Goal: Task Accomplishment & Management: Complete application form

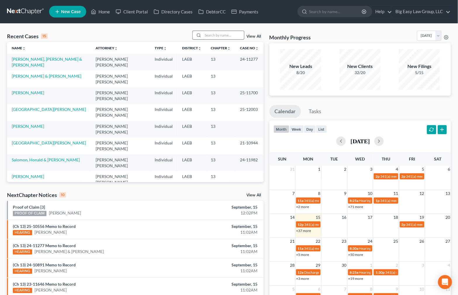
click at [217, 37] on input "search" at bounding box center [223, 35] width 41 height 8
type input "[PERSON_NAME]"
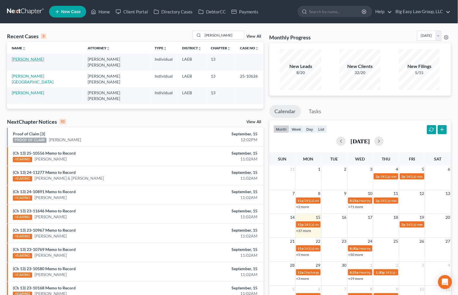
click at [30, 58] on link "[PERSON_NAME]" at bounding box center [28, 59] width 32 height 5
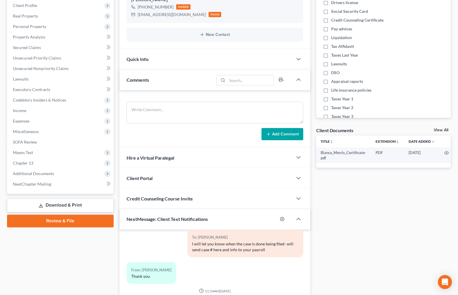
scroll to position [94, 0]
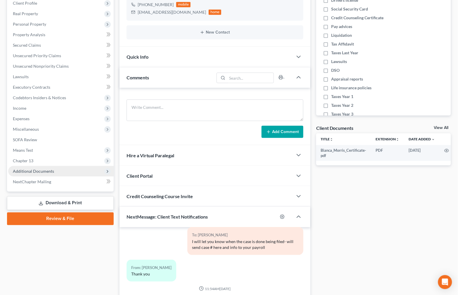
click at [66, 169] on span "Additional Documents" at bounding box center [60, 171] width 105 height 11
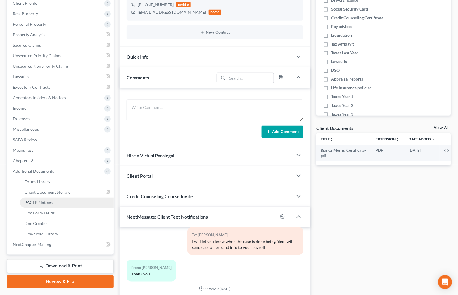
click at [77, 202] on link "PACER Notices" at bounding box center [67, 203] width 94 height 11
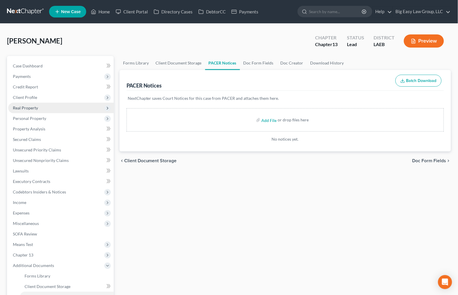
click at [57, 105] on span "Real Property" at bounding box center [60, 108] width 105 height 11
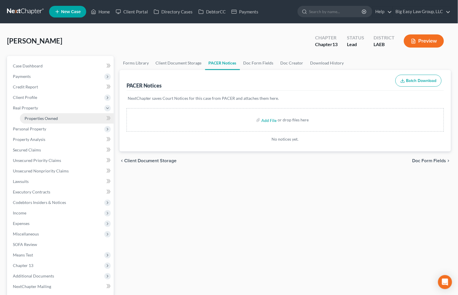
click at [57, 114] on link "Properties Owned" at bounding box center [67, 118] width 94 height 11
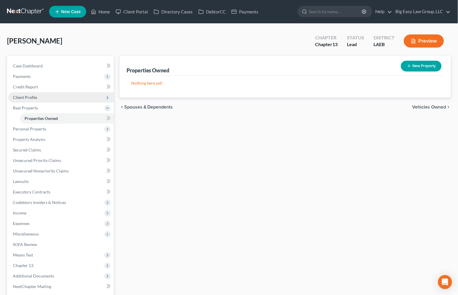
click at [38, 95] on span "Client Profile" at bounding box center [60, 97] width 105 height 11
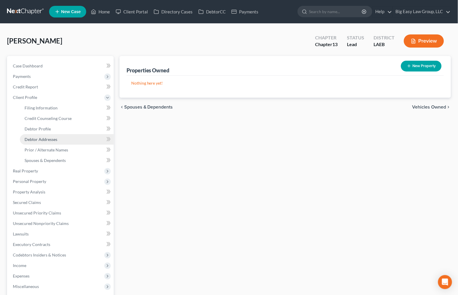
drag, startPoint x: 54, startPoint y: 137, endPoint x: 37, endPoint y: 137, distance: 17.5
click at [54, 137] on span "Debtor Addresses" at bounding box center [41, 139] width 33 height 5
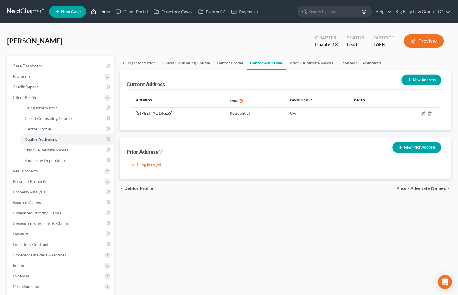
click at [102, 13] on link "Home" at bounding box center [100, 11] width 25 height 11
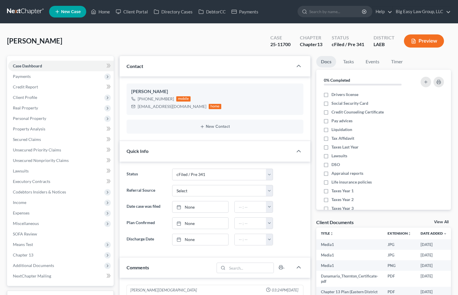
select select "10"
select select "0"
click at [105, 10] on link "Home" at bounding box center [100, 11] width 25 height 11
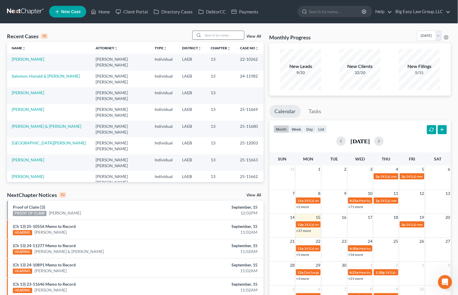
click at [225, 39] on div at bounding box center [218, 35] width 52 height 9
click at [225, 36] on input "search" at bounding box center [223, 35] width 41 height 8
type input "[PERSON_NAME]"
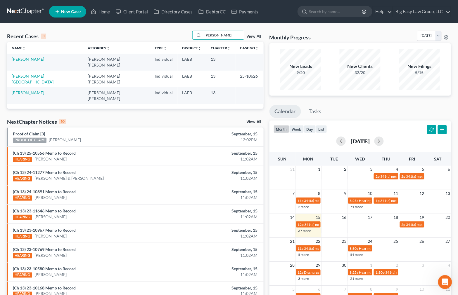
click at [31, 59] on link "[PERSON_NAME]" at bounding box center [28, 59] width 32 height 5
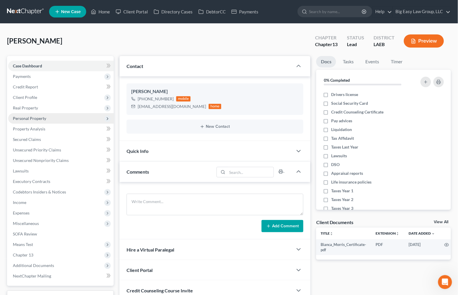
scroll to position [799, 0]
drag, startPoint x: 48, startPoint y: 99, endPoint x: 86, endPoint y: 146, distance: 60.4
click at [48, 99] on span "Client Profile" at bounding box center [60, 97] width 105 height 11
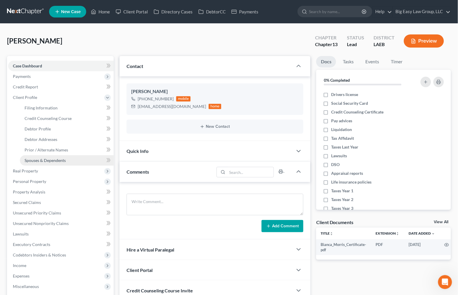
click at [57, 159] on span "Spouses & Dependents" at bounding box center [45, 160] width 41 height 5
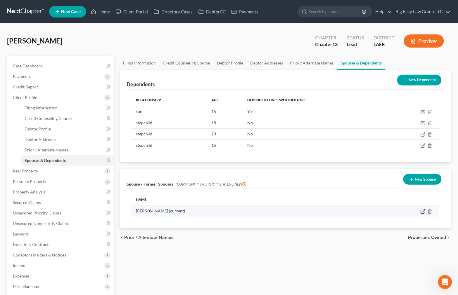
click at [422, 212] on icon "button" at bounding box center [423, 211] width 3 height 3
select select "4"
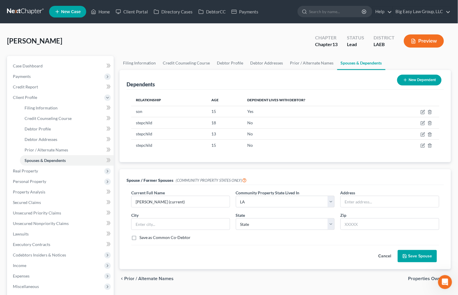
click at [156, 238] on label "Save as Common Co-Debtor" at bounding box center [164, 238] width 51 height 6
click at [145, 238] on input "Save as Common Co-Debtor" at bounding box center [144, 237] width 4 height 4
checkbox input "true"
click at [352, 198] on input "text" at bounding box center [389, 201] width 98 height 11
type input "100 E Lake Ct"
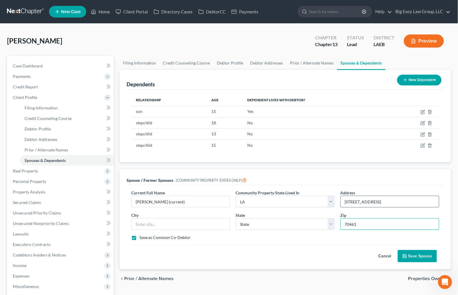
type input "70461"
type input "Slidell"
select select "19"
click at [424, 254] on button "Save Spouse" at bounding box center [416, 256] width 39 height 12
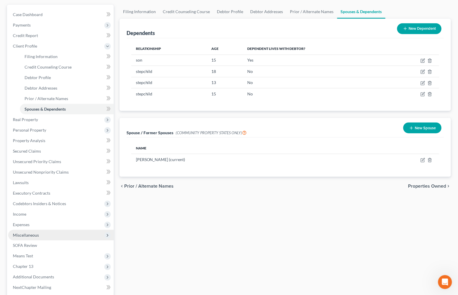
scroll to position [52, 0]
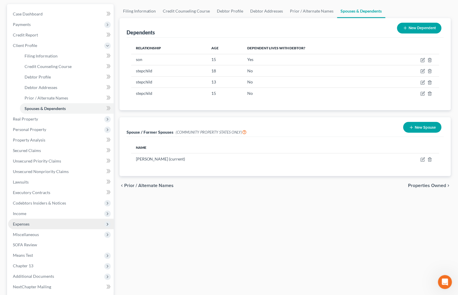
click at [70, 224] on span "Expenses" at bounding box center [60, 224] width 105 height 11
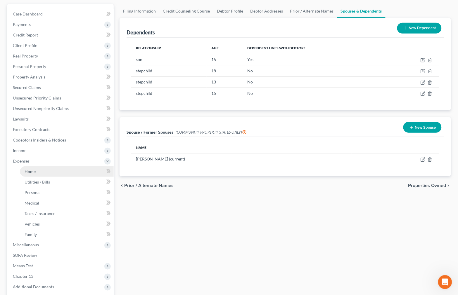
drag, startPoint x: 59, startPoint y: 167, endPoint x: 55, endPoint y: 172, distance: 6.8
click at [59, 166] on link "Home" at bounding box center [67, 171] width 94 height 11
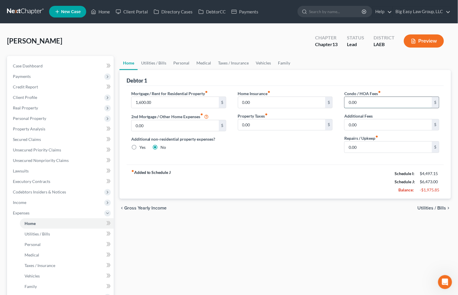
click at [367, 105] on input "0.00" at bounding box center [387, 102] width 87 height 11
type input "83"
click at [153, 64] on link "Utilities / Bills" at bounding box center [154, 63] width 32 height 14
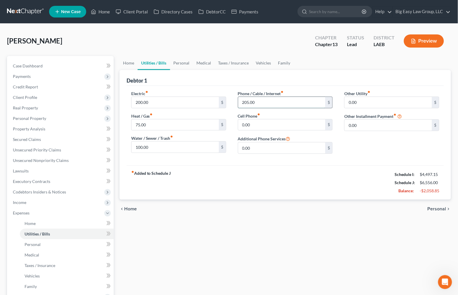
click at [269, 100] on input "205.00" at bounding box center [281, 102] width 87 height 11
type input "230"
click at [190, 62] on link "Personal" at bounding box center [181, 63] width 23 height 14
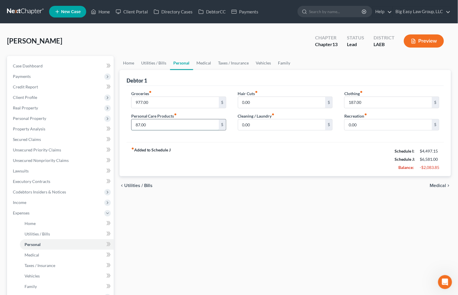
click at [168, 127] on input "87.00" at bounding box center [174, 124] width 87 height 11
drag, startPoint x: 199, startPoint y: 60, endPoint x: 250, endPoint y: 62, distance: 51.4
click at [199, 60] on link "Medical" at bounding box center [204, 63] width 22 height 14
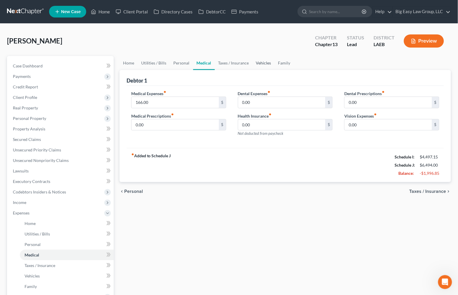
click at [257, 59] on link "Vehicles" at bounding box center [263, 63] width 22 height 14
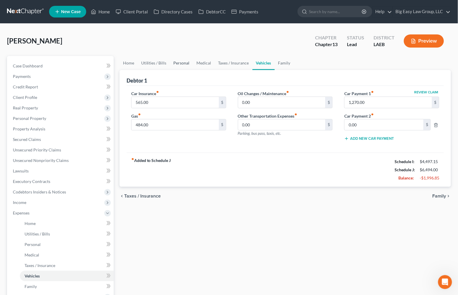
click at [185, 63] on link "Personal" at bounding box center [181, 63] width 23 height 14
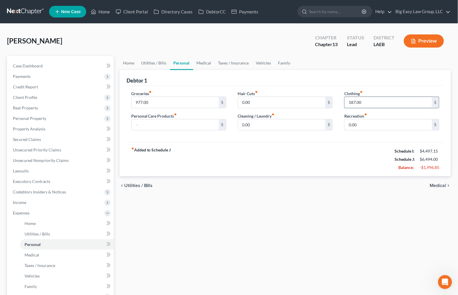
click at [365, 100] on input "187.00" at bounding box center [387, 102] width 87 height 11
drag, startPoint x: 197, startPoint y: 61, endPoint x: 213, endPoint y: 66, distance: 16.9
click at [197, 61] on link "Medical" at bounding box center [204, 63] width 22 height 14
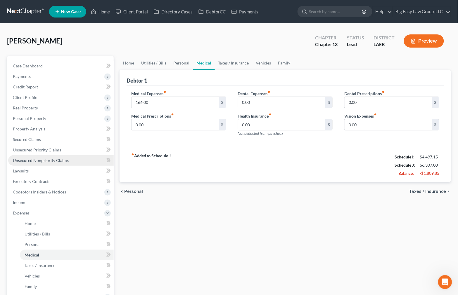
click at [73, 156] on link "Unsecured Nonpriority Claims" at bounding box center [60, 160] width 105 height 11
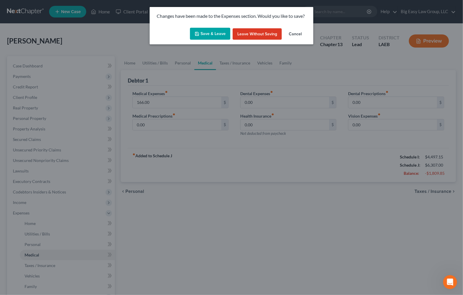
click at [215, 36] on button "Save & Leave" at bounding box center [210, 34] width 40 height 12
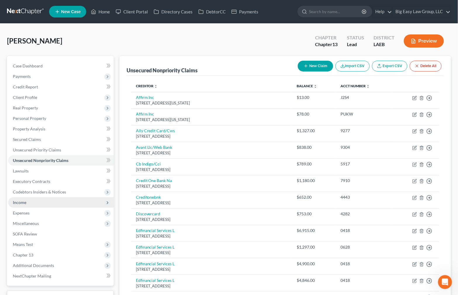
click at [68, 203] on span "Income" at bounding box center [60, 202] width 105 height 11
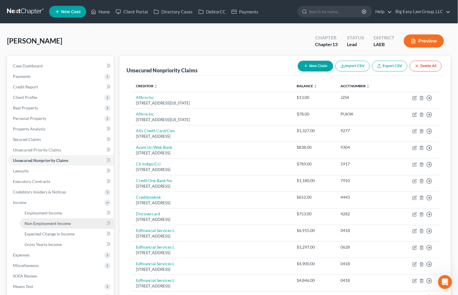
click at [73, 222] on link "Non Employment Income" at bounding box center [67, 223] width 94 height 11
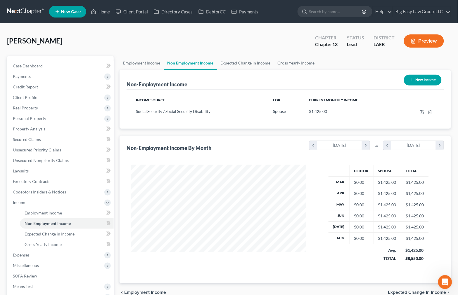
scroll to position [105, 186]
click at [411, 81] on icon "button" at bounding box center [411, 80] width 5 height 5
select select "0"
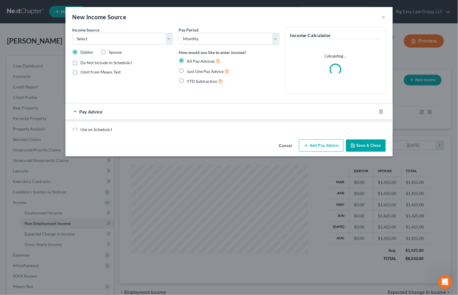
scroll to position [105, 189]
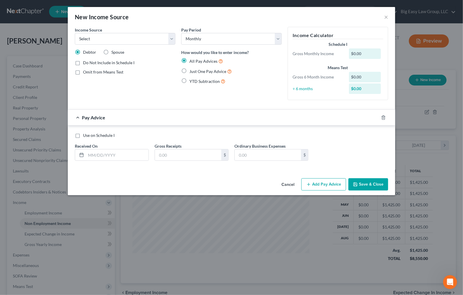
click at [111, 52] on label "Spouse" at bounding box center [117, 52] width 13 height 6
click at [114, 52] on input "Spouse" at bounding box center [116, 51] width 4 height 4
radio input "true"
click at [111, 63] on span "Do Not Include in Schedule I" at bounding box center [108, 62] width 51 height 5
click at [89, 63] on input "Do Not Include in Schedule I" at bounding box center [87, 62] width 4 height 4
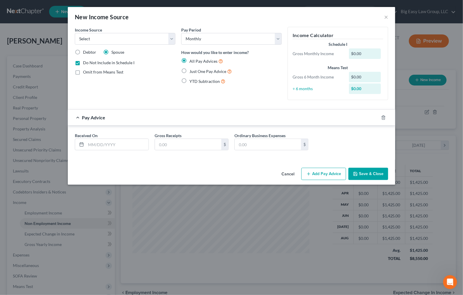
click at [116, 63] on span "Do Not Include in Schedule I" at bounding box center [108, 62] width 51 height 5
click at [89, 63] on input "Do Not Include in Schedule I" at bounding box center [87, 62] width 4 height 4
checkbox input "false"
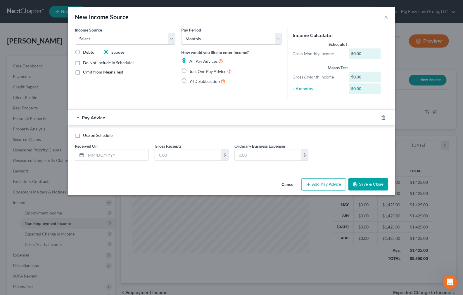
click at [111, 75] on label "Omit from Means Test" at bounding box center [103, 72] width 40 height 6
click at [89, 73] on input "Omit from Means Test" at bounding box center [87, 71] width 4 height 4
checkbox input "true"
click at [119, 154] on input "text" at bounding box center [117, 155] width 62 height 11
type input "8/1/2025"
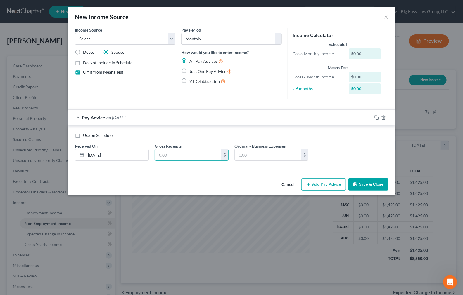
click at [371, 187] on button "Save & Close" at bounding box center [368, 184] width 40 height 12
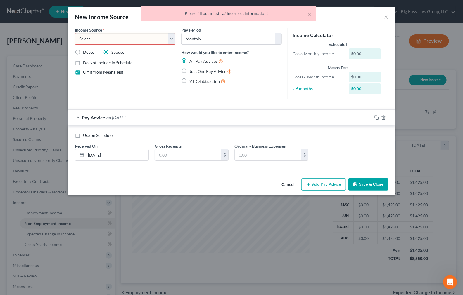
click at [138, 40] on select "Select Unemployment Disability (from employer) Pension Retirement Social Securi…" at bounding box center [125, 39] width 100 height 12
select select "13"
click at [75, 33] on select "Select Unemployment Disability (from employer) Pension Retirement Social Securi…" at bounding box center [125, 39] width 100 height 12
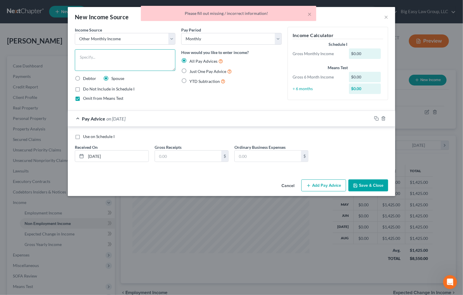
click at [99, 61] on textarea at bounding box center [125, 60] width 100 height 22
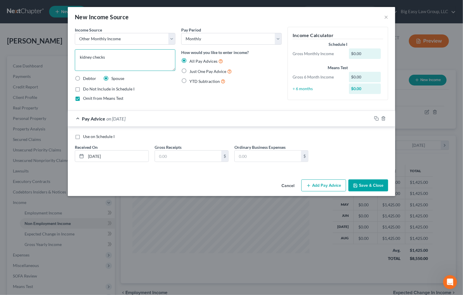
type textarea "kidney checks"
click at [373, 184] on button "Save & Close" at bounding box center [368, 186] width 40 height 12
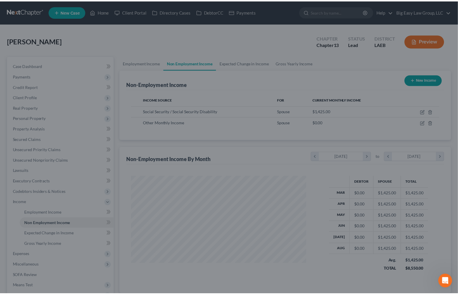
scroll to position [291891, 291809]
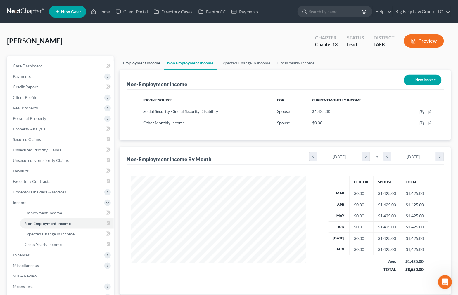
click at [151, 62] on link "Employment Income" at bounding box center [141, 63] width 44 height 14
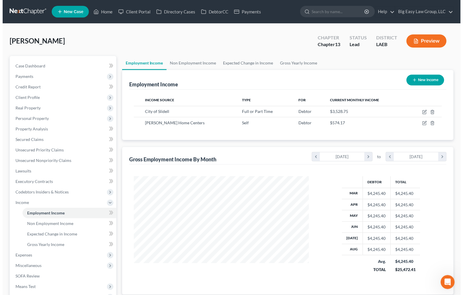
scroll to position [105, 186]
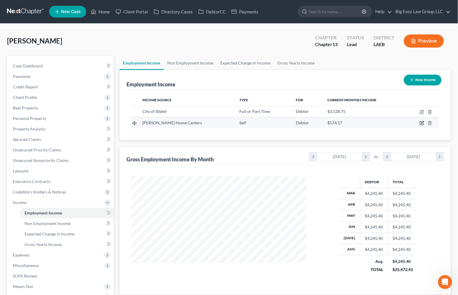
click at [423, 121] on icon "button" at bounding box center [422, 122] width 3 height 3
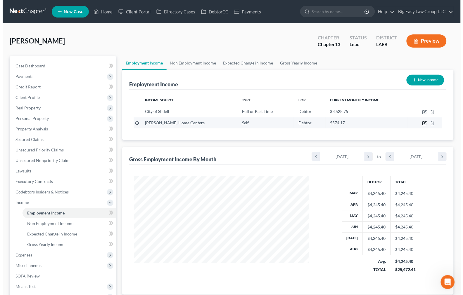
scroll to position [105, 189]
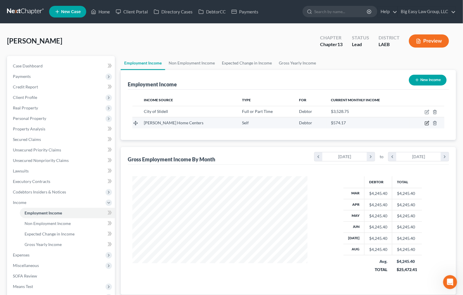
select select "1"
select select "28"
select select "2"
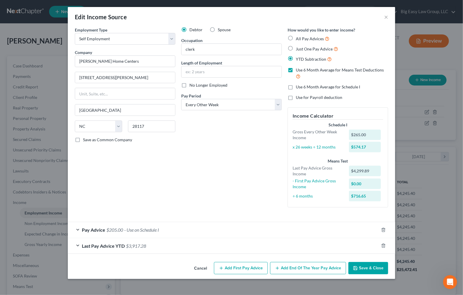
click at [146, 246] on span "$3,917.28" at bounding box center [136, 246] width 20 height 6
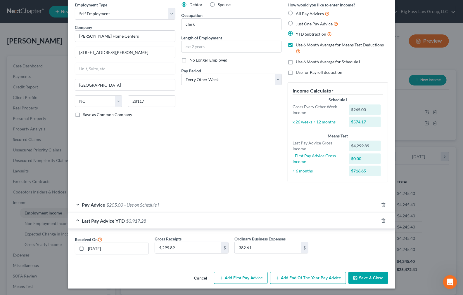
scroll to position [26, 0]
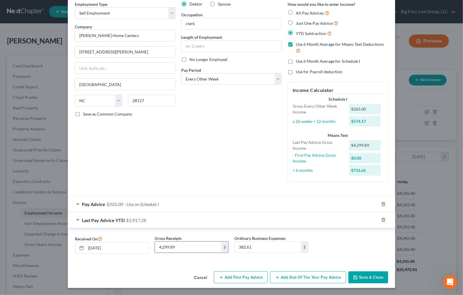
click at [187, 248] on input "4,299.89" at bounding box center [188, 247] width 66 height 11
type input "4,255.31"
click at [266, 248] on input "382.61" at bounding box center [267, 247] width 66 height 11
drag, startPoint x: 260, startPoint y: 247, endPoint x: 178, endPoint y: 245, distance: 81.5
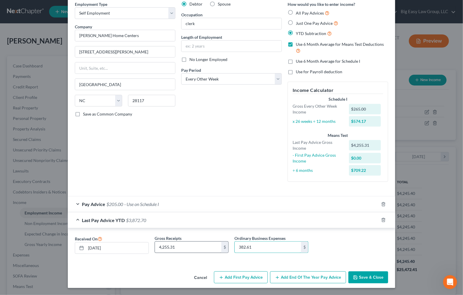
click at [178, 245] on div "Received On 08/29/2025 Gross Receipts 4,255.31 $ Ordinary Business Expenses 382…" at bounding box center [231, 246] width 319 height 23
type input "1"
type input "482.61"
click at [203, 202] on div "Pay Advice $205.00 - Use on Schedule I" at bounding box center [223, 204] width 311 height 15
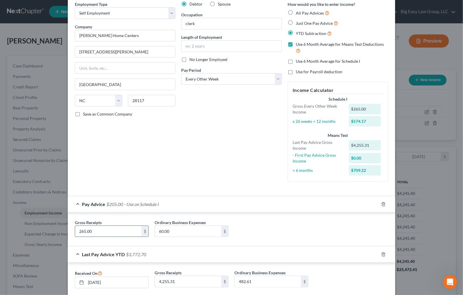
click at [107, 231] on input "265.00" at bounding box center [108, 231] width 66 height 11
type input "300"
click at [182, 228] on input "60.00" at bounding box center [188, 231] width 66 height 11
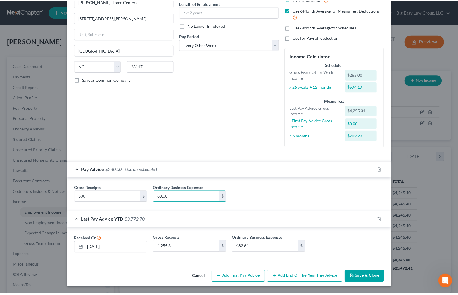
scroll to position [60, 0]
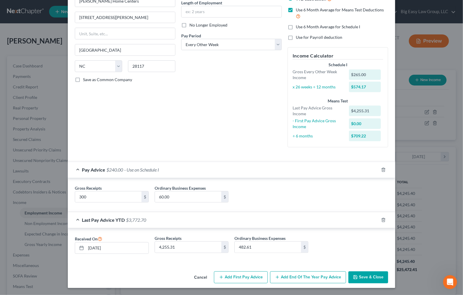
click at [368, 284] on div "Cancel Add First Pay Advice Add End of the Year Pay Advice Save & Close" at bounding box center [231, 278] width 327 height 19
click at [368, 280] on button "Save & Close" at bounding box center [368, 278] width 40 height 12
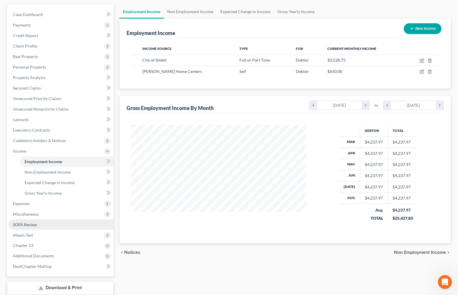
scroll to position [53, 0]
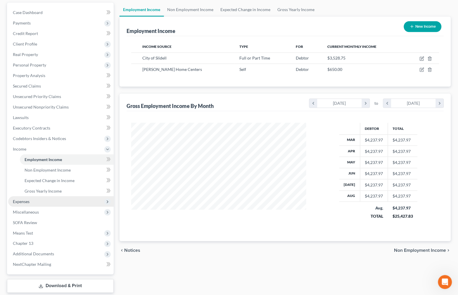
click at [43, 204] on span "Expenses" at bounding box center [60, 202] width 105 height 11
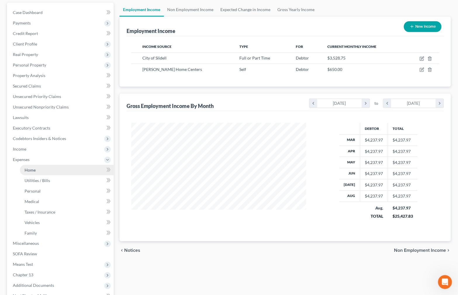
click at [52, 174] on link "Home" at bounding box center [67, 170] width 94 height 11
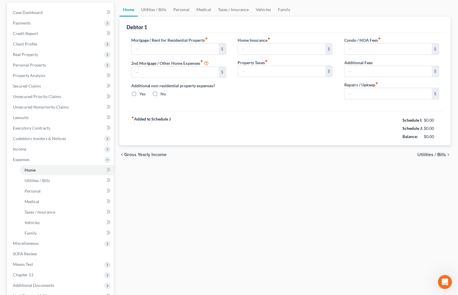
scroll to position [1, 0]
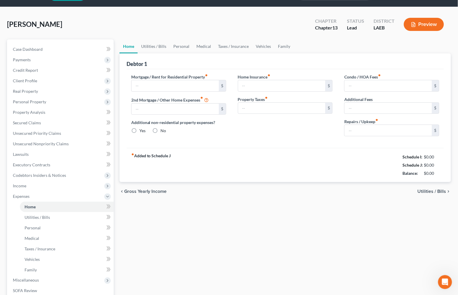
type input "1,600.00"
type input "0.00"
radio input "true"
type input "0.00"
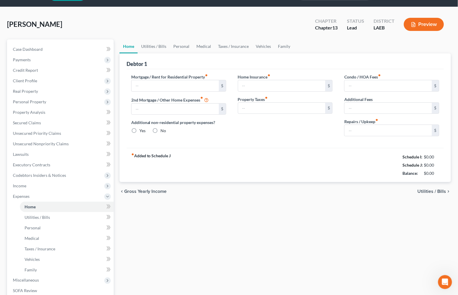
type input "83.00"
type input "0.00"
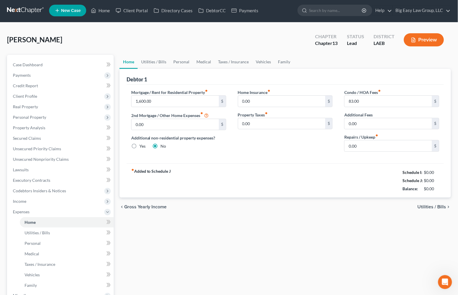
scroll to position [0, 0]
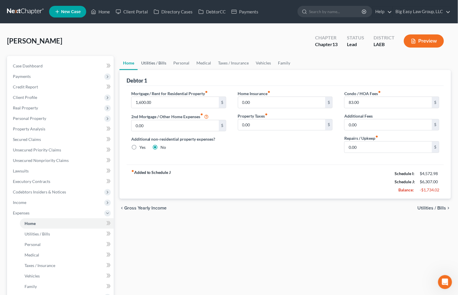
click at [149, 67] on link "Utilities / Bills" at bounding box center [154, 63] width 32 height 14
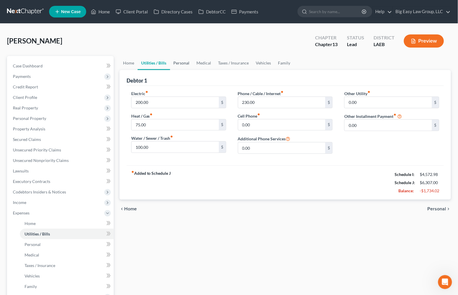
click at [175, 62] on link "Personal" at bounding box center [181, 63] width 23 height 14
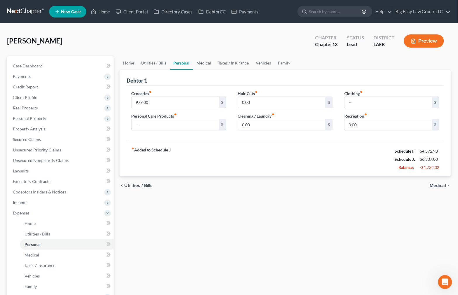
click at [206, 61] on link "Medical" at bounding box center [204, 63] width 22 height 14
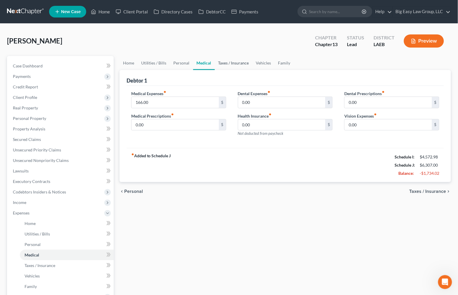
click at [232, 61] on link "Taxes / Insurance" at bounding box center [234, 63] width 38 height 14
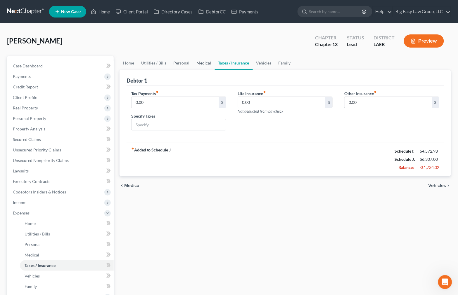
drag, startPoint x: 199, startPoint y: 65, endPoint x: 186, endPoint y: 81, distance: 20.3
click at [199, 65] on link "Medical" at bounding box center [204, 63] width 22 height 14
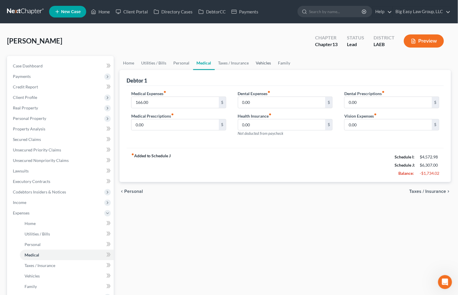
click at [254, 60] on link "Vehicles" at bounding box center [263, 63] width 22 height 14
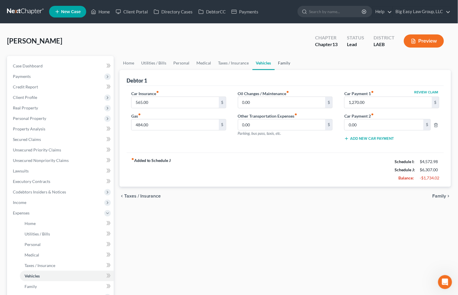
click at [277, 63] on link "Family" at bounding box center [283, 63] width 19 height 14
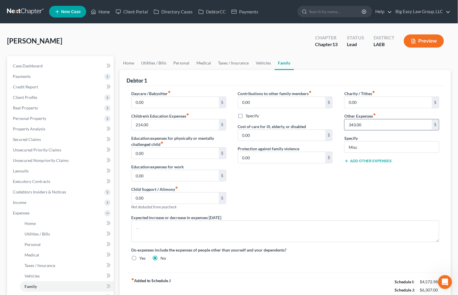
drag, startPoint x: 355, startPoint y: 121, endPoint x: 363, endPoint y: 124, distance: 8.1
click at [360, 123] on input "343.00" at bounding box center [387, 124] width 87 height 11
drag, startPoint x: 367, startPoint y: 124, endPoint x: 304, endPoint y: 108, distance: 64.4
click at [305, 109] on div "Daycare / Babysitter fiber_manual_record 0.00 $ Children's Education Expenses f…" at bounding box center [284, 178] width 319 height 175
drag, startPoint x: 362, startPoint y: 146, endPoint x: 302, endPoint y: 140, distance: 60.2
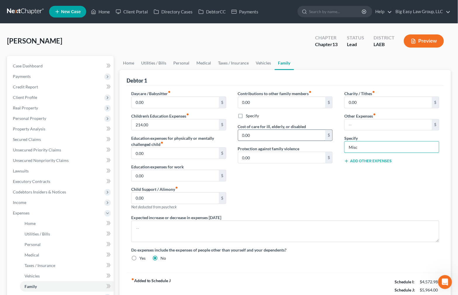
click at [302, 140] on div "Daycare / Babysitter fiber_manual_record 0.00 $ Children's Education Expenses f…" at bounding box center [284, 178] width 319 height 175
drag, startPoint x: 176, startPoint y: 128, endPoint x: 90, endPoint y: 129, distance: 85.6
click at [91, 130] on div "Petition Navigation Case Dashboard Payments Invoices Payments Payments Credit R…" at bounding box center [228, 224] width 449 height 337
click at [256, 63] on link "Vehicles" at bounding box center [263, 63] width 22 height 14
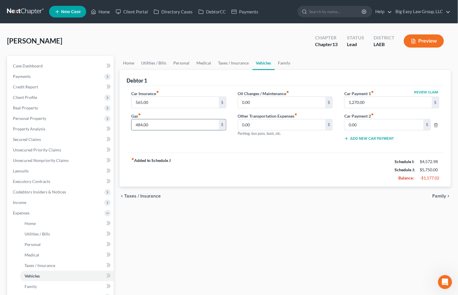
click at [169, 128] on input "484.00" at bounding box center [174, 124] width 87 height 11
type input "242"
click at [232, 63] on link "Taxes / Insurance" at bounding box center [234, 63] width 38 height 14
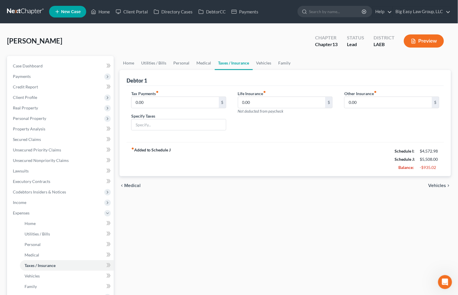
click at [192, 72] on div "Debtor 1" at bounding box center [284, 78] width 317 height 16
click at [202, 65] on link "Medical" at bounding box center [204, 63] width 22 height 14
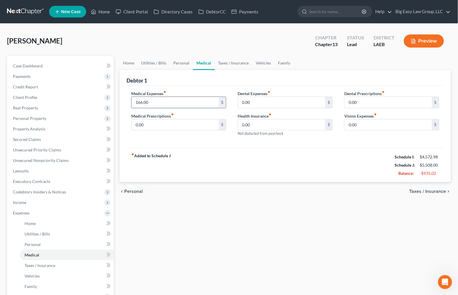
click at [185, 99] on input "166.00" at bounding box center [174, 102] width 87 height 11
drag, startPoint x: 191, startPoint y: 103, endPoint x: 147, endPoint y: 98, distance: 44.4
click at [145, 98] on input "166.00" at bounding box center [174, 102] width 87 height 11
click at [182, 60] on link "Personal" at bounding box center [181, 63] width 23 height 14
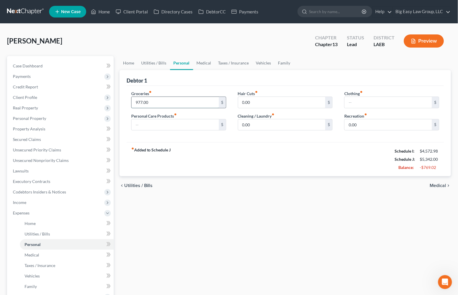
click at [168, 100] on input "977.00" at bounding box center [174, 102] width 87 height 11
type input "500"
click at [195, 148] on div "fiber_manual_record Added to Schedule J Schedule I: $4,572.98 Schedule J: $4,86…" at bounding box center [284, 159] width 317 height 34
click at [164, 63] on link "Utilities / Bills" at bounding box center [154, 63] width 32 height 14
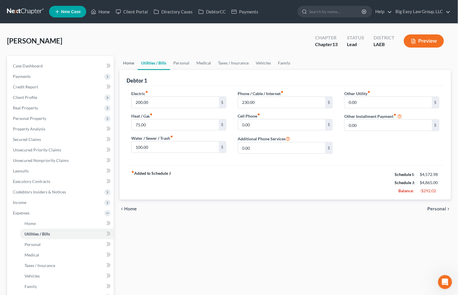
click at [135, 63] on link "Home" at bounding box center [128, 63] width 18 height 14
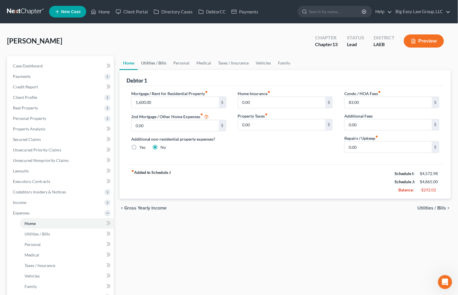
click at [149, 60] on link "Utilities / Bills" at bounding box center [154, 63] width 32 height 14
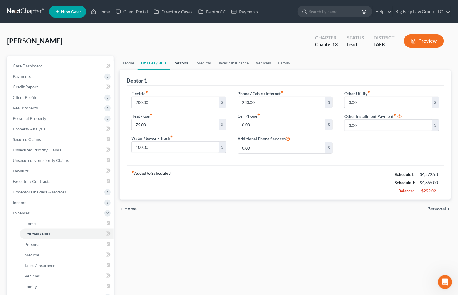
click at [185, 60] on link "Personal" at bounding box center [181, 63] width 23 height 14
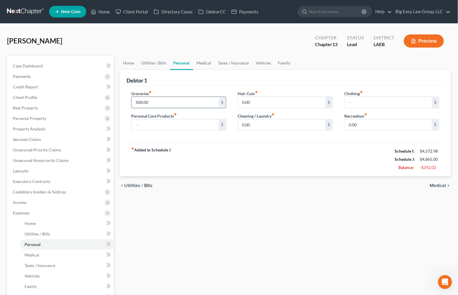
click at [176, 103] on input "500.00" at bounding box center [174, 102] width 87 height 11
drag, startPoint x: 174, startPoint y: 107, endPoint x: 112, endPoint y: 99, distance: 62.4
click at [113, 99] on div "Petition Navigation Case Dashboard Payments Invoices Payments Payments Credit R…" at bounding box center [228, 224] width 449 height 337
type input "100"
click at [164, 145] on div "fiber_manual_record Added to Schedule J Schedule I: $4,572.98 Schedule J: $4,46…" at bounding box center [284, 159] width 317 height 34
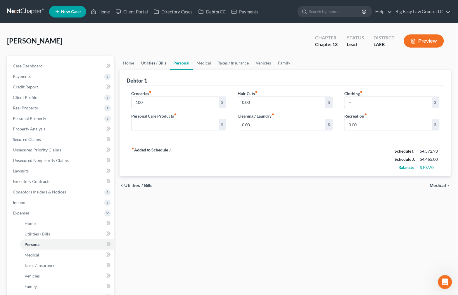
click at [154, 62] on link "Utilities / Bills" at bounding box center [154, 63] width 32 height 14
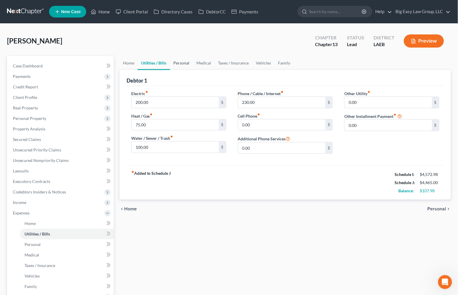
click at [185, 62] on link "Personal" at bounding box center [181, 63] width 23 height 14
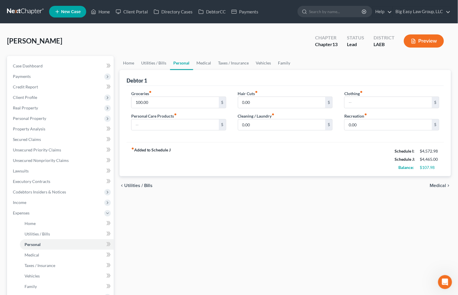
scroll to position [10, 0]
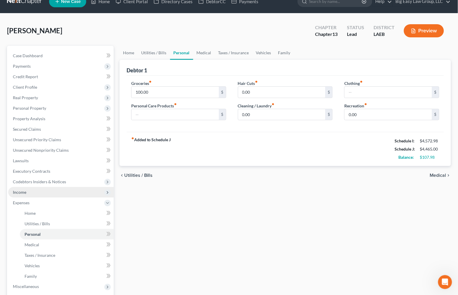
click at [51, 193] on span "Income" at bounding box center [60, 192] width 105 height 11
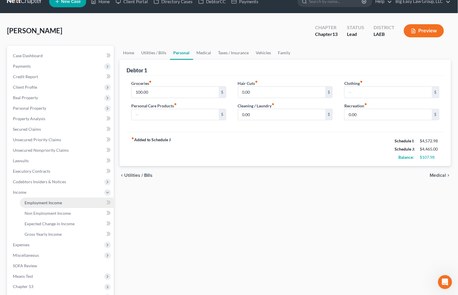
click at [61, 198] on link "Employment Income" at bounding box center [67, 203] width 94 height 11
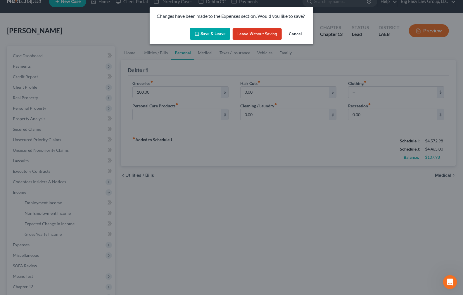
click at [216, 34] on button "Save & Leave" at bounding box center [210, 34] width 40 height 12
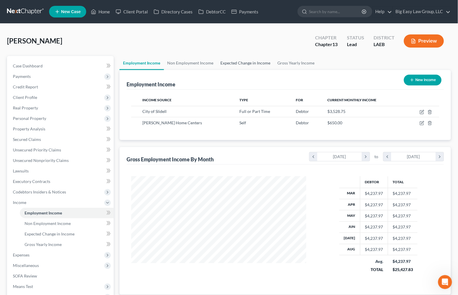
scroll to position [105, 186]
click at [288, 61] on link "Gross Yearly Income" at bounding box center [296, 63] width 44 height 14
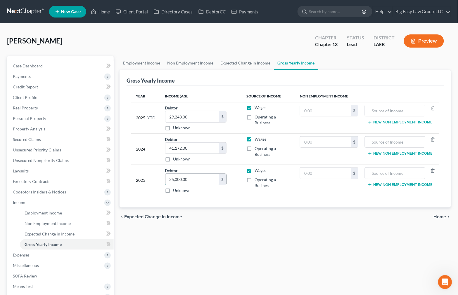
drag, startPoint x: 193, startPoint y: 180, endPoint x: 172, endPoint y: 175, distance: 22.2
click at [163, 173] on td "Debtor 35,000.00 $ Unknown Balance Undetermined 35,000.00 $ Unknown" at bounding box center [200, 180] width 81 height 31
drag, startPoint x: 204, startPoint y: 180, endPoint x: 151, endPoint y: 164, distance: 55.4
click at [151, 164] on table "Year Income (AGI) Source of Income Non Employment Income 2025 YTD Debtor 29,243…" at bounding box center [285, 144] width 308 height 106
type input "39,881"
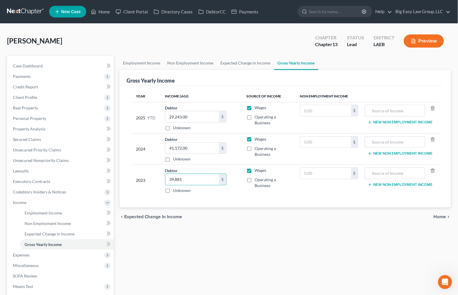
drag, startPoint x: 239, startPoint y: 219, endPoint x: 231, endPoint y: 217, distance: 7.5
click at [237, 219] on div "chevron_left Expected Change in Income Home chevron_right" at bounding box center [284, 217] width 331 height 19
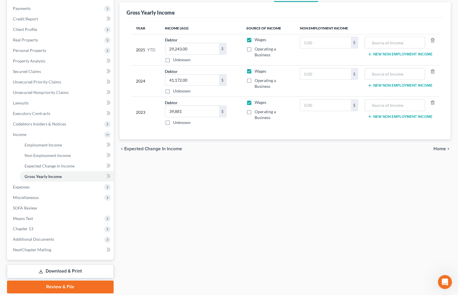
scroll to position [70, 0]
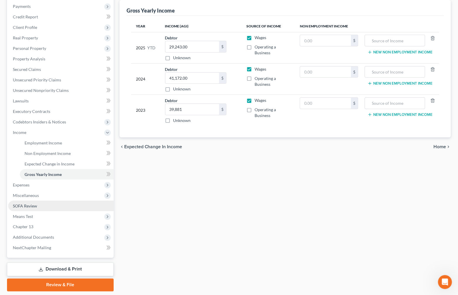
click at [61, 205] on link "SOFA Review" at bounding box center [60, 206] width 105 height 11
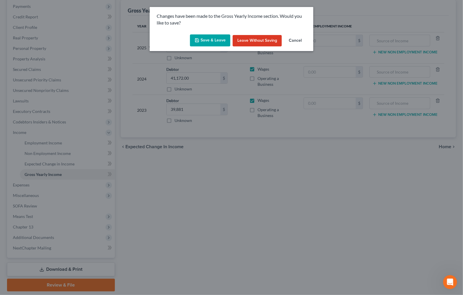
click at [215, 43] on button "Save & Leave" at bounding box center [210, 40] width 40 height 12
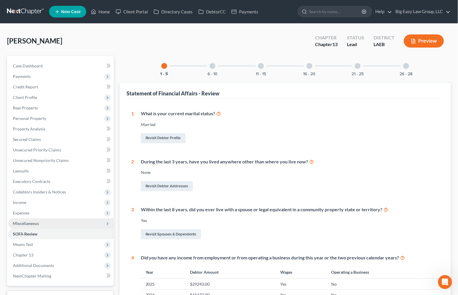
click at [64, 224] on span "Miscellaneous" at bounding box center [60, 223] width 105 height 11
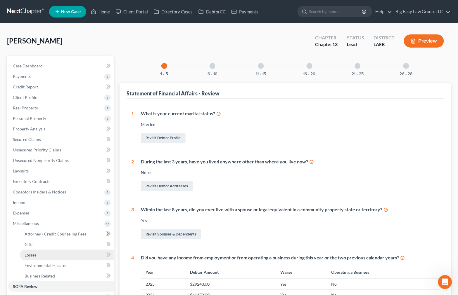
click at [72, 254] on link "Losses" at bounding box center [67, 255] width 94 height 11
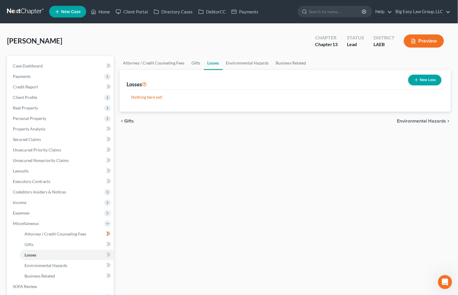
click at [434, 77] on button "New Loss" at bounding box center [424, 80] width 33 height 11
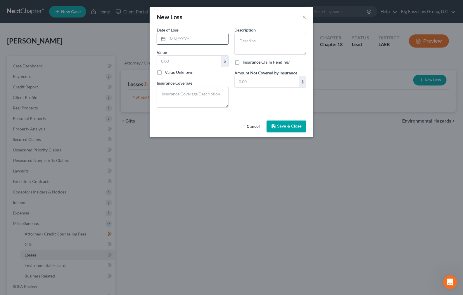
click at [195, 39] on input "text" at bounding box center [198, 38] width 60 height 11
type input "04/17/2024"
click at [267, 51] on textarea at bounding box center [270, 44] width 72 height 22
click at [279, 41] on textarea "Husband became disbaled" at bounding box center [270, 44] width 72 height 22
type textarea "Husband became disabled"
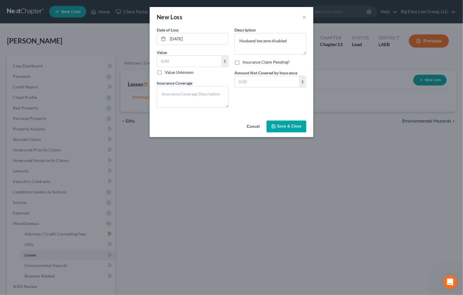
click at [174, 69] on label "Value Unknown" at bounding box center [179, 72] width 29 height 6
click at [171, 69] on input "Value Unknown" at bounding box center [169, 71] width 4 height 4
checkbox input "true"
type input "0.00"
click at [289, 127] on span "Save & Close" at bounding box center [289, 126] width 25 height 5
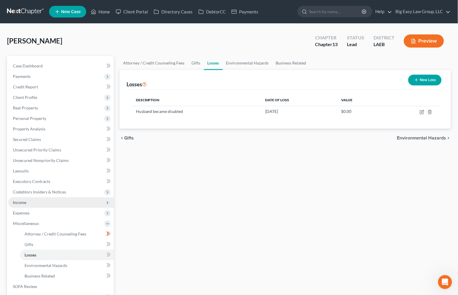
click at [79, 203] on span "Income" at bounding box center [60, 202] width 105 height 11
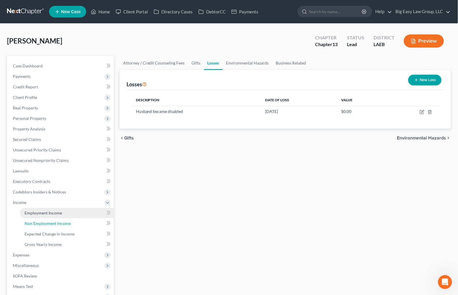
drag, startPoint x: 86, startPoint y: 225, endPoint x: 100, endPoint y: 214, distance: 17.6
click at [86, 225] on link "Non Employment Income" at bounding box center [67, 223] width 94 height 11
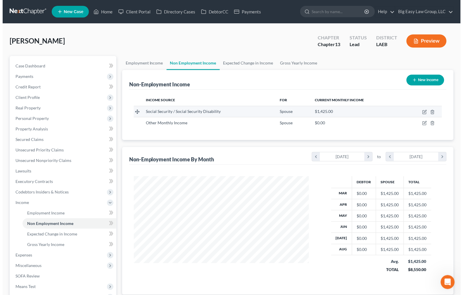
scroll to position [105, 186]
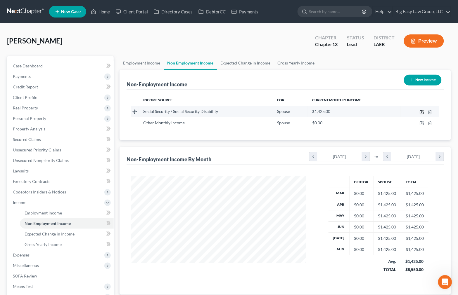
click at [421, 110] on icon "button" at bounding box center [421, 112] width 5 height 5
select select "4"
select select "0"
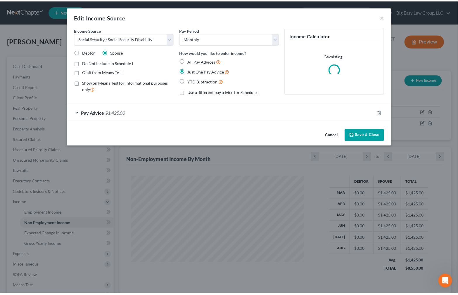
scroll to position [105, 189]
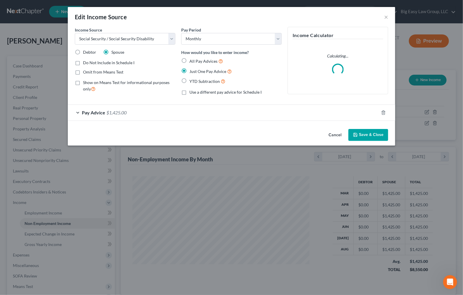
click at [115, 70] on span "Omit from Means Test" at bounding box center [103, 71] width 40 height 5
click at [89, 70] on input "Omit from Means Test" at bounding box center [87, 71] width 4 height 4
checkbox input "true"
click at [366, 134] on button "Save & Close" at bounding box center [368, 135] width 40 height 12
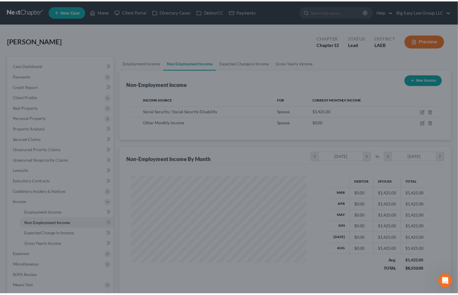
scroll to position [291891, 291809]
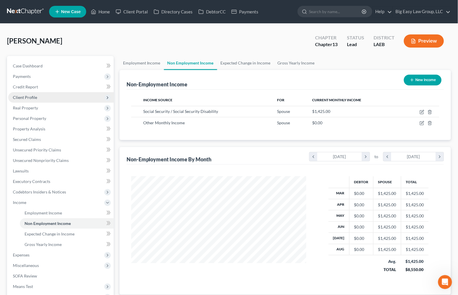
click at [93, 102] on span "Client Profile" at bounding box center [60, 97] width 105 height 11
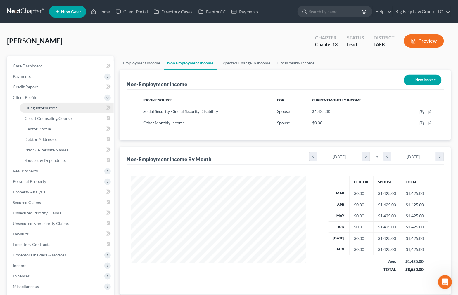
click at [92, 110] on link "Filing Information" at bounding box center [67, 108] width 94 height 11
select select "1"
select select "0"
select select "3"
select select "34"
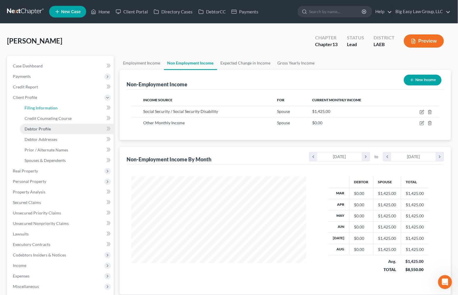
select select "0"
select select "19"
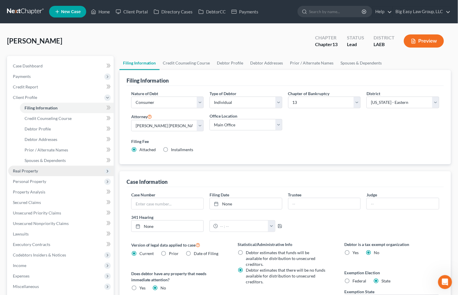
click at [79, 170] on span "Real Property" at bounding box center [60, 171] width 105 height 11
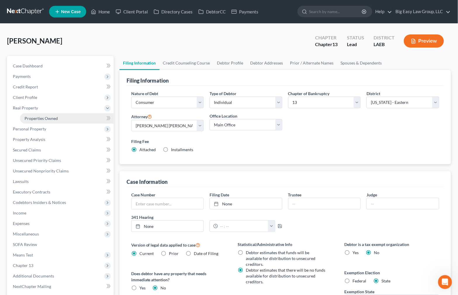
click at [67, 122] on link "Properties Owned" at bounding box center [67, 118] width 94 height 11
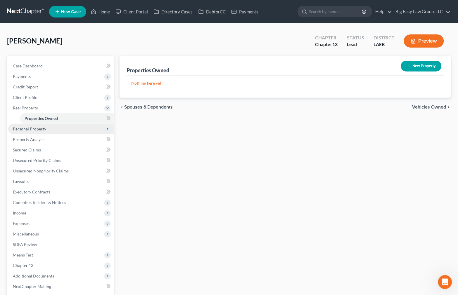
click at [69, 130] on span "Personal Property" at bounding box center [60, 129] width 105 height 11
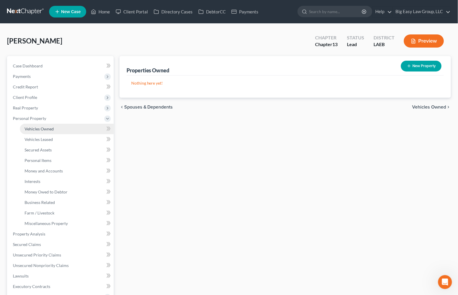
click at [72, 133] on link "Vehicles Owned" at bounding box center [67, 129] width 94 height 11
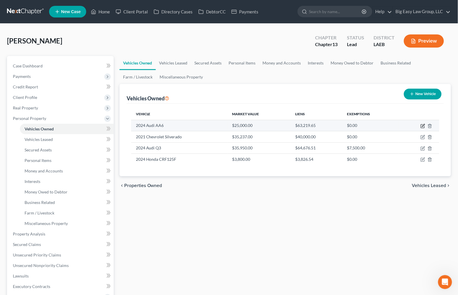
click at [421, 126] on icon "button" at bounding box center [422, 126] width 5 height 5
select select "0"
select select "2"
select select "4"
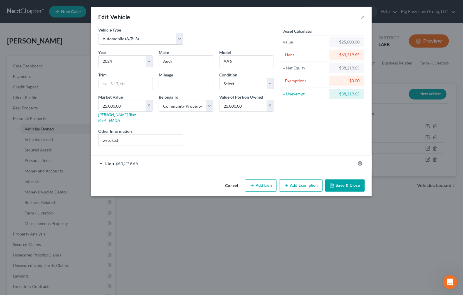
click at [355, 180] on button "Save & Close" at bounding box center [345, 186] width 40 height 12
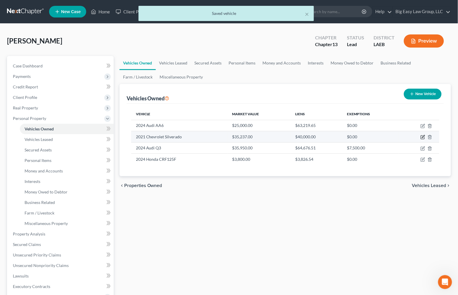
click at [422, 137] on icon "button" at bounding box center [422, 137] width 5 height 5
select select "0"
select select "5"
select select "4"
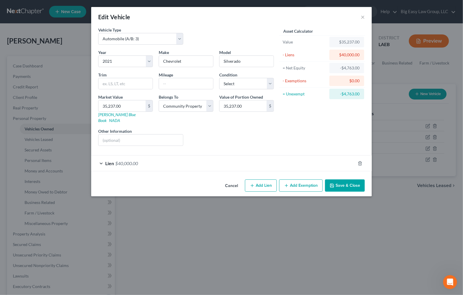
click at [350, 180] on button "Save & Close" at bounding box center [345, 186] width 40 height 12
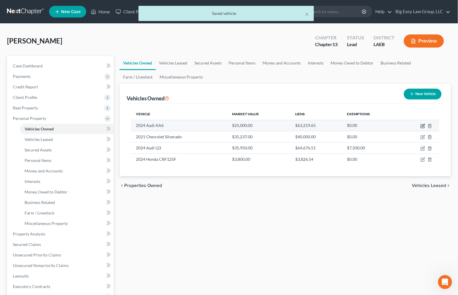
click at [422, 126] on icon "button" at bounding box center [423, 125] width 3 height 3
select select "0"
select select "2"
select select "4"
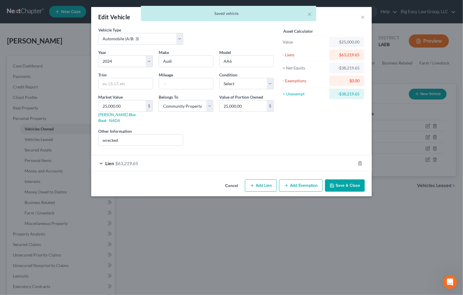
drag, startPoint x: 349, startPoint y: 183, endPoint x: 461, endPoint y: 185, distance: 111.9
click at [349, 183] on button "Save & Close" at bounding box center [345, 186] width 40 height 12
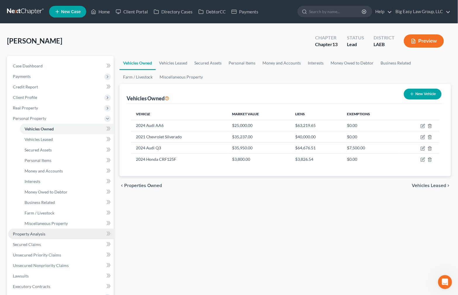
click at [81, 236] on link "Property Analysis" at bounding box center [60, 234] width 105 height 11
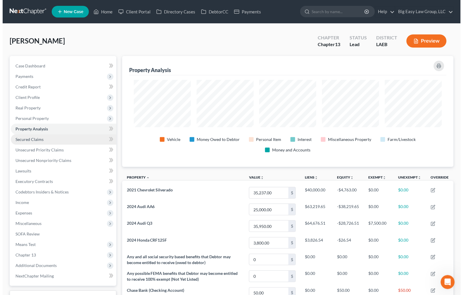
scroll to position [111, 331]
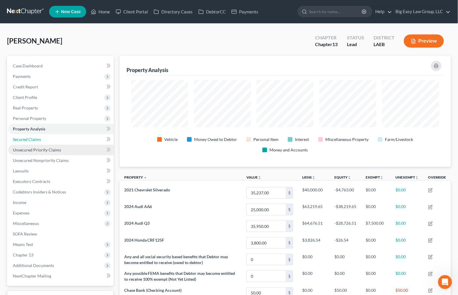
drag, startPoint x: 64, startPoint y: 143, endPoint x: 77, endPoint y: 149, distance: 14.4
click at [64, 142] on link "Secured Claims" at bounding box center [60, 139] width 105 height 11
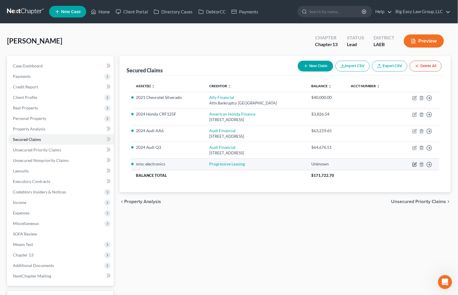
click at [414, 163] on icon "button" at bounding box center [414, 164] width 5 height 5
select select "0"
select select "4"
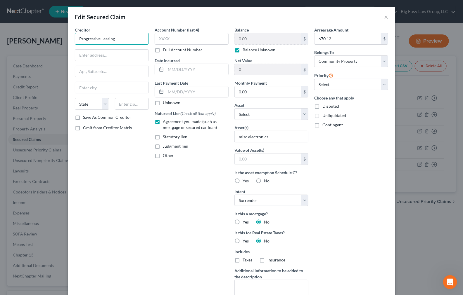
drag, startPoint x: 126, startPoint y: 39, endPoint x: 102, endPoint y: 25, distance: 28.2
click at [96, 28] on div "Creditor * Progressive Leasing" at bounding box center [112, 36] width 74 height 18
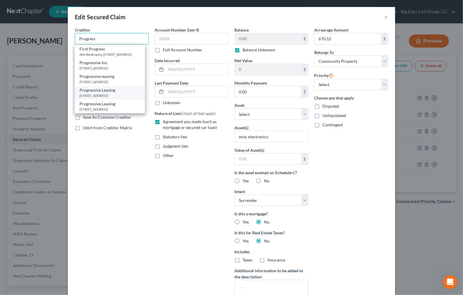
scroll to position [18, 0]
click at [132, 87] on div "Progressive Leasing" at bounding box center [109, 90] width 61 height 6
type input "Progressive Leasing"
type input "10619 South Jordan gateway Suite 100"
type input "South Jordan"
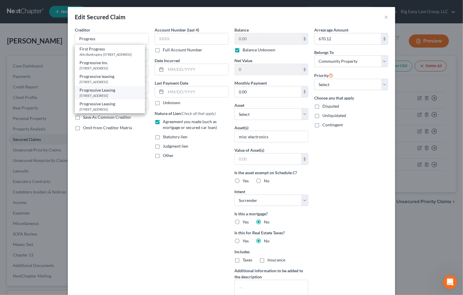
select select "46"
type input "84095"
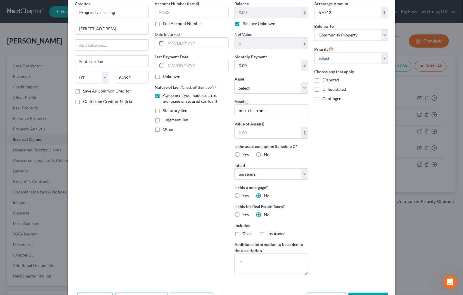
scroll to position [65, 0]
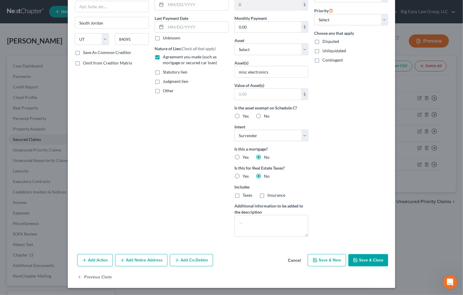
click at [361, 260] on button "Save & Close" at bounding box center [368, 260] width 40 height 12
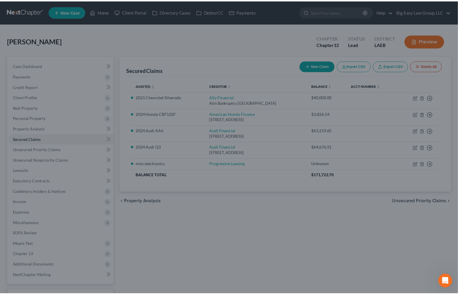
scroll to position [1, 0]
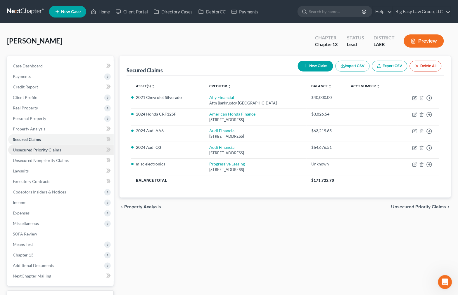
click at [75, 148] on link "Unsecured Priority Claims" at bounding box center [60, 150] width 105 height 11
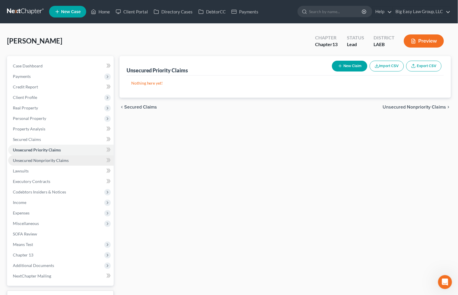
click at [76, 157] on link "Unsecured Nonpriority Claims" at bounding box center [60, 160] width 105 height 11
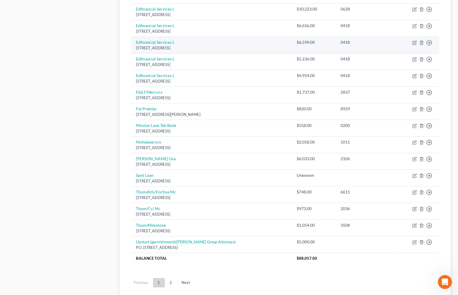
scroll to position [361, 0]
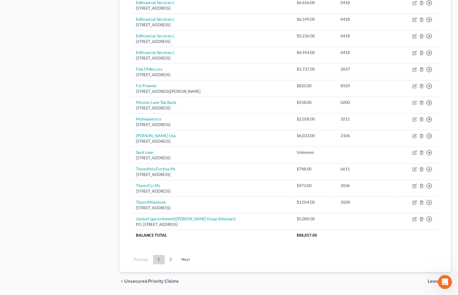
drag, startPoint x: 171, startPoint y: 260, endPoint x: 173, endPoint y: 258, distance: 3.3
click at [171, 261] on link "2" at bounding box center [171, 259] width 12 height 9
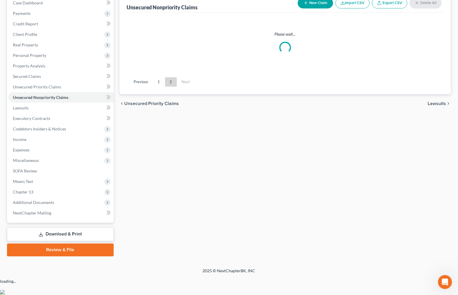
scroll to position [46, 0]
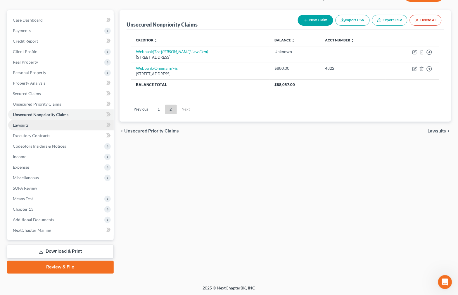
click at [75, 123] on link "Lawsuits" at bounding box center [60, 125] width 105 height 11
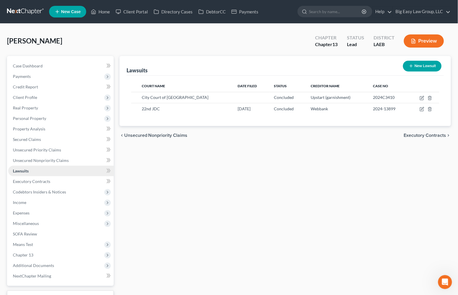
click at [75, 175] on link "Lawsuits" at bounding box center [60, 171] width 105 height 11
click at [76, 181] on link "Executory Contracts" at bounding box center [60, 181] width 105 height 11
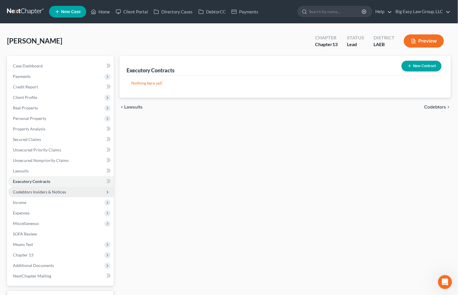
click at [82, 191] on span "Codebtors Insiders & Notices" at bounding box center [60, 192] width 105 height 11
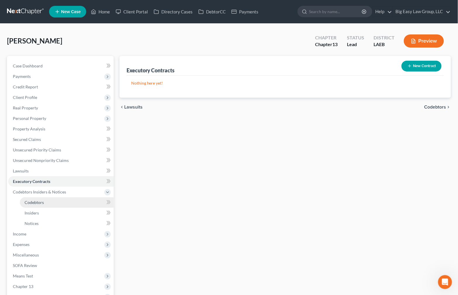
click at [82, 201] on link "Codebtors" at bounding box center [67, 202] width 94 height 11
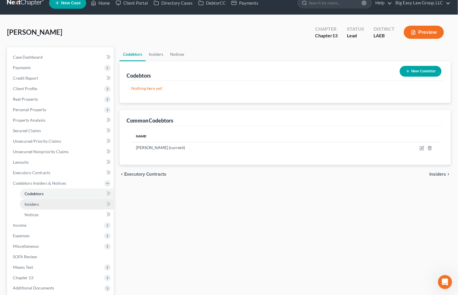
scroll to position [41, 0]
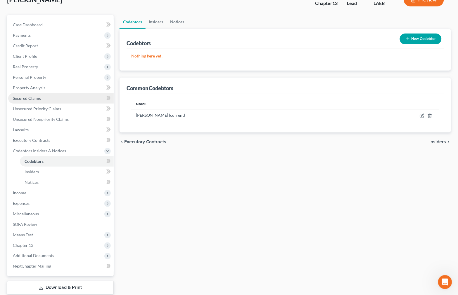
click at [83, 98] on link "Secured Claims" at bounding box center [60, 98] width 105 height 11
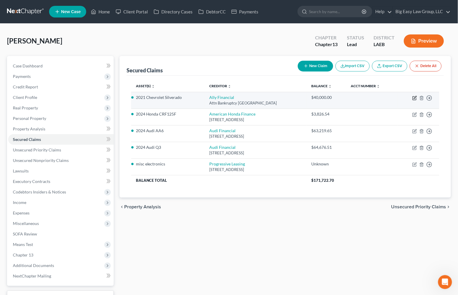
click at [415, 97] on icon "button" at bounding box center [414, 98] width 5 height 5
select select "24"
select select "0"
select select "4"
select select "0"
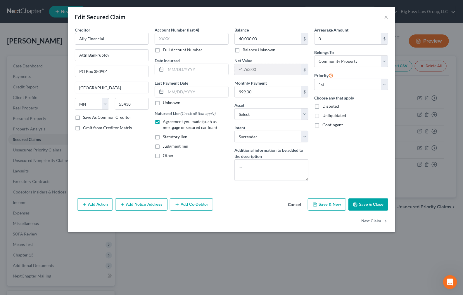
click at [195, 208] on button "Add Co-Debtor" at bounding box center [191, 205] width 43 height 12
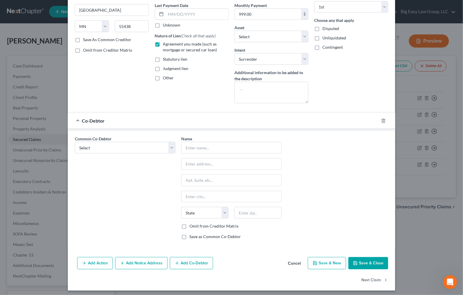
scroll to position [81, 0]
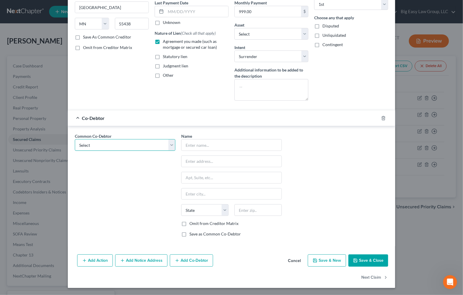
click at [145, 144] on select "Select Jermaine Lacour (current)" at bounding box center [125, 145] width 100 height 12
select select "0"
click at [75, 139] on select "Select Jermaine Lacour (current)" at bounding box center [125, 145] width 100 height 12
type input "Jermaine Lacour (current)"
type input "100 E Lake Ct"
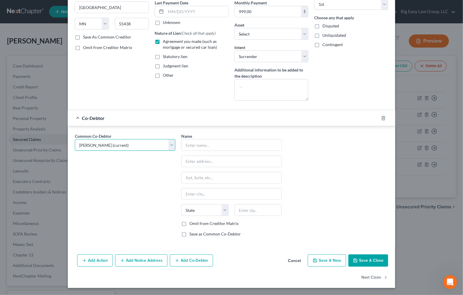
type input "Slidell"
select select "19"
type input "70461"
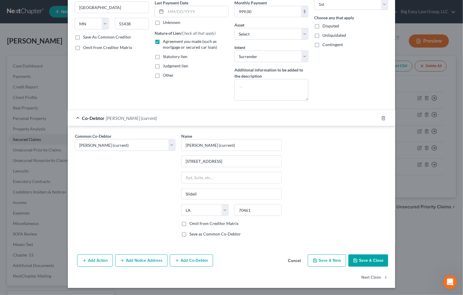
click at [366, 258] on button "Save & Close" at bounding box center [368, 261] width 40 height 12
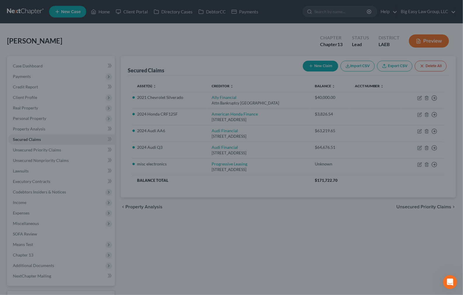
scroll to position [0, 0]
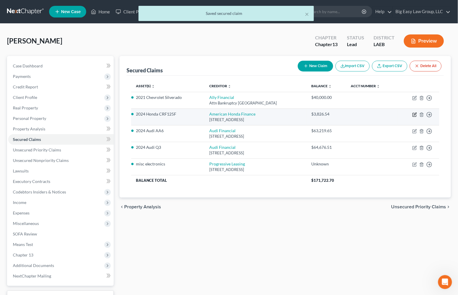
click at [416, 114] on icon "button" at bounding box center [414, 114] width 5 height 5
select select "45"
select select "0"
select select "4"
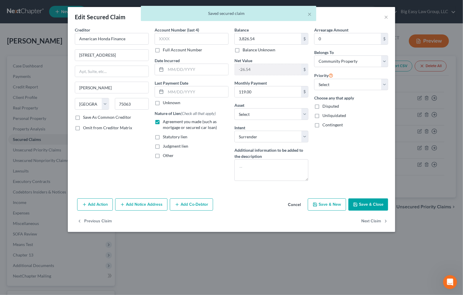
click at [178, 201] on button "Add Co-Debtor" at bounding box center [191, 205] width 43 height 12
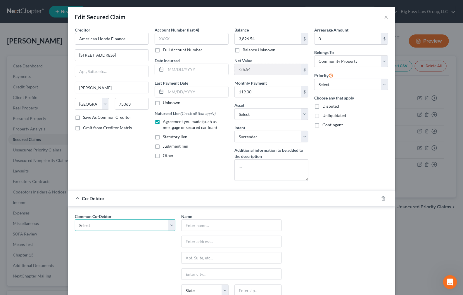
click at [157, 223] on select "Select Jermaine Lacour (current)" at bounding box center [125, 226] width 100 height 12
select select "0"
click at [75, 220] on select "Select Jermaine Lacour (current)" at bounding box center [125, 226] width 100 height 12
type input "Jermaine Lacour (current)"
type input "100 E Lake Ct"
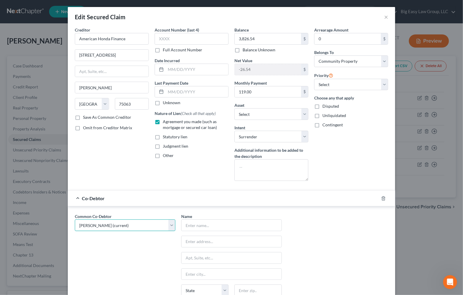
type input "Slidell"
select select "19"
type input "70461"
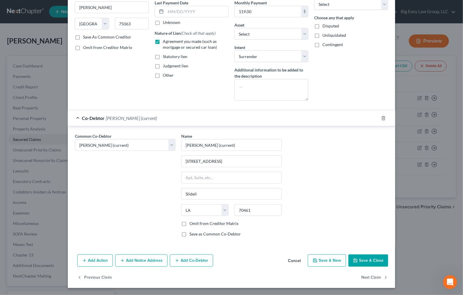
click at [359, 256] on button "Save & Close" at bounding box center [368, 261] width 40 height 12
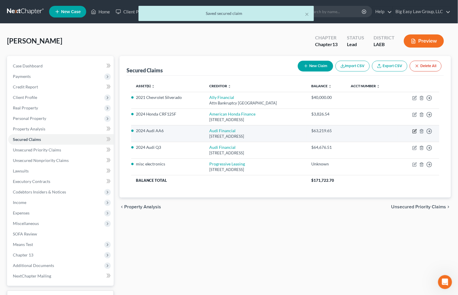
click at [415, 131] on icon "button" at bounding box center [414, 130] width 3 height 3
select select "14"
select select "0"
select select "4"
select select "0"
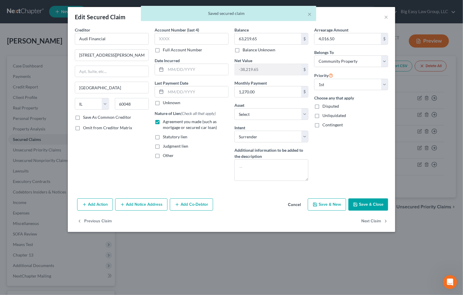
click at [183, 203] on button "Add Co-Debtor" at bounding box center [191, 205] width 43 height 12
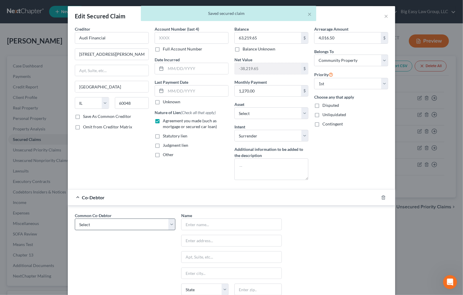
scroll to position [1, 0]
click at [135, 223] on select "Select Jermaine Lacour (current)" at bounding box center [125, 224] width 100 height 12
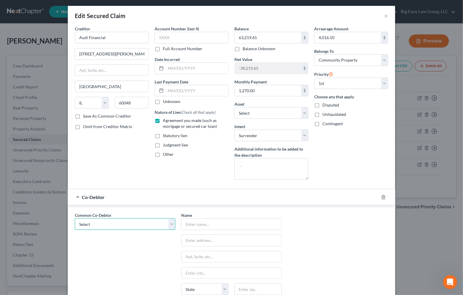
select select "0"
click at [75, 219] on select "Select Jermaine Lacour (current)" at bounding box center [125, 224] width 100 height 12
type input "Jermaine Lacour (current)"
type input "100 E Lake Ct"
type input "Slidell"
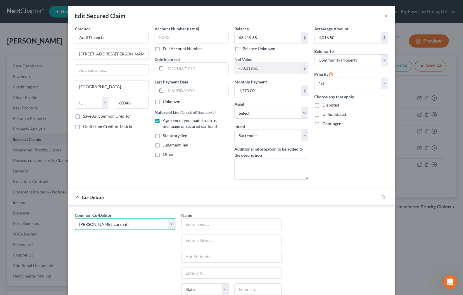
select select "19"
type input "70461"
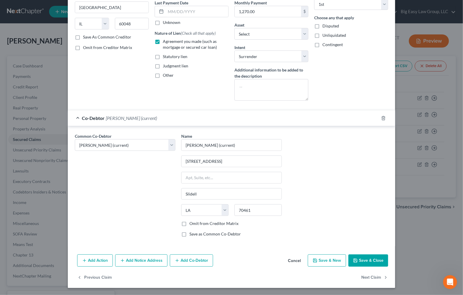
click at [366, 264] on button "Save & Close" at bounding box center [368, 261] width 40 height 12
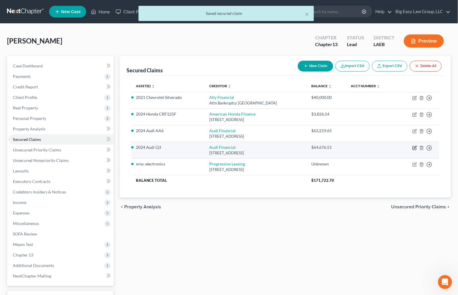
click at [415, 147] on icon "button" at bounding box center [414, 147] width 3 height 3
select select "14"
select select "4"
select select "0"
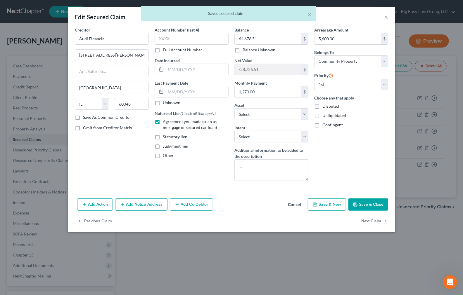
click at [181, 209] on button "Add Co-Debtor" at bounding box center [191, 205] width 43 height 12
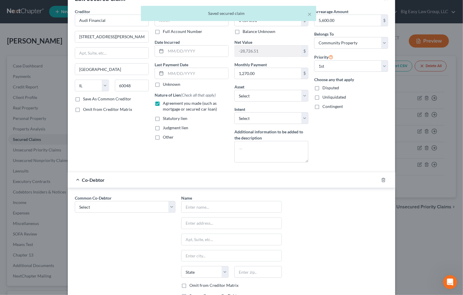
scroll to position [33, 0]
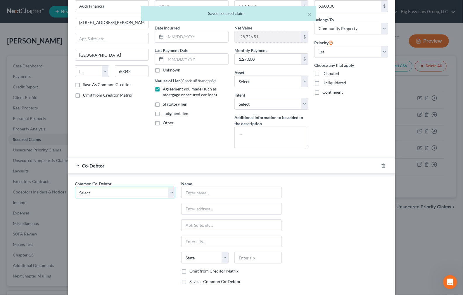
click at [163, 193] on select "Select Jermaine Lacour (current)" at bounding box center [125, 193] width 100 height 12
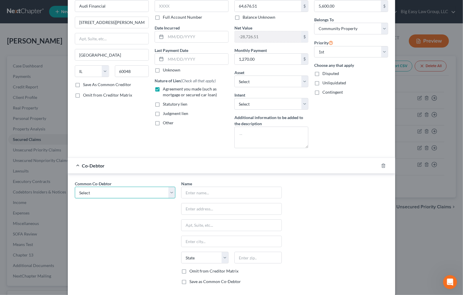
select select "0"
click at [75, 187] on select "Select Jermaine Lacour (current)" at bounding box center [125, 193] width 100 height 12
type input "Jermaine Lacour (current)"
type input "100 E Lake Ct"
type input "Slidell"
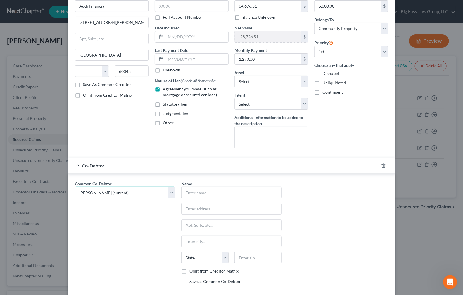
select select "19"
type input "70461"
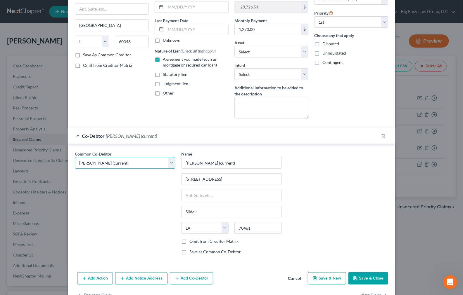
scroll to position [81, 0]
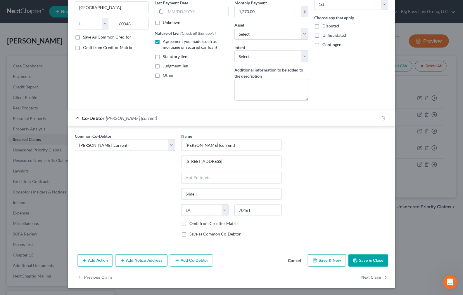
click at [373, 256] on button "Save & Close" at bounding box center [368, 261] width 40 height 12
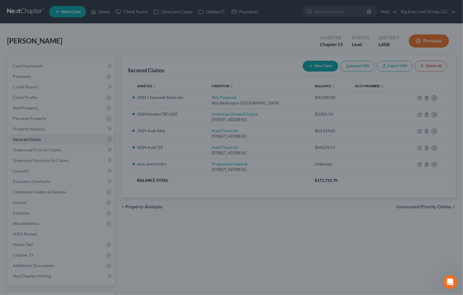
select select "13"
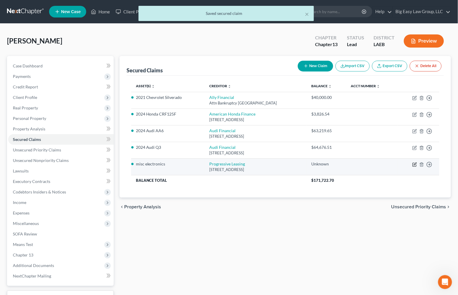
click at [415, 164] on icon "button" at bounding box center [414, 164] width 3 height 3
select select "46"
select select "0"
select select "4"
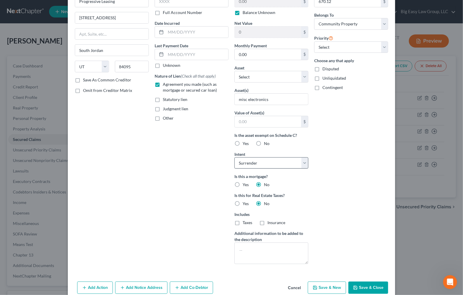
scroll to position [65, 0]
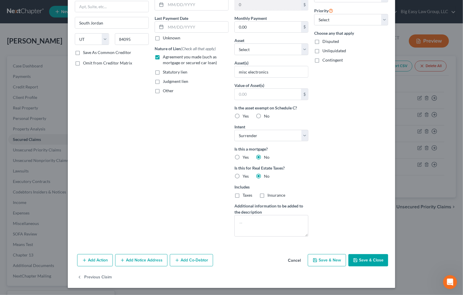
drag, startPoint x: 180, startPoint y: 258, endPoint x: 187, endPoint y: 223, distance: 35.7
click at [180, 258] on button "Add Co-Debtor" at bounding box center [191, 260] width 43 height 12
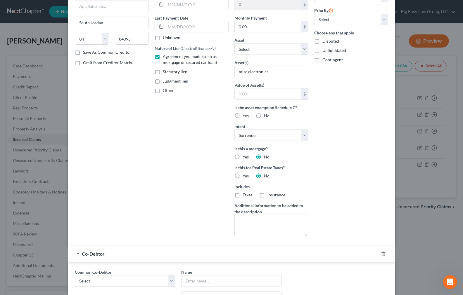
scroll to position [199, 0]
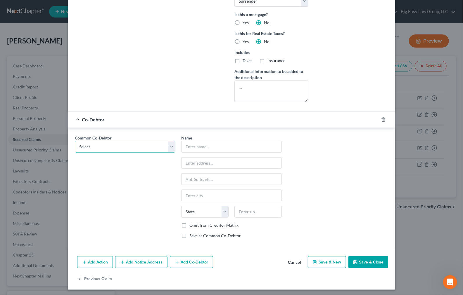
click at [160, 144] on select "Select Jermaine Lacour (current)" at bounding box center [125, 147] width 100 height 12
select select "0"
click at [75, 141] on select "Select Jermaine Lacour (current)" at bounding box center [125, 147] width 100 height 12
type input "Jermaine Lacour (current)"
type input "100 E Lake Ct"
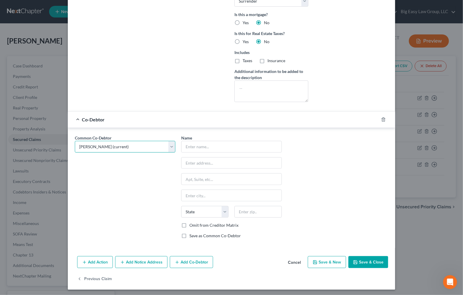
type input "Slidell"
select select "19"
type input "70461"
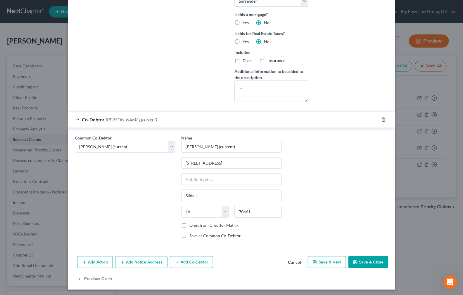
click at [362, 259] on button "Save & Close" at bounding box center [368, 262] width 40 height 12
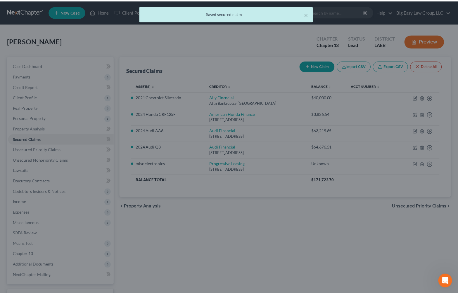
scroll to position [0, 0]
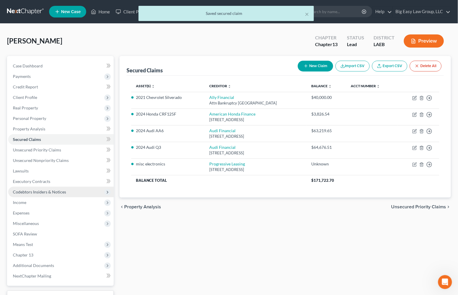
click at [85, 188] on span "Codebtors Insiders & Notices" at bounding box center [60, 192] width 105 height 11
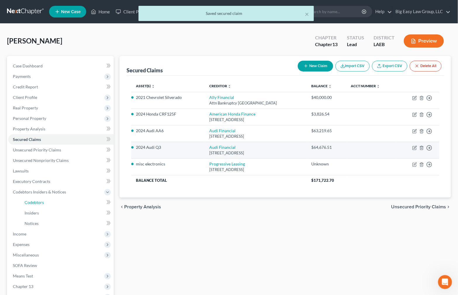
drag, startPoint x: 59, startPoint y: 203, endPoint x: 137, endPoint y: 155, distance: 90.8
click at [59, 203] on link "Codebtors" at bounding box center [67, 202] width 94 height 11
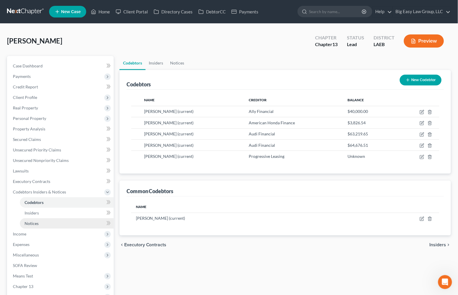
click at [79, 229] on span "Income" at bounding box center [60, 234] width 105 height 11
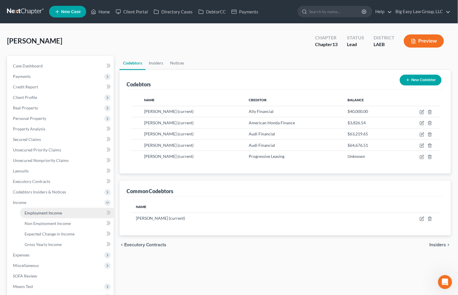
click at [76, 210] on link "Employment Income" at bounding box center [67, 213] width 94 height 11
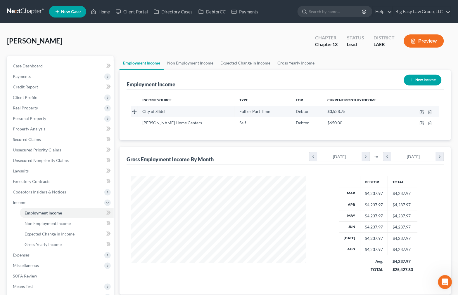
scroll to position [105, 186]
click at [196, 60] on link "Non Employment Income" at bounding box center [190, 63] width 53 height 14
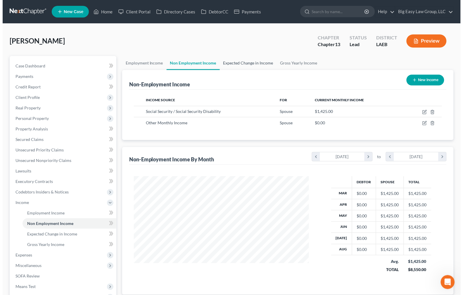
scroll to position [105, 186]
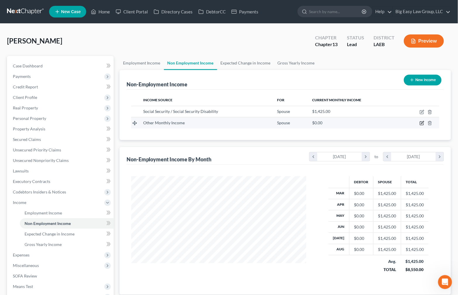
click at [421, 124] on icon "button" at bounding box center [421, 123] width 5 height 5
select select "13"
select select "0"
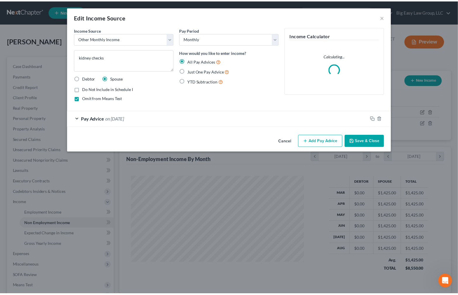
scroll to position [105, 189]
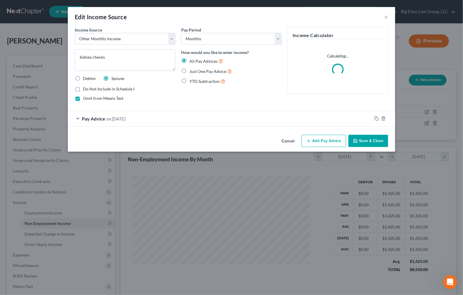
click at [125, 120] on span "on 08/01/2025" at bounding box center [115, 119] width 19 height 6
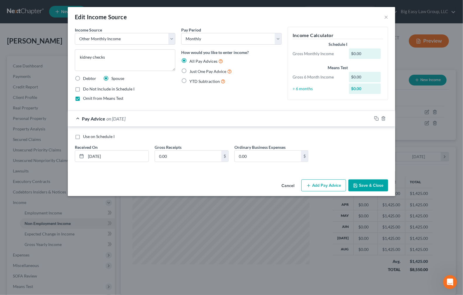
click at [367, 186] on button "Save & Close" at bounding box center [368, 186] width 40 height 12
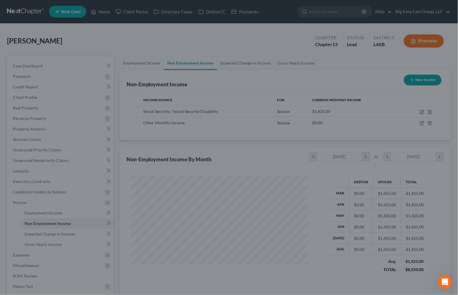
scroll to position [291891, 291809]
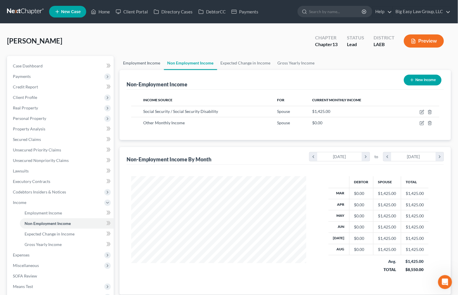
click at [150, 65] on link "Employment Income" at bounding box center [141, 63] width 44 height 14
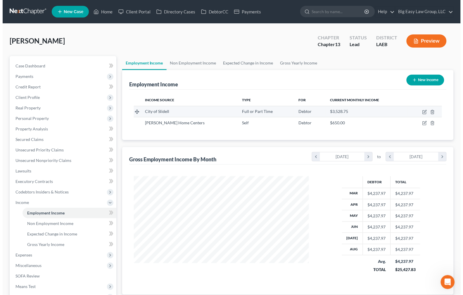
scroll to position [105, 186]
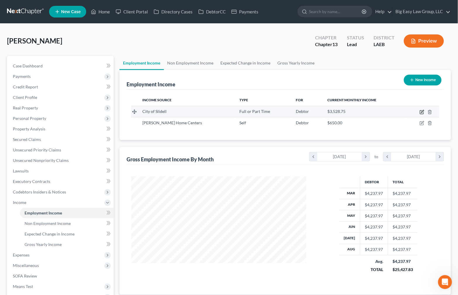
click at [421, 111] on icon "button" at bounding box center [421, 112] width 5 height 5
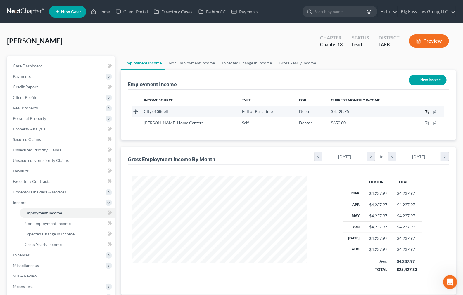
select select "0"
select select "19"
select select "2"
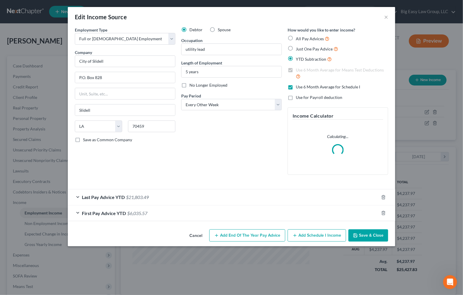
scroll to position [105, 189]
click at [148, 198] on span "$21,803.49" at bounding box center [137, 197] width 23 height 6
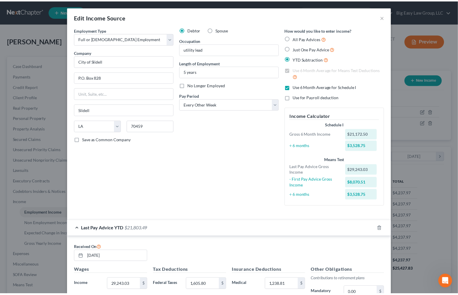
scroll to position [157, 0]
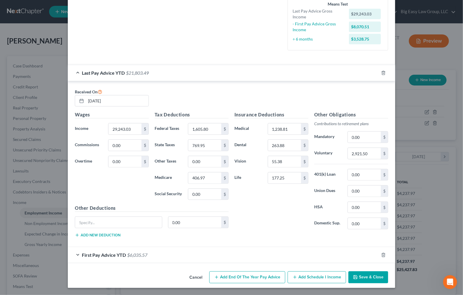
click at [363, 275] on button "Save & Close" at bounding box center [368, 278] width 40 height 12
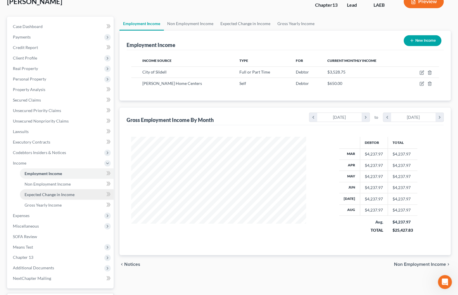
scroll to position [88, 0]
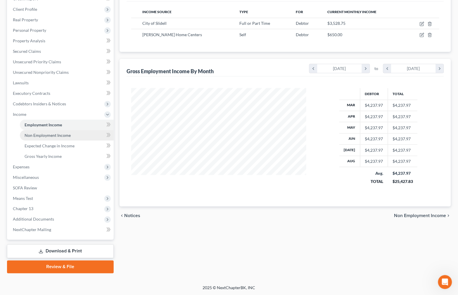
click at [79, 136] on link "Non Employment Income" at bounding box center [67, 135] width 94 height 11
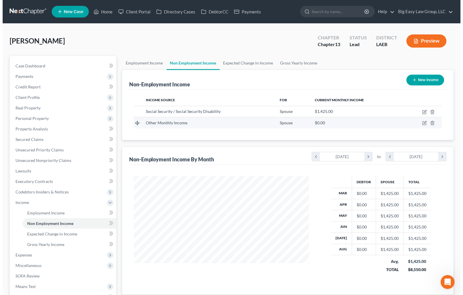
scroll to position [105, 186]
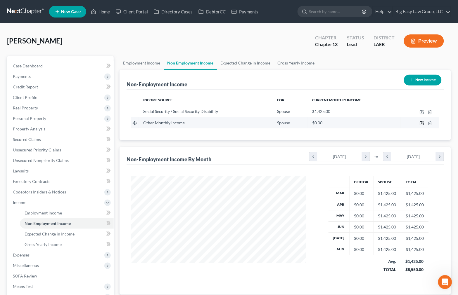
click at [422, 124] on icon "button" at bounding box center [421, 123] width 5 height 5
select select "13"
select select "0"
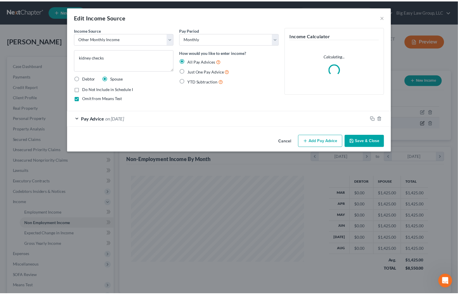
scroll to position [105, 189]
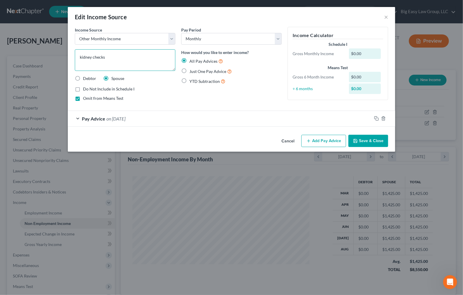
drag, startPoint x: 152, startPoint y: 57, endPoint x: 135, endPoint y: 58, distance: 16.9
click at [152, 57] on textarea "kidney checks" at bounding box center [125, 60] width 100 height 22
click at [92, 55] on textarea "kidney checks" at bounding box center [125, 60] width 100 height 22
type textarea "kidney smart checks"
click at [125, 116] on span "on 08/01/2025" at bounding box center [115, 119] width 19 height 6
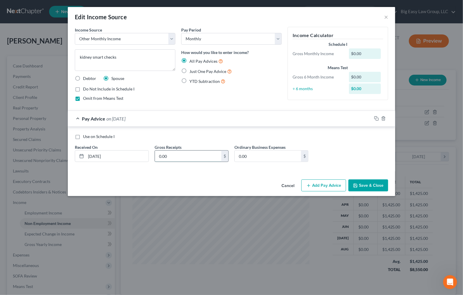
click at [180, 159] on input "0.00" at bounding box center [188, 156] width 66 height 11
type input "505.00"
click at [119, 58] on textarea "kidney smart checks" at bounding box center [125, 60] width 100 height 22
type textarea "kidney smart checks - quarterly"
drag, startPoint x: 110, startPoint y: 154, endPoint x: 102, endPoint y: 153, distance: 8.3
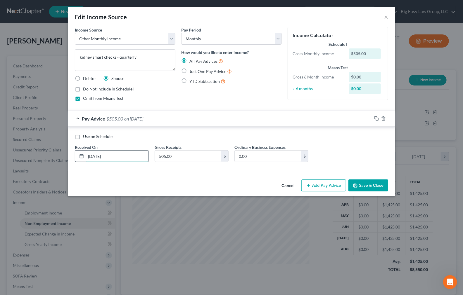
click at [89, 154] on input "[DATE]" at bounding box center [117, 156] width 62 height 11
type input "04/1/2025"
click at [320, 186] on button "Add Pay Advice" at bounding box center [323, 186] width 45 height 12
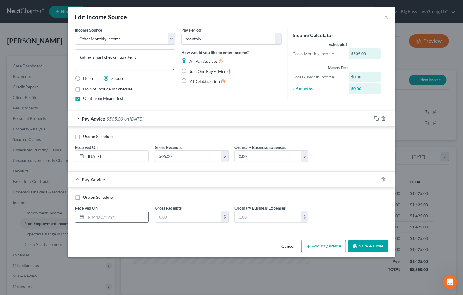
click at [106, 213] on input "text" at bounding box center [117, 216] width 62 height 11
click at [102, 217] on input "text" at bounding box center [117, 216] width 62 height 11
type input "4"
type input "7/1/2025"
click at [180, 220] on input "text" at bounding box center [188, 216] width 66 height 11
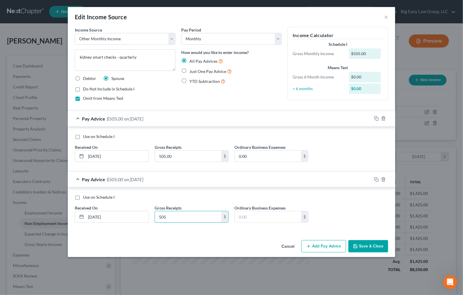
type input "505"
click at [370, 245] on button "Save & Close" at bounding box center [368, 246] width 40 height 12
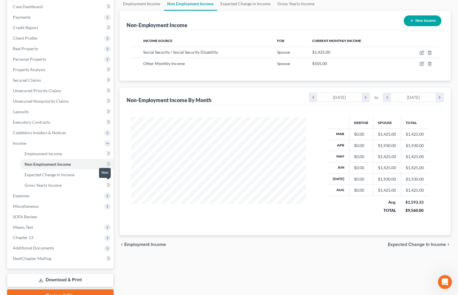
scroll to position [66, 0]
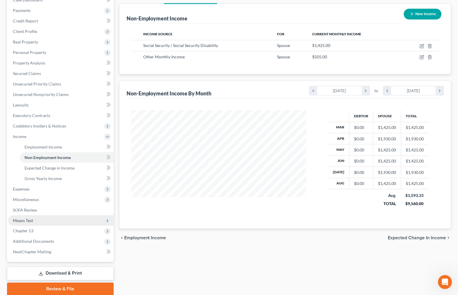
click at [82, 219] on span "Means Test" at bounding box center [60, 220] width 105 height 11
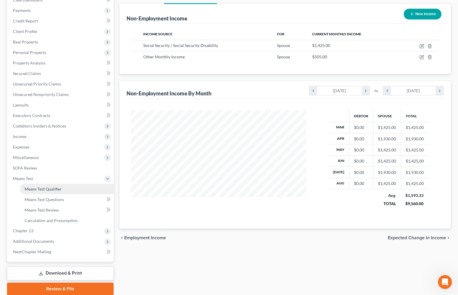
click at [71, 185] on link "Means Test Qualifier" at bounding box center [67, 189] width 94 height 11
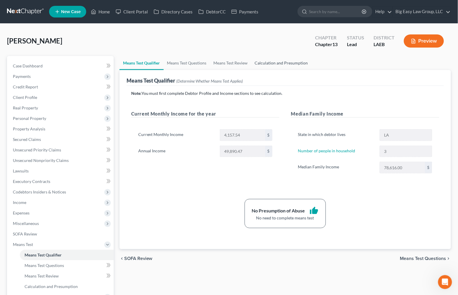
click at [266, 63] on link "Calculation and Presumption" at bounding box center [281, 63] width 60 height 14
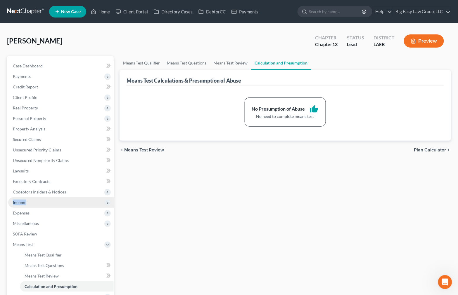
drag, startPoint x: 72, startPoint y: 197, endPoint x: 74, endPoint y: 201, distance: 4.3
click at [74, 201] on ul "Case Dashboard Payments Invoices Payments Payments Credit Report Client Profile" at bounding box center [60, 192] width 105 height 263
click at [72, 202] on span "Income" at bounding box center [60, 202] width 105 height 11
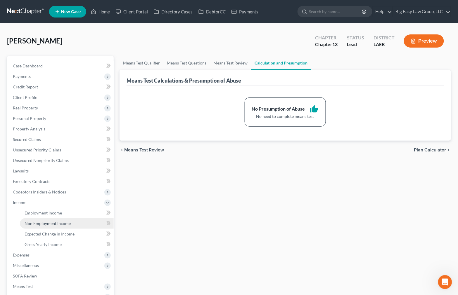
click at [85, 223] on link "Non Employment Income" at bounding box center [67, 223] width 94 height 11
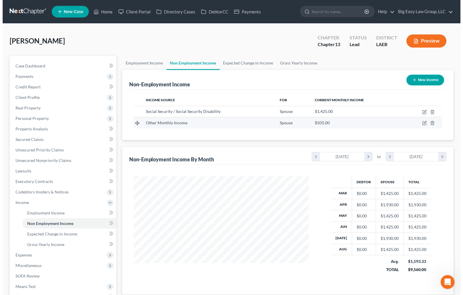
scroll to position [105, 186]
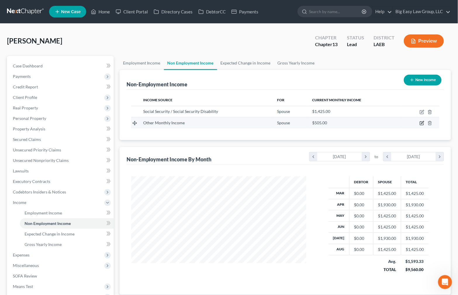
click at [420, 123] on icon "button" at bounding box center [421, 123] width 5 height 5
select select "13"
select select "0"
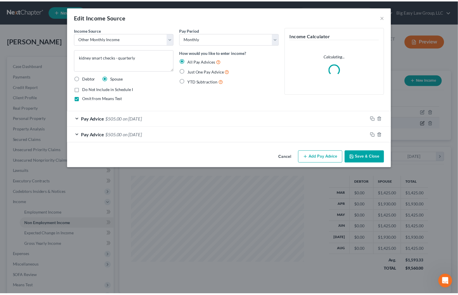
scroll to position [105, 189]
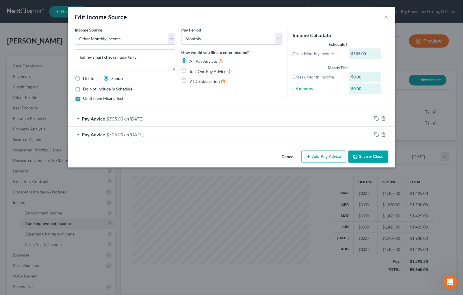
drag, startPoint x: 317, startPoint y: 158, endPoint x: 254, endPoint y: 162, distance: 63.2
click at [317, 158] on button "Add Pay Advice" at bounding box center [323, 157] width 45 height 12
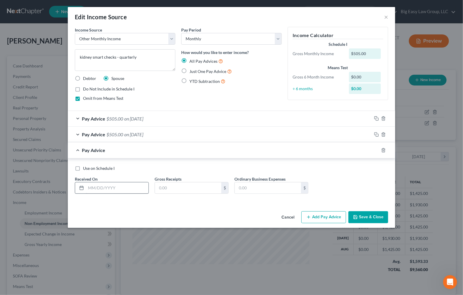
drag, startPoint x: 78, startPoint y: 169, endPoint x: 104, endPoint y: 188, distance: 32.1
click at [83, 169] on label "Use on Schedule I" at bounding box center [99, 169] width 32 height 6
click at [85, 169] on input "Use on Schedule I" at bounding box center [87, 168] width 4 height 4
checkbox input "true"
click at [104, 187] on input "text" at bounding box center [117, 187] width 62 height 11
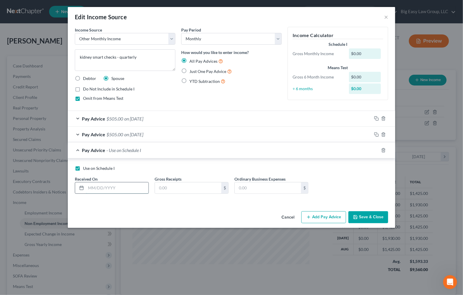
click at [122, 188] on input "text" at bounding box center [117, 187] width 62 height 11
type input "8"
type input "/"
type input "9/1/2025"
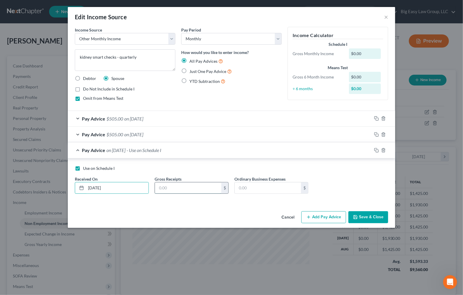
click at [178, 186] on input "text" at bounding box center [188, 187] width 66 height 11
type input "168"
click at [370, 215] on button "Save & Close" at bounding box center [368, 217] width 40 height 12
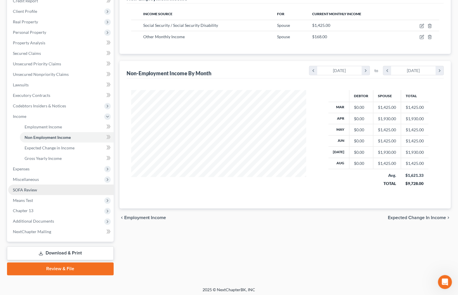
scroll to position [88, 0]
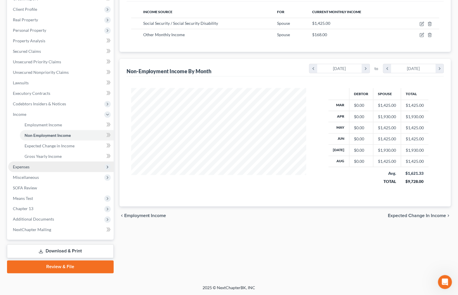
click at [78, 166] on span "Expenses" at bounding box center [60, 167] width 105 height 11
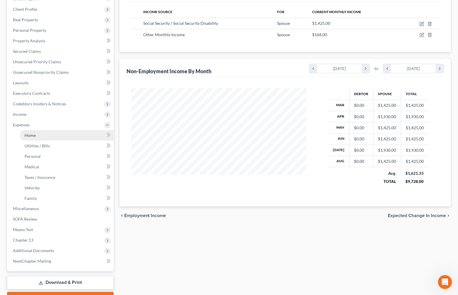
click at [70, 131] on link "Home" at bounding box center [67, 135] width 94 height 11
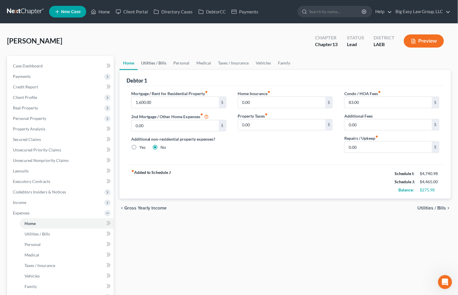
click at [164, 64] on link "Utilities / Bills" at bounding box center [154, 63] width 32 height 14
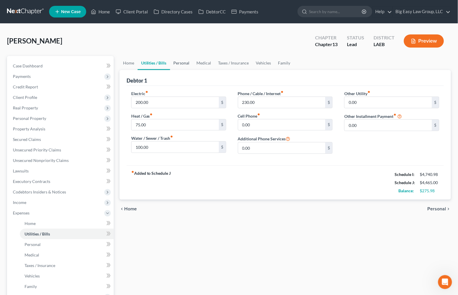
click at [184, 65] on link "Personal" at bounding box center [181, 63] width 23 height 14
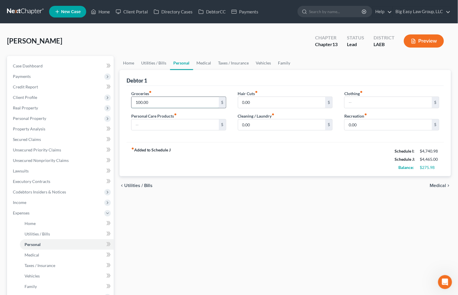
click at [167, 100] on input "100.00" at bounding box center [174, 102] width 87 height 11
type input "300"
click at [147, 63] on link "Utilities / Bills" at bounding box center [154, 63] width 32 height 14
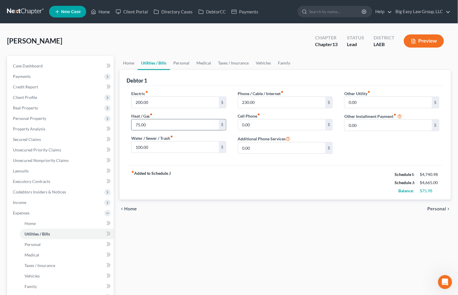
click at [139, 125] on input "75.00" at bounding box center [174, 124] width 87 height 11
type input "70.00"
click at [268, 101] on input "230.00" at bounding box center [281, 102] width 87 height 11
drag, startPoint x: 236, startPoint y: 207, endPoint x: 162, endPoint y: 161, distance: 86.9
click at [236, 207] on div "chevron_left Home Personal chevron_right" at bounding box center [284, 209] width 331 height 19
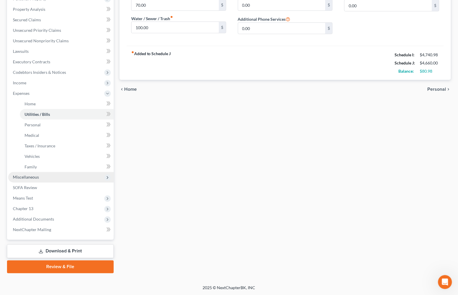
click at [62, 178] on span "Miscellaneous" at bounding box center [60, 177] width 105 height 11
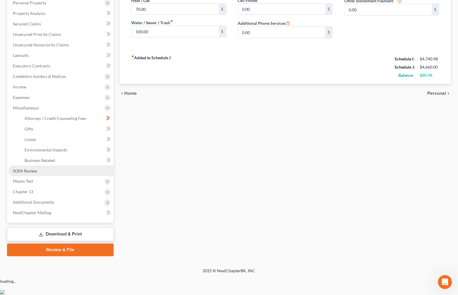
scroll to position [98, 0]
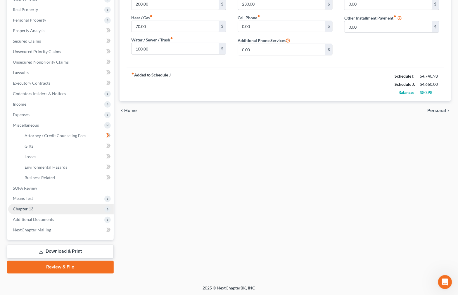
click at [67, 204] on span "Chapter 13" at bounding box center [60, 209] width 105 height 11
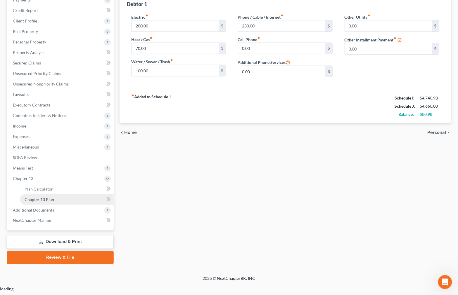
scroll to position [67, 0]
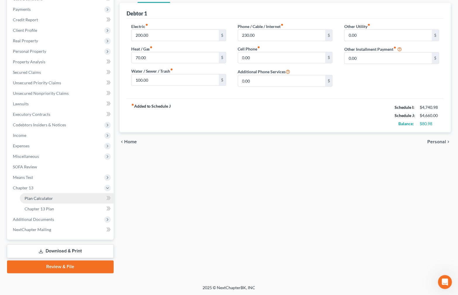
click at [63, 195] on link "Plan Calculator" at bounding box center [67, 198] width 94 height 11
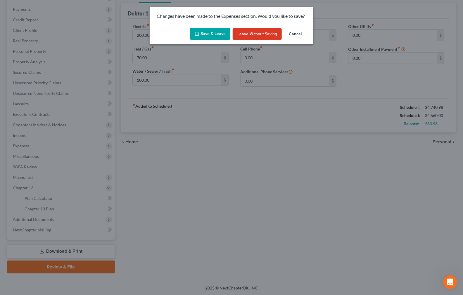
click at [206, 31] on button "Save & Leave" at bounding box center [210, 34] width 40 height 12
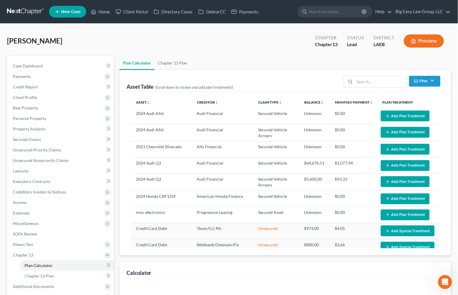
select select "59"
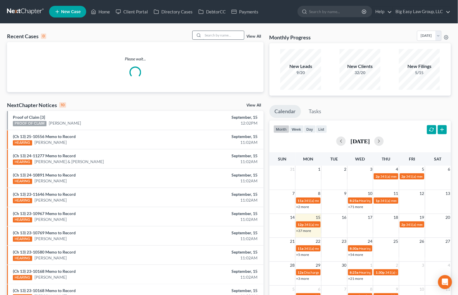
click at [223, 37] on input "search" at bounding box center [223, 35] width 41 height 8
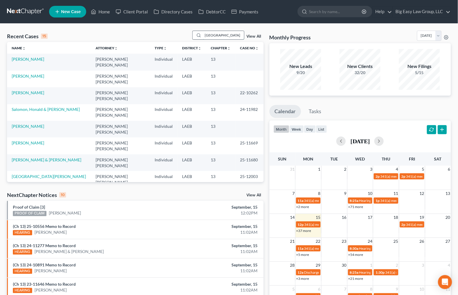
type input "wellington"
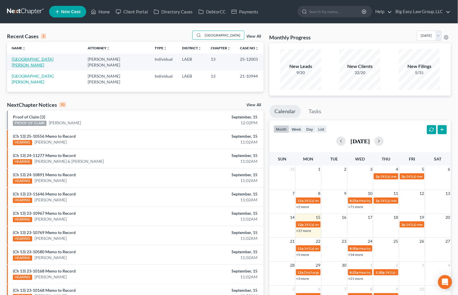
click at [32, 60] on link "[GEOGRAPHIC_DATA][PERSON_NAME]" at bounding box center [33, 62] width 42 height 11
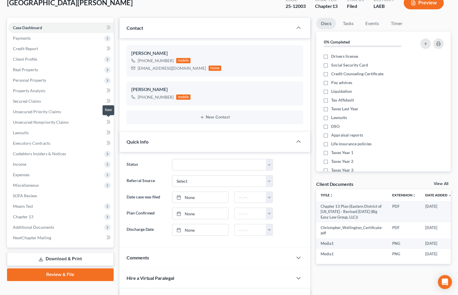
scroll to position [208, 0]
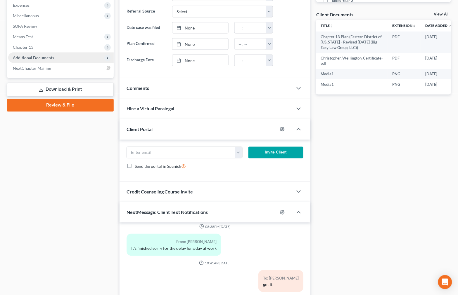
click at [57, 58] on span "Additional Documents" at bounding box center [60, 58] width 105 height 11
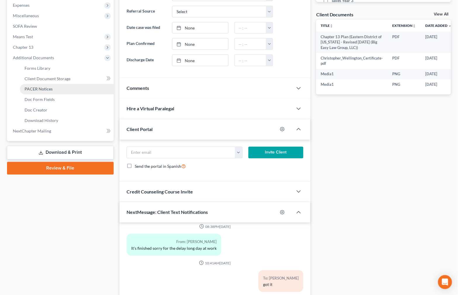
drag, startPoint x: 68, startPoint y: 92, endPoint x: 60, endPoint y: 93, distance: 7.4
click at [68, 92] on link "PACER Notices" at bounding box center [67, 89] width 94 height 11
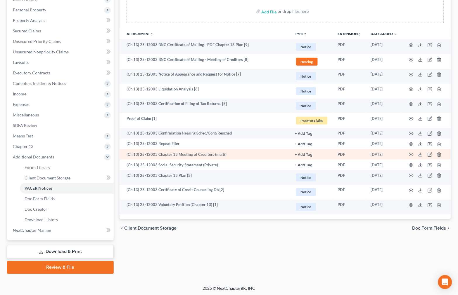
scroll to position [109, 0]
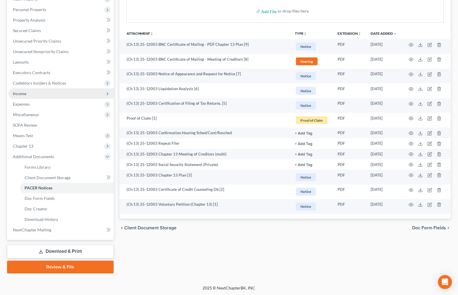
click at [72, 95] on span "Income" at bounding box center [60, 93] width 105 height 11
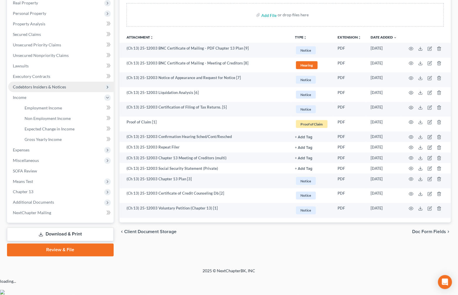
scroll to position [88, 0]
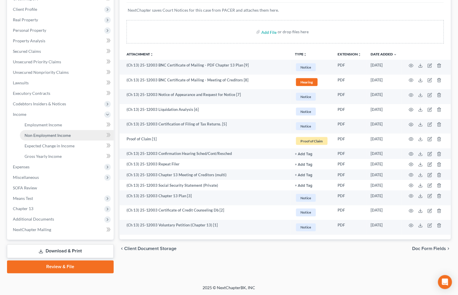
click at [62, 131] on link "Non Employment Income" at bounding box center [67, 135] width 94 height 11
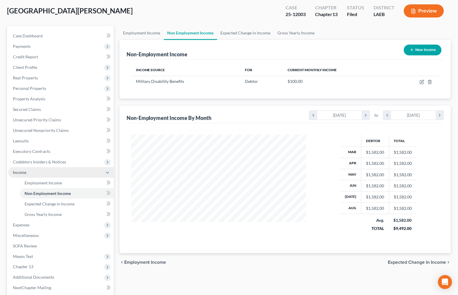
scroll to position [88, 0]
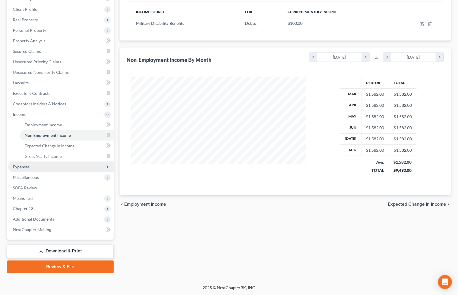
click at [63, 170] on span "Expenses" at bounding box center [60, 167] width 105 height 11
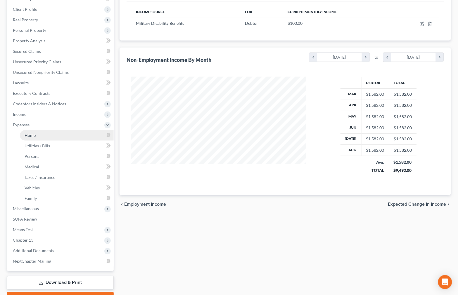
click at [52, 135] on link "Home" at bounding box center [67, 135] width 94 height 11
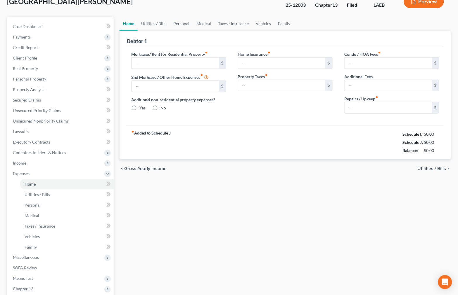
type input "1,094.00"
type input "0.00"
radio input "true"
type input "0.00"
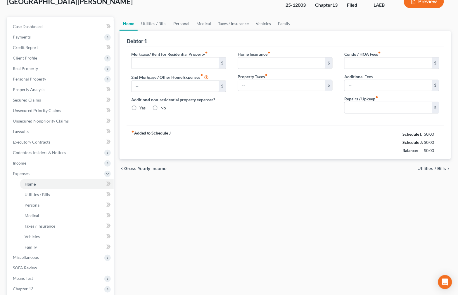
type input "0.00"
type input "120.00"
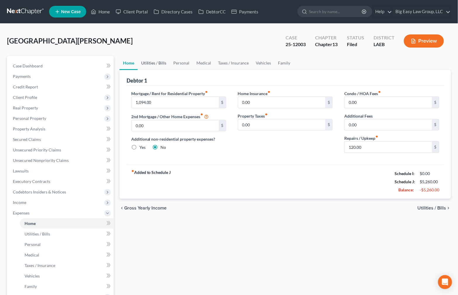
click at [159, 63] on link "Utilities / Bills" at bounding box center [154, 63] width 32 height 14
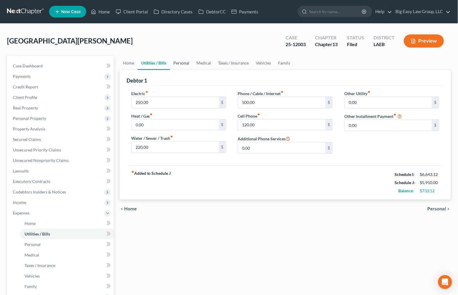
click at [180, 64] on link "Personal" at bounding box center [181, 63] width 23 height 14
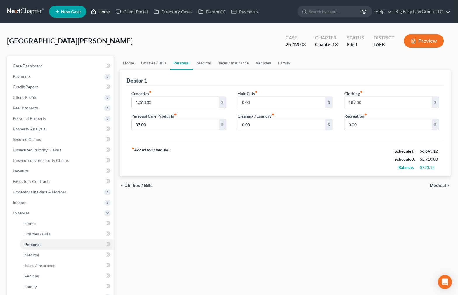
click at [105, 9] on link "Home" at bounding box center [100, 11] width 25 height 11
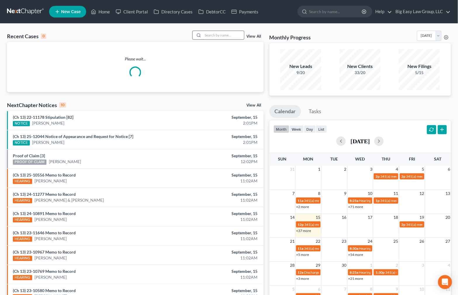
click at [235, 38] on input "search" at bounding box center [223, 35] width 41 height 8
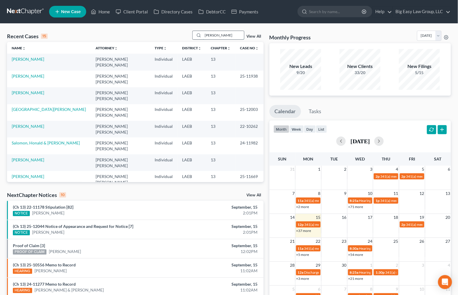
type input "barrios"
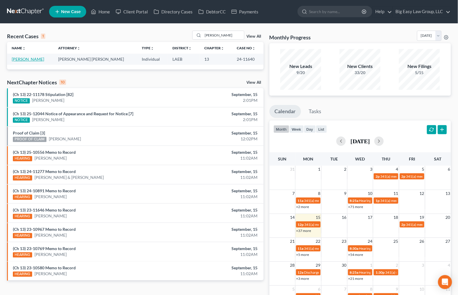
drag, startPoint x: 13, startPoint y: 58, endPoint x: 16, endPoint y: 61, distance: 4.6
click at [13, 58] on link "Barrios, Paul" at bounding box center [28, 59] width 32 height 5
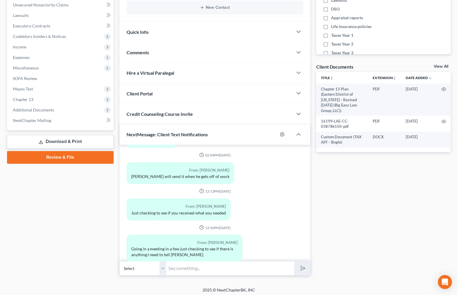
scroll to position [158, 0]
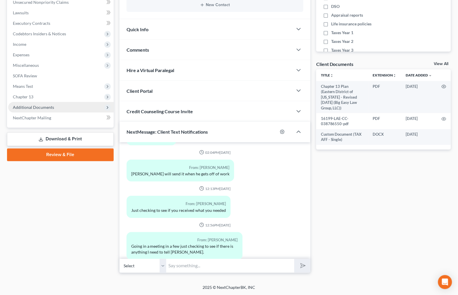
click at [52, 108] on span "Additional Documents" at bounding box center [33, 107] width 41 height 5
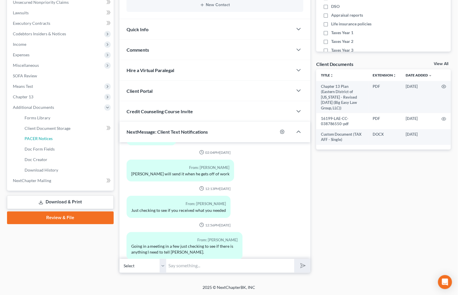
drag, startPoint x: 61, startPoint y: 140, endPoint x: 119, endPoint y: 159, distance: 61.1
click at [61, 139] on link "PACER Notices" at bounding box center [67, 139] width 94 height 11
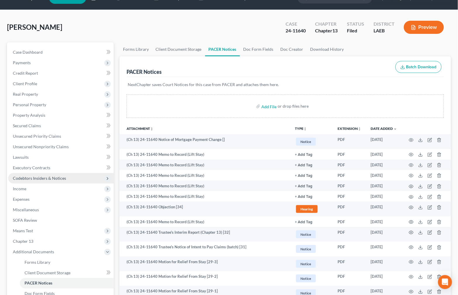
scroll to position [38, 0]
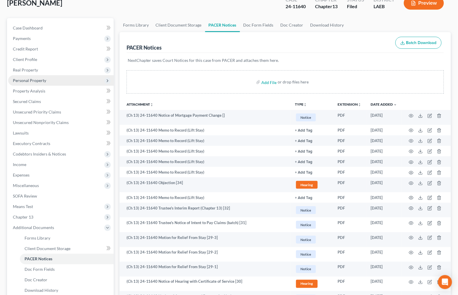
click at [53, 82] on span "Personal Property" at bounding box center [60, 80] width 105 height 11
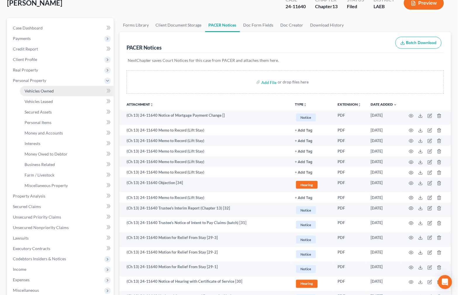
click at [58, 88] on link "Vehicles Owned" at bounding box center [67, 91] width 94 height 11
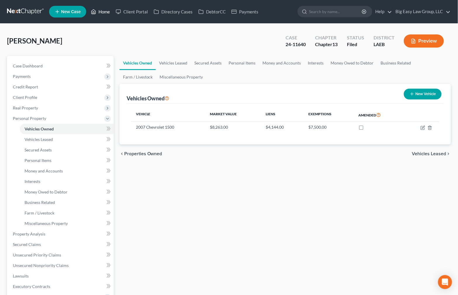
click at [101, 11] on link "Home" at bounding box center [100, 11] width 25 height 11
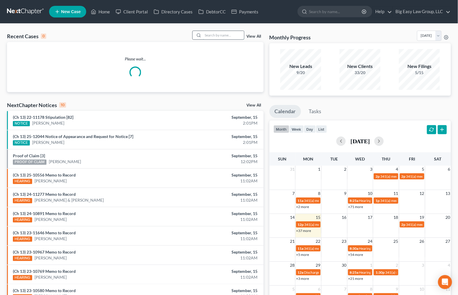
click at [210, 36] on input "search" at bounding box center [223, 35] width 41 height 8
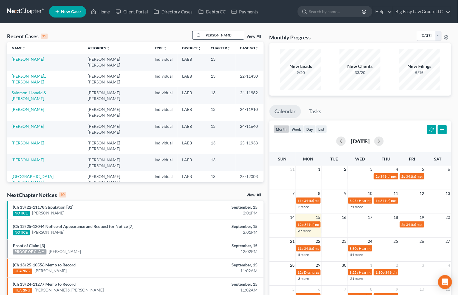
type input "morris"
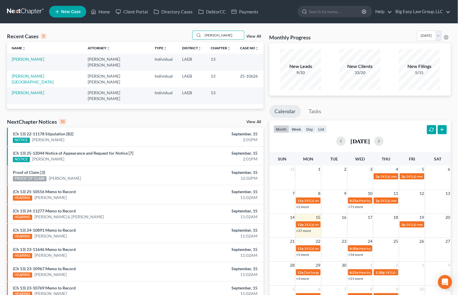
click at [31, 53] on th "Name unfold_more expand_more expand_less" at bounding box center [45, 48] width 76 height 12
click at [28, 61] on td "[PERSON_NAME]" at bounding box center [45, 62] width 76 height 17
click at [28, 60] on link "[PERSON_NAME]" at bounding box center [28, 59] width 32 height 5
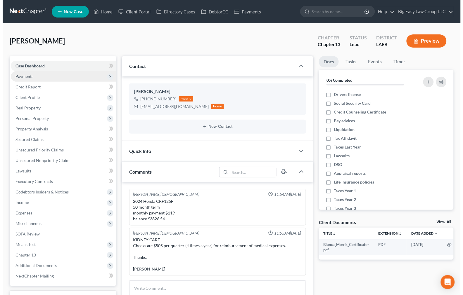
scroll to position [1111, 0]
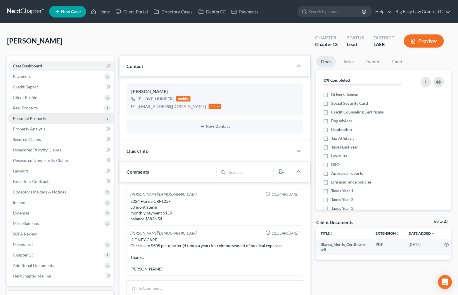
click at [57, 119] on span "Personal Property" at bounding box center [60, 118] width 105 height 11
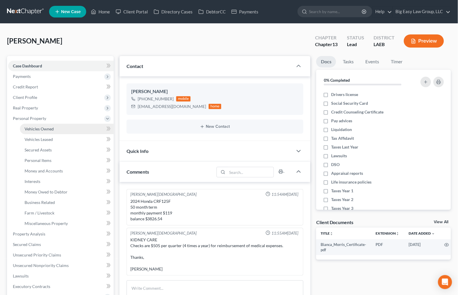
click at [56, 124] on link "Vehicles Owned" at bounding box center [67, 129] width 94 height 11
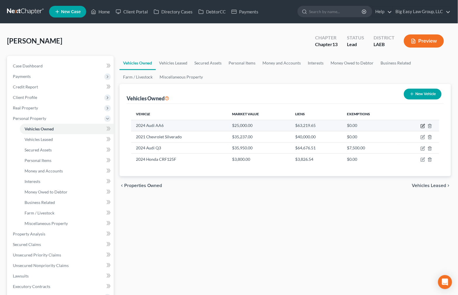
click at [423, 126] on icon "button" at bounding box center [422, 126] width 5 height 5
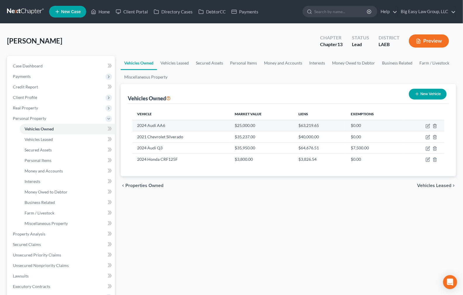
select select "0"
select select "2"
select select "4"
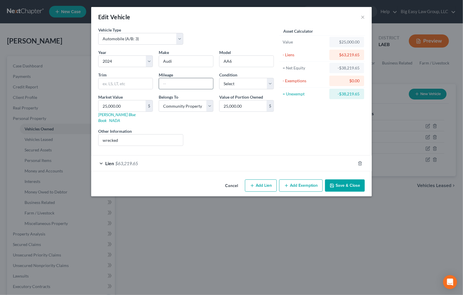
click at [182, 85] on input "text" at bounding box center [186, 83] width 54 height 11
type input "15,000"
click at [344, 185] on button "Save & Close" at bounding box center [345, 186] width 40 height 12
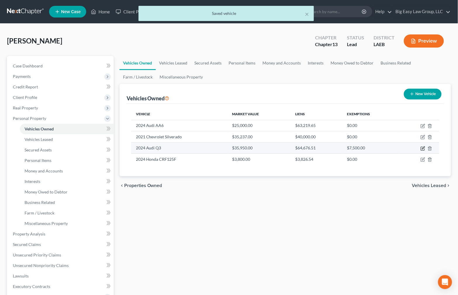
click at [423, 146] on icon "button" at bounding box center [422, 148] width 5 height 5
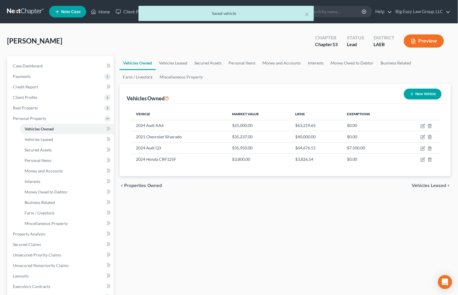
select select "0"
select select "2"
select select "4"
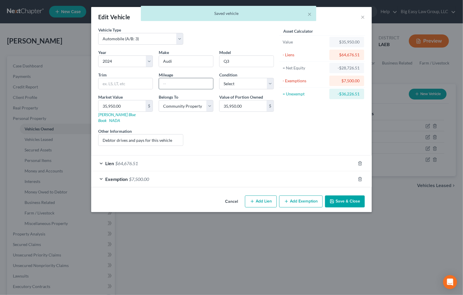
click at [198, 86] on input "text" at bounding box center [186, 83] width 54 height 11
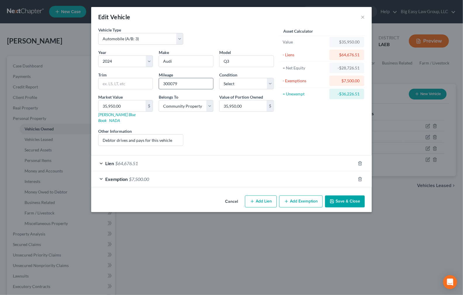
click at [169, 82] on input "300079" at bounding box center [186, 83] width 54 height 11
type input "30079"
click at [344, 197] on button "Save & Close" at bounding box center [345, 202] width 40 height 12
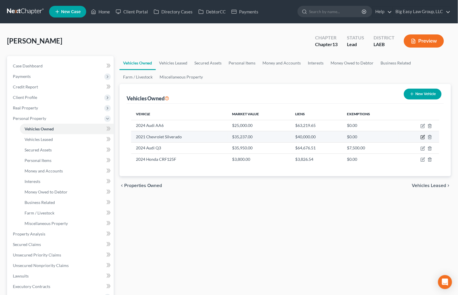
click at [422, 137] on icon "button" at bounding box center [423, 136] width 3 height 3
select select "0"
select select "5"
select select "4"
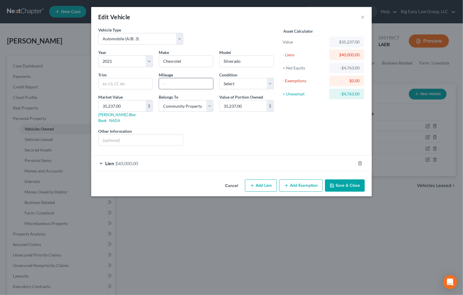
click at [185, 79] on input "text" at bounding box center [186, 83] width 54 height 11
type input "60,000"
click at [350, 180] on button "Save & Close" at bounding box center [345, 186] width 40 height 12
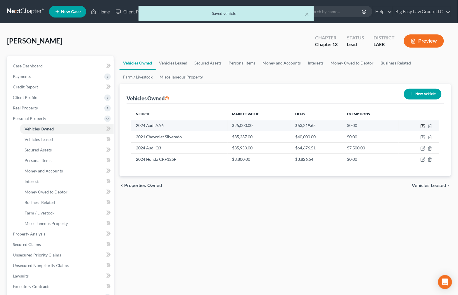
click at [423, 126] on icon "button" at bounding box center [422, 126] width 5 height 5
select select "0"
select select "2"
select select "4"
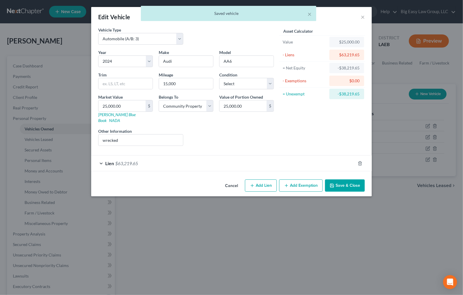
click at [333, 184] on icon "button" at bounding box center [332, 186] width 4 height 4
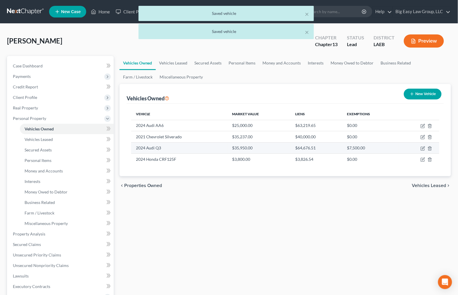
click at [422, 145] on td at bounding box center [418, 147] width 41 height 11
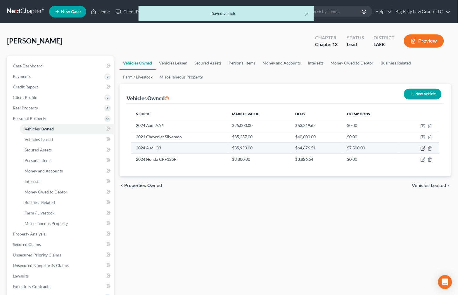
click at [423, 148] on icon "button" at bounding box center [423, 148] width 3 height 3
select select "0"
select select "2"
select select "4"
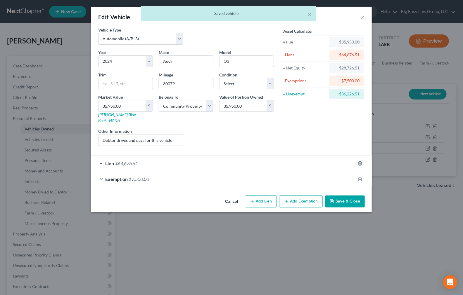
click at [169, 82] on input "30079" at bounding box center [186, 83] width 54 height 11
drag, startPoint x: 168, startPoint y: 83, endPoint x: 174, endPoint y: 86, distance: 7.3
click at [168, 83] on input "30079" at bounding box center [186, 83] width 54 height 11
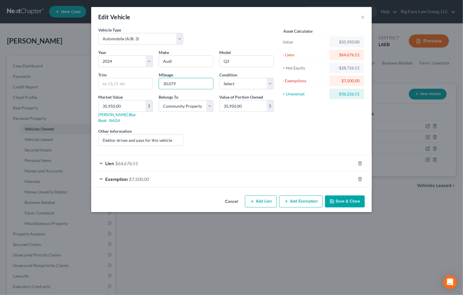
type input "30,079"
click at [353, 204] on div "Cancel Add Lien Add Lease Add Exemption Save & Close" at bounding box center [231, 202] width 280 height 19
click at [352, 202] on button "Save & Close" at bounding box center [345, 202] width 40 height 12
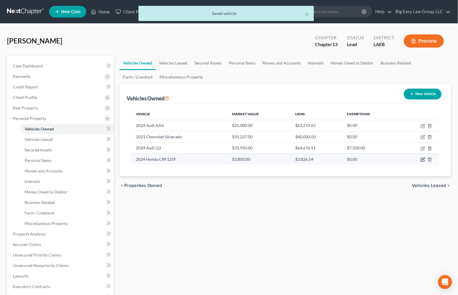
click at [423, 159] on icon "button" at bounding box center [422, 159] width 5 height 5
select select "7"
select select "2"
select select "4"
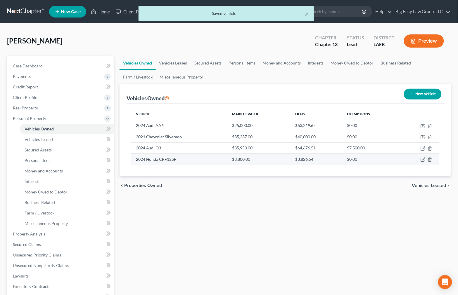
select select "45"
select select "4"
select select "0"
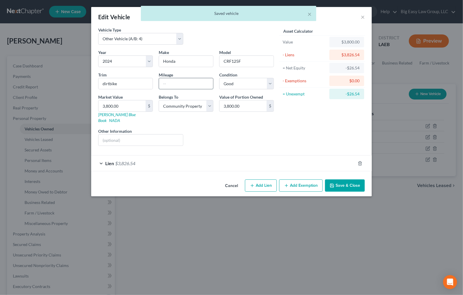
click at [185, 85] on input "text" at bounding box center [186, 83] width 54 height 11
click at [340, 165] on div "Lien $3,826.54" at bounding box center [223, 163] width 264 height 15
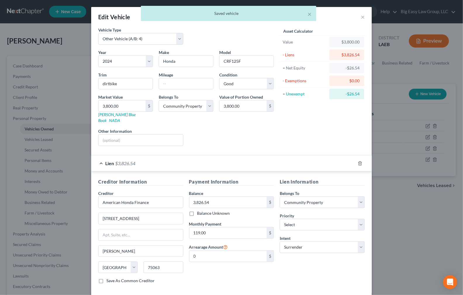
click at [346, 178] on h5 "Lien Information" at bounding box center [321, 181] width 85 height 7
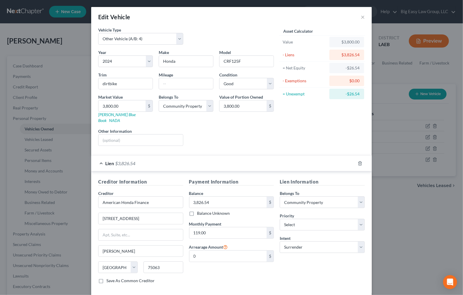
drag, startPoint x: 318, startPoint y: 145, endPoint x: 319, endPoint y: 150, distance: 5.0
click at [318, 145] on form "Vehicle Type Select Automobile (A/B: 3) Truck (A/B: 3) Trailer (A/B: 4) Watercr…" at bounding box center [231, 160] width 266 height 266
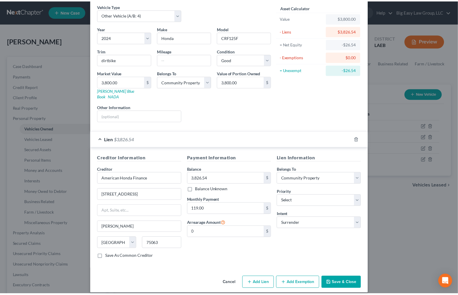
scroll to position [25, 0]
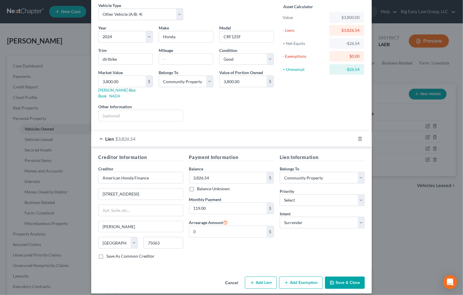
click at [343, 274] on div "Cancel Add Lien Add Lease Add Exemption Save & Close" at bounding box center [231, 283] width 280 height 19
click at [344, 278] on button "Save & Close" at bounding box center [345, 283] width 40 height 12
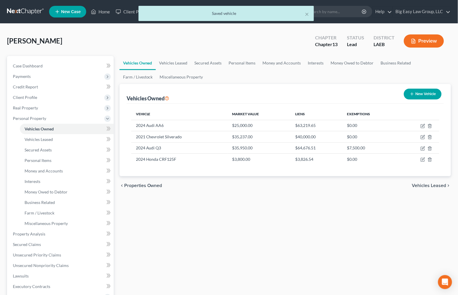
drag, startPoint x: 351, startPoint y: 252, endPoint x: 336, endPoint y: 255, distance: 15.9
click at [351, 252] on div "Vehicles Owned Vehicles Leased Secured Assets Personal Items Money and Accounts…" at bounding box center [285, 240] width 337 height 369
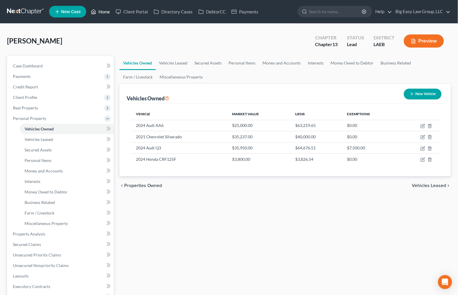
click at [101, 11] on link "Home" at bounding box center [100, 11] width 25 height 11
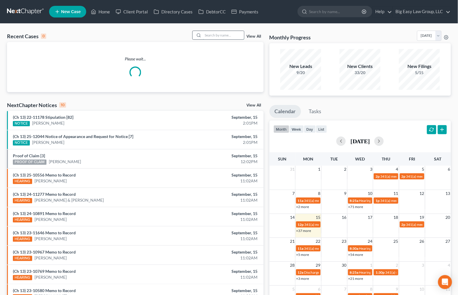
click at [225, 34] on input "search" at bounding box center [223, 35] width 41 height 8
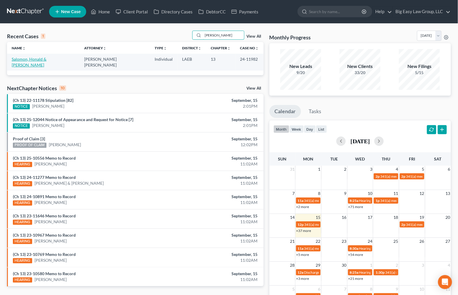
type input "salo"
click at [37, 57] on link "Salomon, Honald & [PERSON_NAME]" at bounding box center [29, 62] width 35 height 11
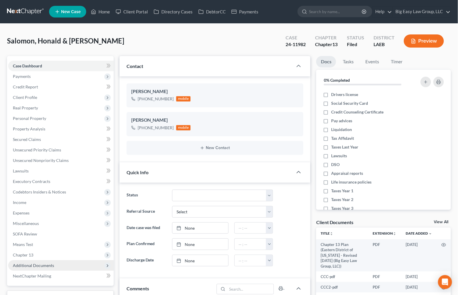
scroll to position [1357, 0]
click at [97, 266] on span "Additional Documents" at bounding box center [60, 265] width 105 height 11
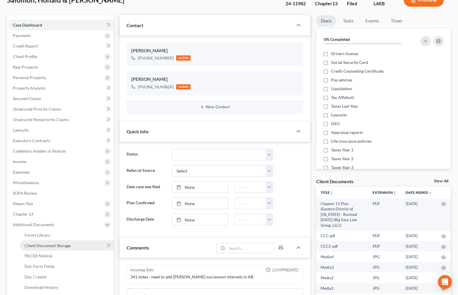
scroll to position [57, 0]
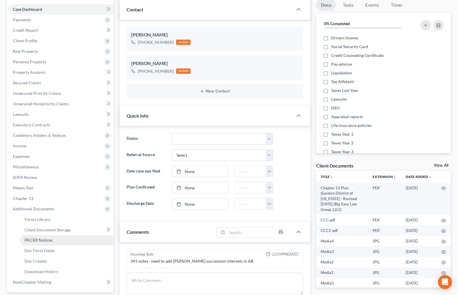
click at [72, 239] on link "PACER Notices" at bounding box center [67, 240] width 94 height 11
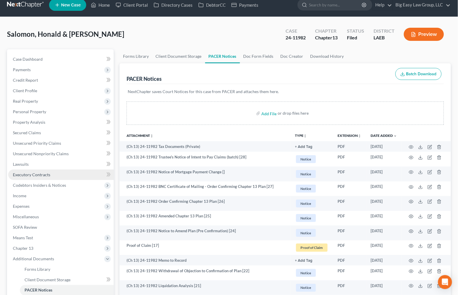
scroll to position [9, 0]
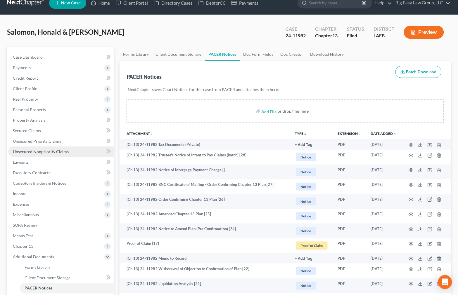
drag, startPoint x: 48, startPoint y: 150, endPoint x: 51, endPoint y: 149, distance: 3.7
click at [48, 150] on span "Unsecured Nonpriority Claims" at bounding box center [41, 151] width 56 height 5
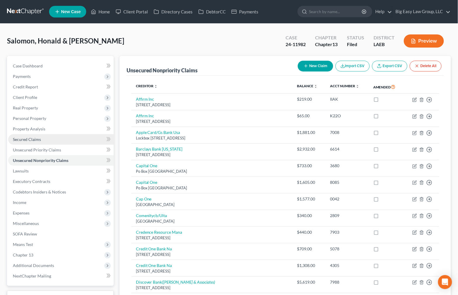
drag, startPoint x: 47, startPoint y: 135, endPoint x: 94, endPoint y: 134, distance: 46.7
click at [48, 135] on link "Secured Claims" at bounding box center [60, 139] width 105 height 11
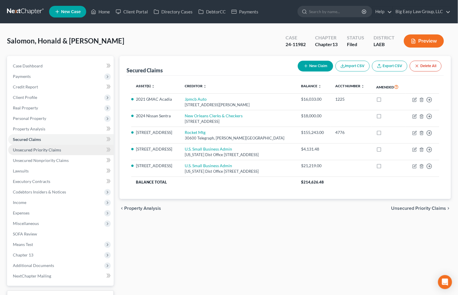
click at [65, 149] on link "Unsecured Priority Claims" at bounding box center [60, 150] width 105 height 11
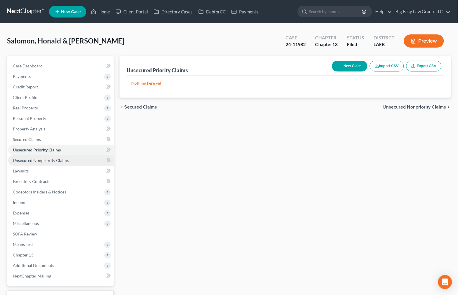
drag, startPoint x: 67, startPoint y: 157, endPoint x: 76, endPoint y: 157, distance: 8.8
click at [67, 157] on link "Unsecured Nonpriority Claims" at bounding box center [60, 160] width 105 height 11
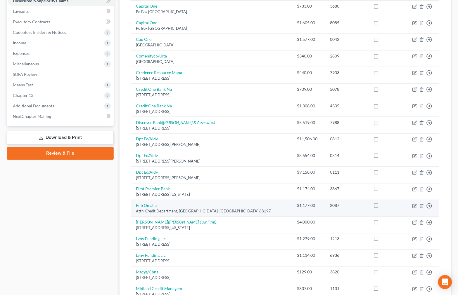
scroll to position [161, 0]
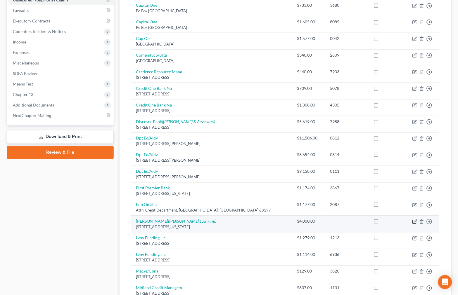
click at [414, 219] on td "Move to D Move to E Move to G Move to Notice Only" at bounding box center [421, 224] width 35 height 17
click at [414, 223] on icon "button" at bounding box center [414, 221] width 3 height 3
select select "19"
select select "1"
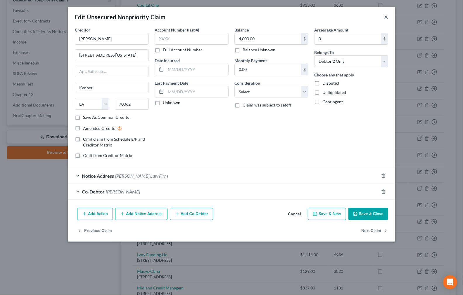
click at [385, 17] on button "×" at bounding box center [386, 16] width 4 height 7
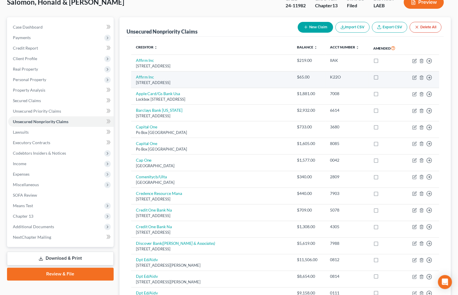
scroll to position [0, 0]
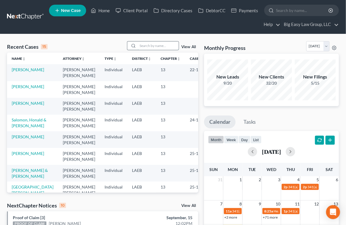
click at [149, 46] on input "search" at bounding box center [158, 45] width 41 height 8
type input "jones"
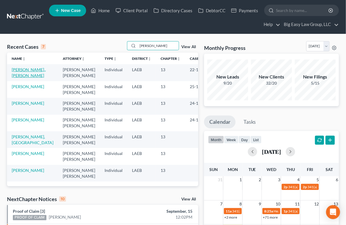
click at [23, 74] on link "[PERSON_NAME]., [PERSON_NAME]" at bounding box center [29, 72] width 34 height 11
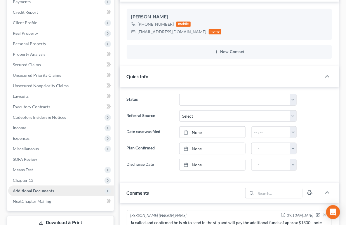
scroll to position [691, 0]
click at [54, 189] on span "Additional Documents" at bounding box center [61, 191] width 106 height 11
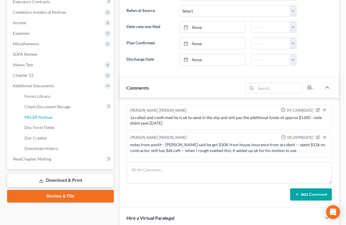
scroll to position [269, 0]
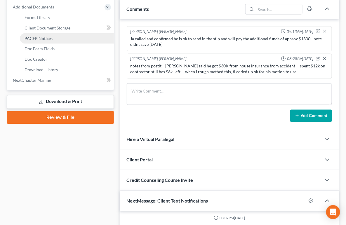
click at [52, 36] on link "PACER Notices" at bounding box center [67, 38] width 94 height 11
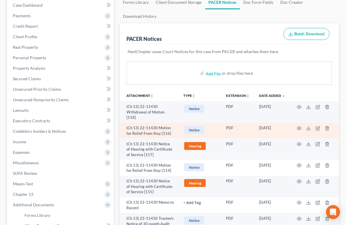
scroll to position [73, 0]
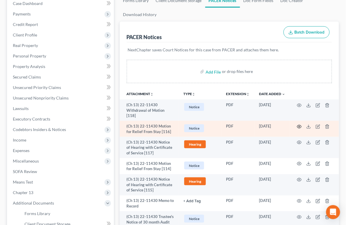
click at [300, 126] on circle "button" at bounding box center [299, 126] width 1 height 1
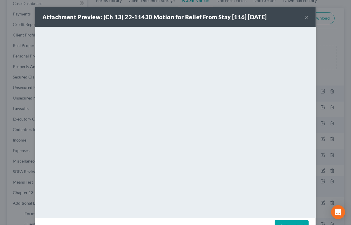
click at [305, 16] on button "×" at bounding box center [307, 16] width 4 height 7
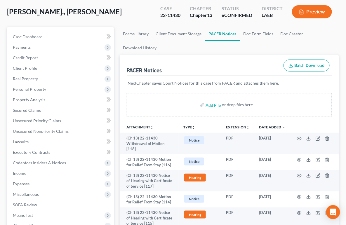
scroll to position [0, 0]
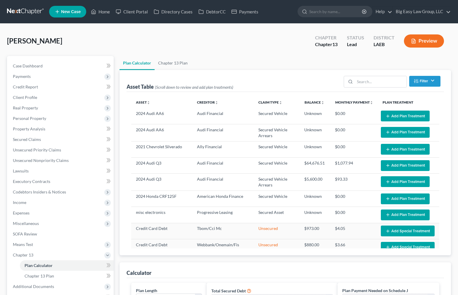
select select "59"
drag, startPoint x: 63, startPoint y: 68, endPoint x: 70, endPoint y: 68, distance: 7.0
click at [64, 69] on link "Case Dashboard" at bounding box center [60, 66] width 105 height 11
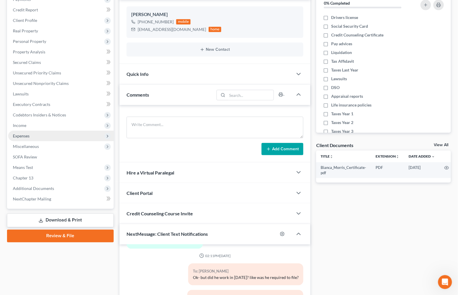
scroll to position [75, 0]
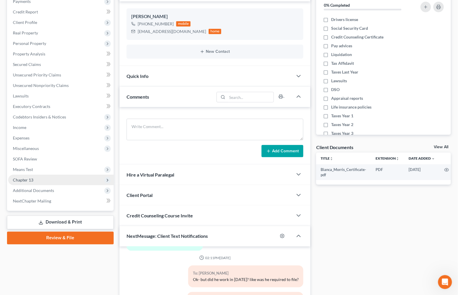
click at [64, 176] on span "Chapter 13" at bounding box center [60, 180] width 105 height 11
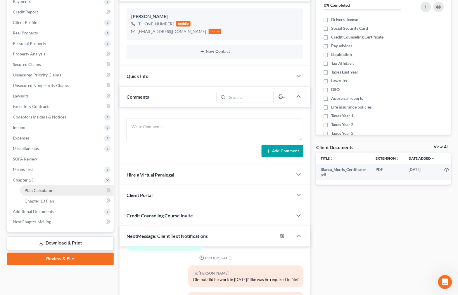
click at [79, 190] on link "Plan Calculator" at bounding box center [67, 190] width 94 height 11
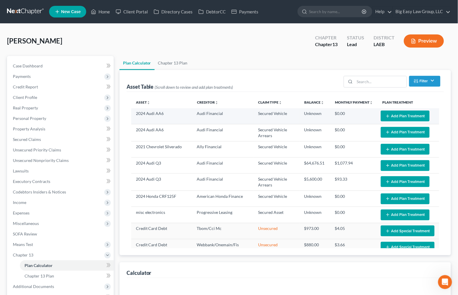
select select "59"
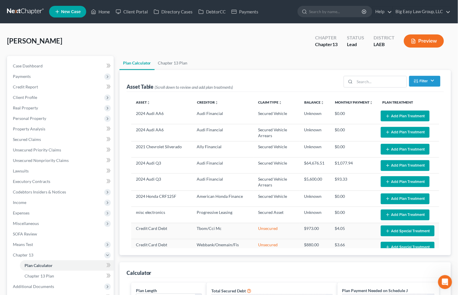
click at [401, 116] on button "Add Plan Treatment" at bounding box center [404, 116] width 49 height 11
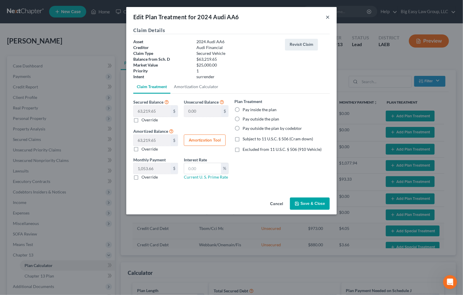
click at [326, 15] on button "×" at bounding box center [327, 16] width 4 height 7
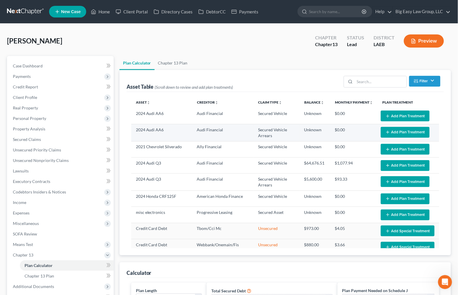
click at [407, 135] on button "Add Plan Treatment" at bounding box center [404, 132] width 49 height 11
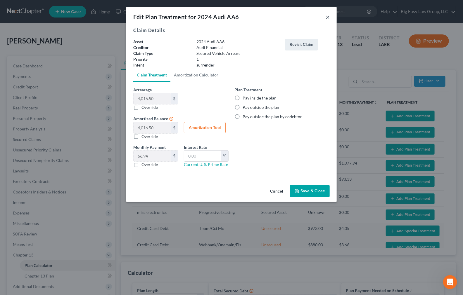
click at [328, 17] on button "×" at bounding box center [327, 16] width 4 height 7
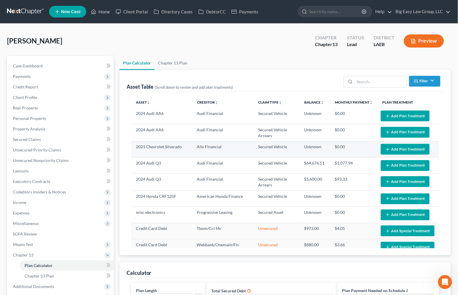
click at [386, 149] on button "Add Plan Treatment" at bounding box center [404, 149] width 49 height 11
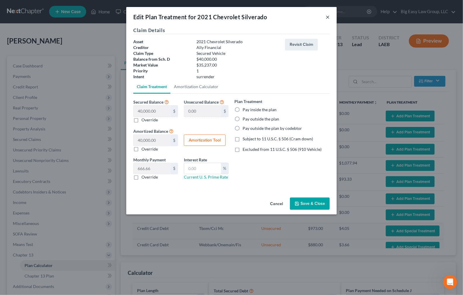
click at [328, 16] on button "×" at bounding box center [327, 16] width 4 height 7
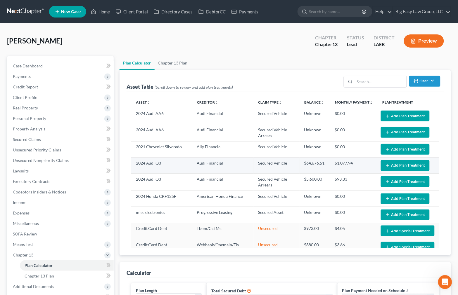
click at [386, 170] on button "Add Plan Treatment" at bounding box center [404, 165] width 49 height 11
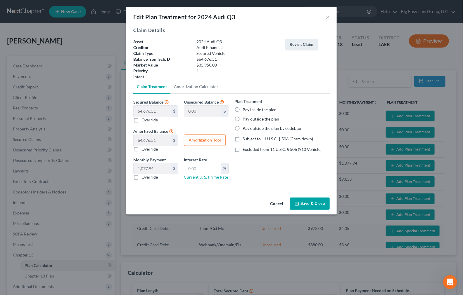
click at [330, 12] on div "Edit Plan Treatment for 2024 Audi Q3 ×" at bounding box center [231, 17] width 210 height 20
click at [327, 15] on button "×" at bounding box center [327, 16] width 4 height 7
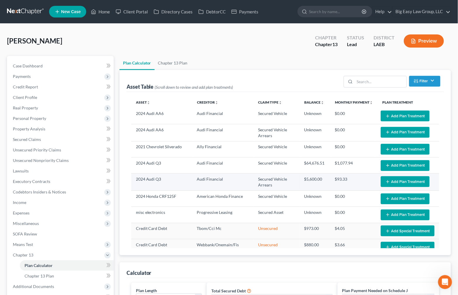
click at [395, 187] on button "Add Plan Treatment" at bounding box center [404, 181] width 49 height 11
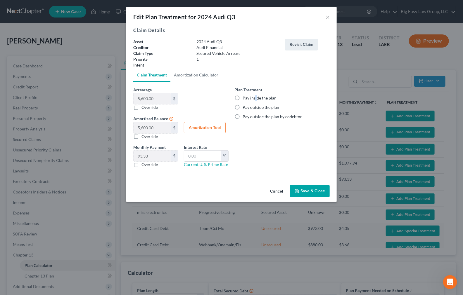
click at [255, 97] on label "Pay inside the plan" at bounding box center [259, 98] width 34 height 6
click at [242, 97] on label "Pay inside the plan" at bounding box center [259, 98] width 34 height 6
click at [245, 97] on input "Pay inside the plan" at bounding box center [247, 97] width 4 height 4
radio input "true"
click at [304, 188] on button "Save & Close" at bounding box center [310, 191] width 40 height 12
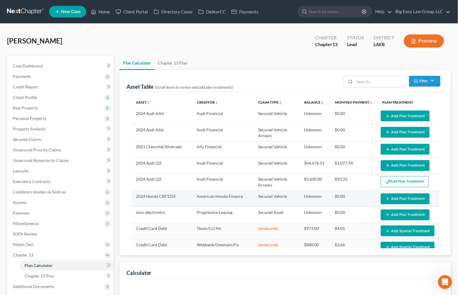
select select "59"
click at [397, 197] on button "Add Plan Treatment" at bounding box center [404, 199] width 49 height 11
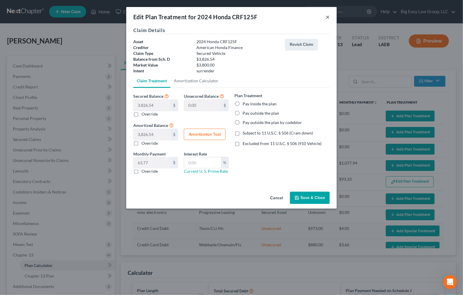
click at [326, 17] on button "×" at bounding box center [327, 16] width 4 height 7
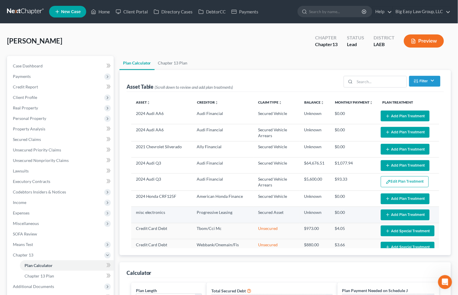
click at [385, 215] on icon "button" at bounding box center [387, 215] width 5 height 5
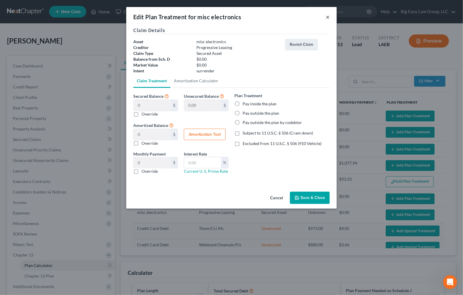
click at [326, 16] on button "×" at bounding box center [327, 16] width 4 height 7
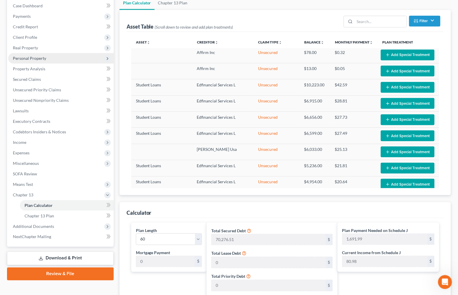
scroll to position [39, 0]
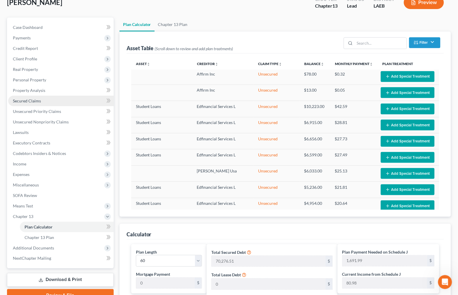
click at [69, 99] on link "Secured Claims" at bounding box center [60, 101] width 105 height 11
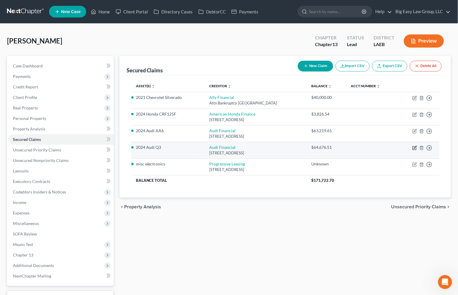
click at [416, 147] on icon "button" at bounding box center [414, 147] width 3 height 3
select select "14"
select select "12"
select select "4"
select select "0"
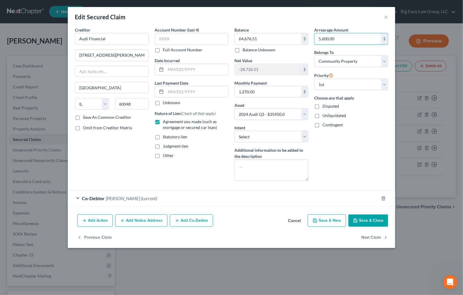
drag, startPoint x: 341, startPoint y: 39, endPoint x: 314, endPoint y: 31, distance: 28.2
click at [314, 31] on div "Arrearage Amount 5,600.00 $" at bounding box center [351, 36] width 74 height 18
type input ".00"
click at [376, 224] on button "Save & Close" at bounding box center [368, 221] width 40 height 12
select select
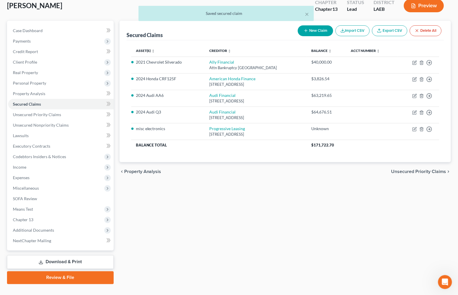
scroll to position [42, 0]
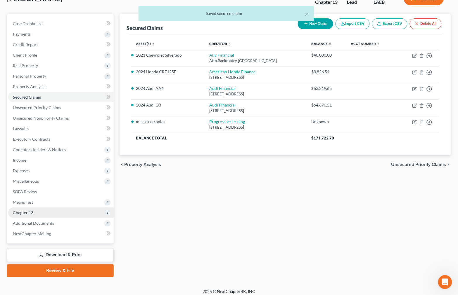
drag, startPoint x: 77, startPoint y: 209, endPoint x: 79, endPoint y: 214, distance: 6.1
click at [77, 209] on span "Chapter 13" at bounding box center [60, 213] width 105 height 11
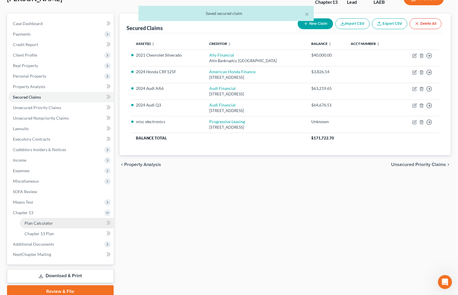
click at [86, 221] on link "Plan Calculator" at bounding box center [67, 223] width 94 height 11
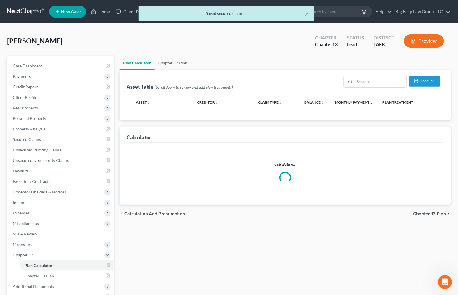
select select "59"
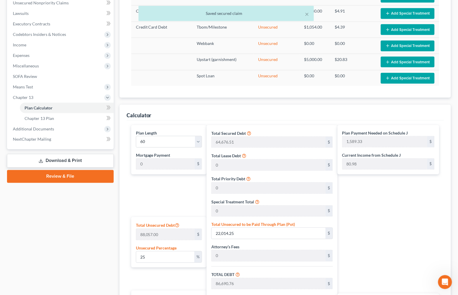
scroll to position [274, 0]
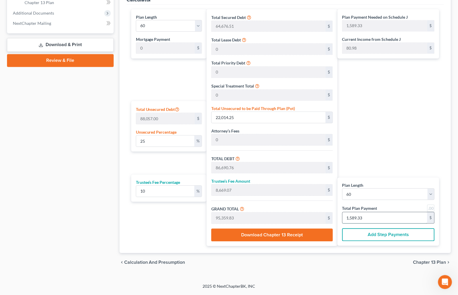
click at [391, 218] on input "1,589.33" at bounding box center [384, 218] width 85 height 11
type input "0"
type input "436.36"
type input "43.63"
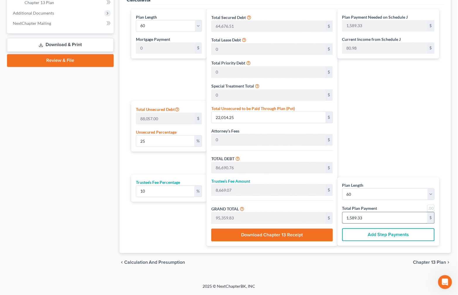
type input "480.00"
type input "8"
type input "4,363.63"
type input "436.36"
type input "4,800.00"
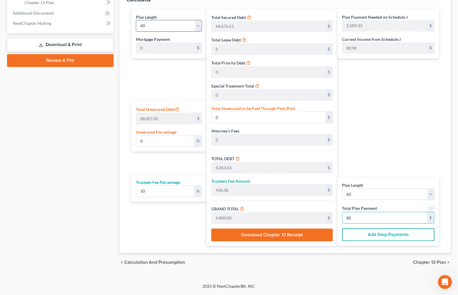
type input "80"
click at [174, 29] on select "1 2 3 4 5 6 7 8 9 10 11 12 13 14 15 16 17 18 19 20 21 22 23 24 25 26 27 28 29 3…" at bounding box center [169, 26] width 66 height 12
select select "35"
click at [136, 20] on select "1 2 3 4 5 6 7 8 9 10 11 12 13 14 15 16 17 18 19 20 21 22 23 24 25 26 27 28 29 3…" at bounding box center [169, 26] width 66 height 12
type input "64,676.51"
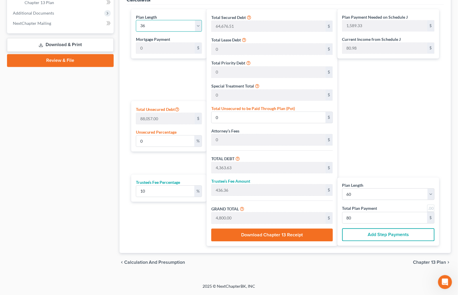
type input "6,467.65"
type input "71,144.16"
type input "1,976.22"
select select "35"
type input "1,976.22"
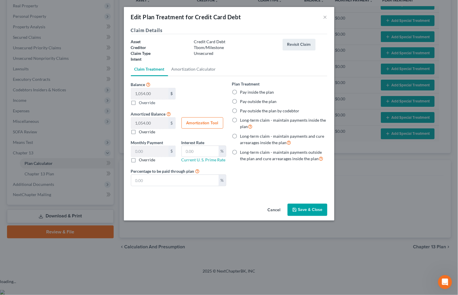
scroll to position [86, 0]
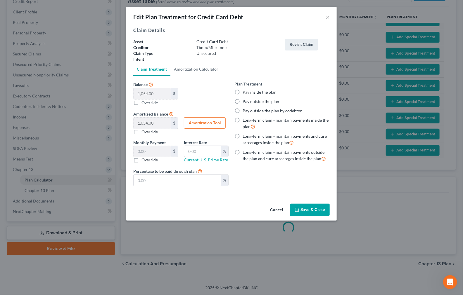
select select "35"
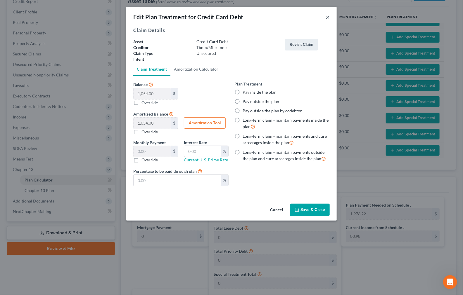
drag, startPoint x: 327, startPoint y: 13, endPoint x: 376, endPoint y: 83, distance: 84.9
click at [327, 14] on button "×" at bounding box center [327, 16] width 4 height 7
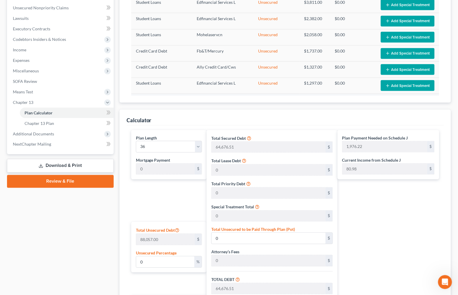
scroll to position [274, 0]
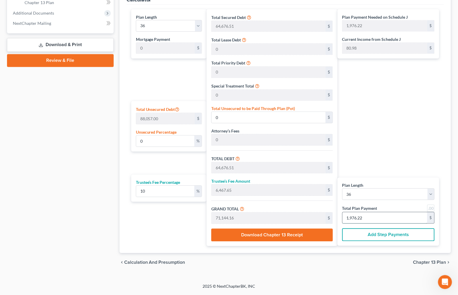
click at [378, 219] on input "1,976.22" at bounding box center [384, 218] width 85 height 11
type input "261.81"
type input "26.18"
type input "288.00"
type input "8"
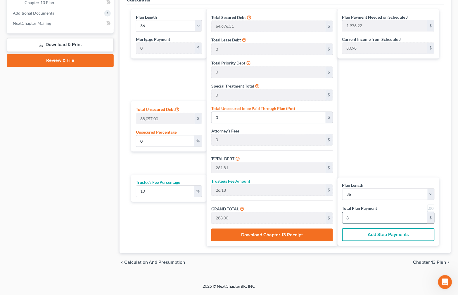
type input "2,618.18"
type input "261.81"
type input "2,880.00"
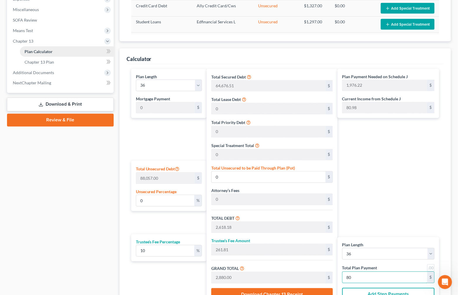
scroll to position [213, 0]
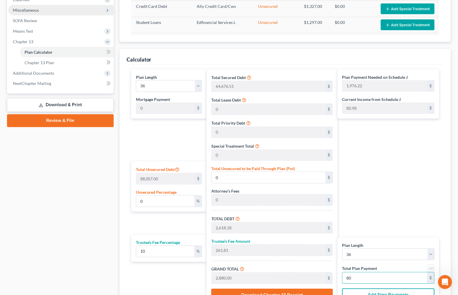
type input "80"
click at [57, 13] on span "Miscellaneous" at bounding box center [60, 10] width 105 height 11
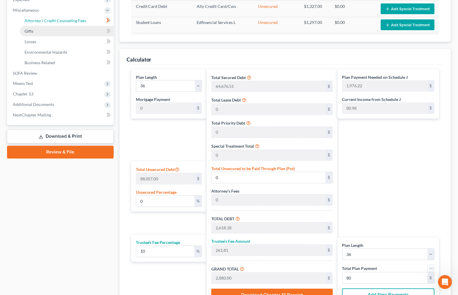
drag, startPoint x: 71, startPoint y: 22, endPoint x: 81, endPoint y: 27, distance: 12.0
click at [71, 22] on span "Attorney / Credit Counseling Fees" at bounding box center [56, 20] width 62 height 5
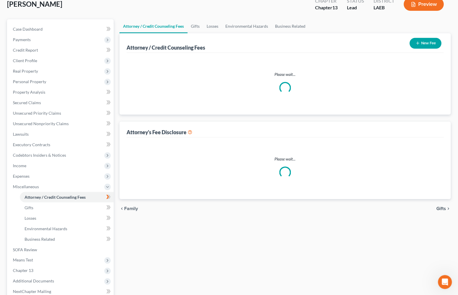
scroll to position [6, 0]
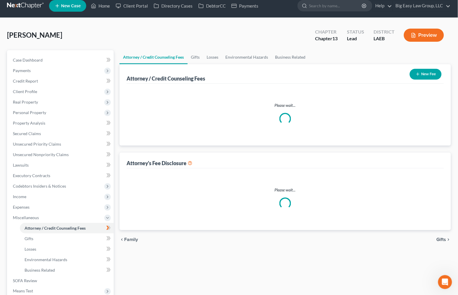
select select "0"
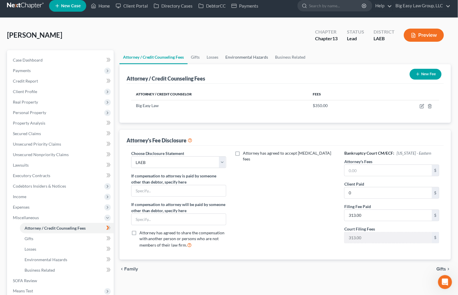
scroll to position [0, 0]
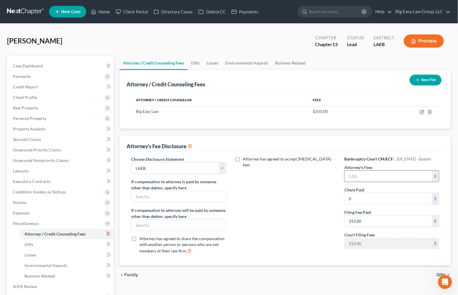
click at [384, 178] on input "text" at bounding box center [387, 176] width 87 height 11
type input "2,500"
click at [380, 201] on input "0" at bounding box center [387, 198] width 87 height 11
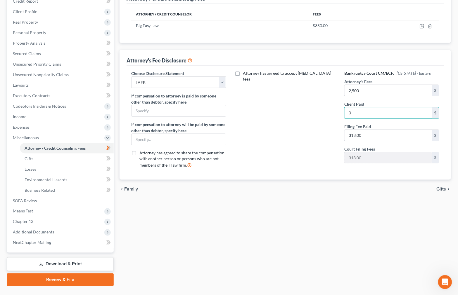
scroll to position [98, 0]
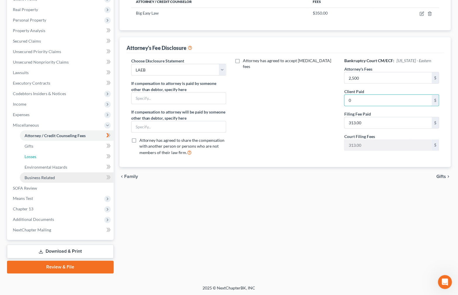
click at [66, 157] on link "Losses" at bounding box center [67, 157] width 94 height 11
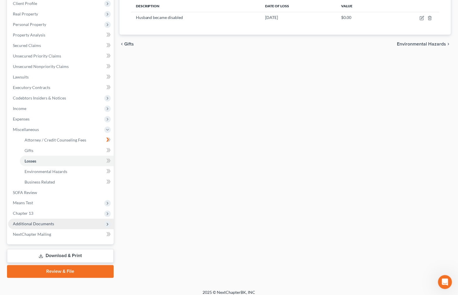
scroll to position [98, 0]
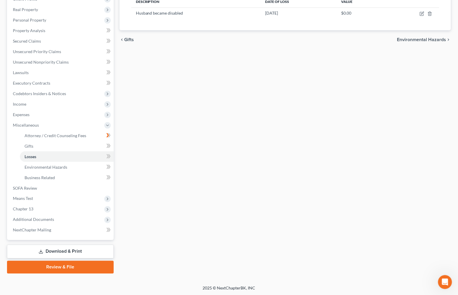
click at [169, 177] on div "Attorney / Credit Counseling Fees Gifts Losses Environmental Hazards Business R…" at bounding box center [285, 116] width 337 height 316
click at [77, 62] on link "Unsecured Nonpriority Claims" at bounding box center [60, 62] width 105 height 11
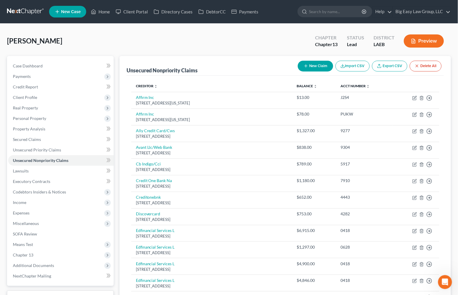
click at [420, 41] on button "Preview" at bounding box center [424, 40] width 40 height 13
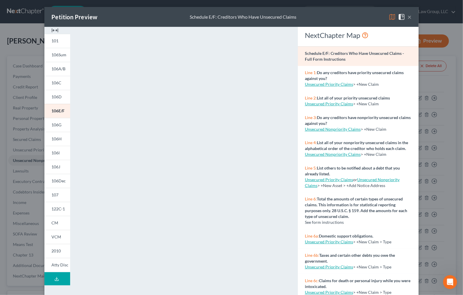
click at [408, 16] on button "×" at bounding box center [409, 16] width 4 height 7
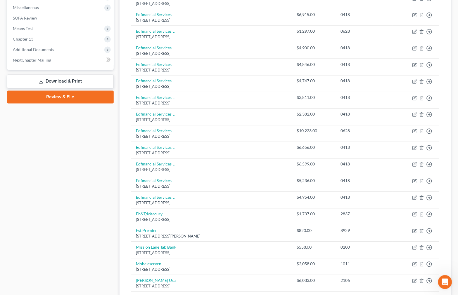
scroll to position [215, 0]
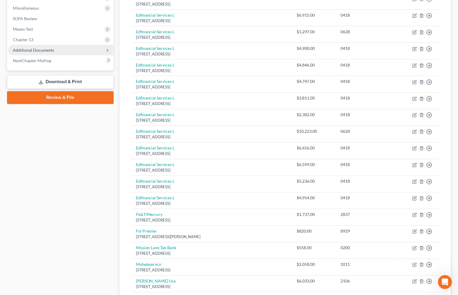
click at [18, 53] on span "Additional Documents" at bounding box center [60, 50] width 105 height 11
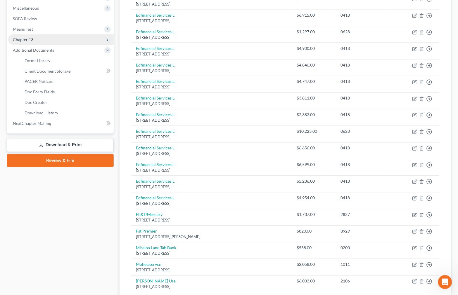
click at [46, 39] on span "Chapter 13" at bounding box center [60, 39] width 105 height 11
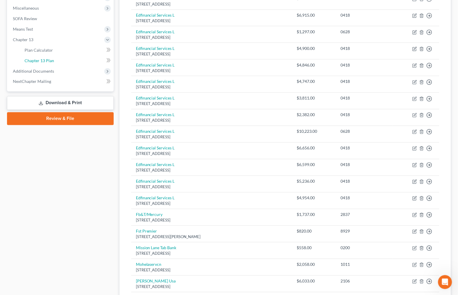
drag, startPoint x: 61, startPoint y: 61, endPoint x: 46, endPoint y: 65, distance: 14.7
click at [61, 61] on link "Chapter 13 Plan" at bounding box center [67, 60] width 94 height 11
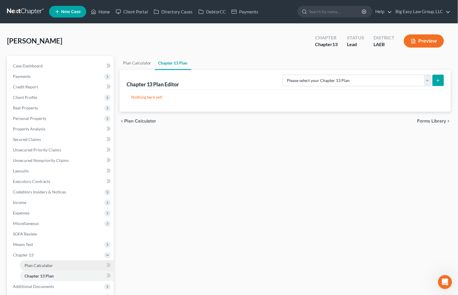
click at [74, 264] on link "Plan Calculator" at bounding box center [67, 265] width 94 height 11
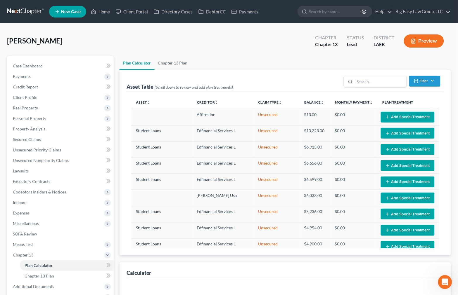
select select "35"
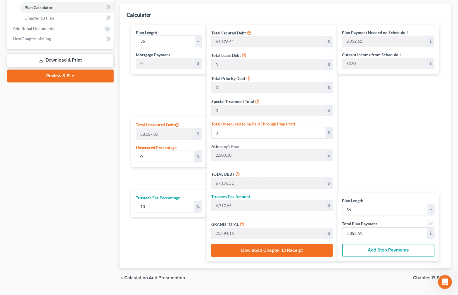
scroll to position [274, 0]
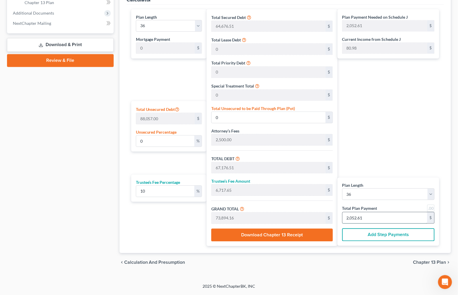
click at [384, 219] on input "2,052.61" at bounding box center [384, 218] width 85 height 11
type input "261.81"
type input "26.18"
type input "288.00"
type input "8"
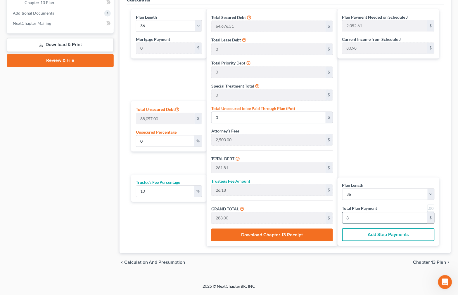
type input "2,618.18"
type input "261.81"
type input "2,880.00"
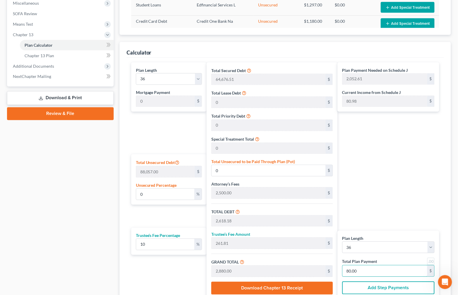
scroll to position [220, 0]
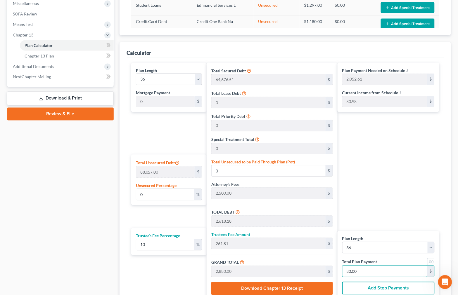
type input "80.00"
click at [431, 262] on link at bounding box center [430, 261] width 7 height 7
type input "67,176.51"
type input "6,717.65"
type input "73,894.16"
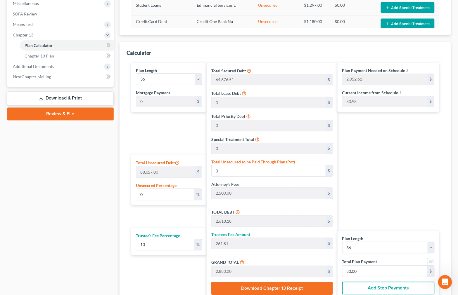
type input "2,053.00"
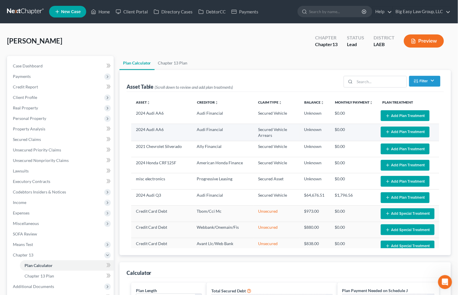
scroll to position [0, 0]
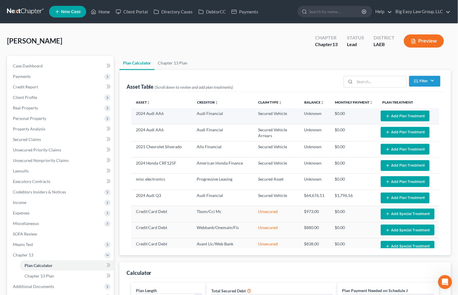
click at [389, 114] on button "Add Plan Treatment" at bounding box center [404, 116] width 49 height 11
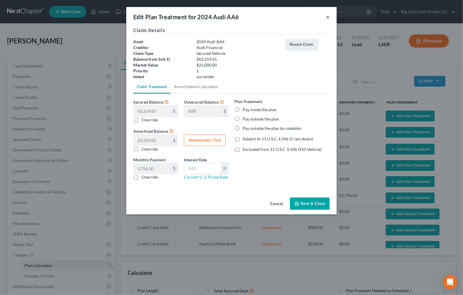
click at [326, 14] on button "×" at bounding box center [327, 16] width 4 height 7
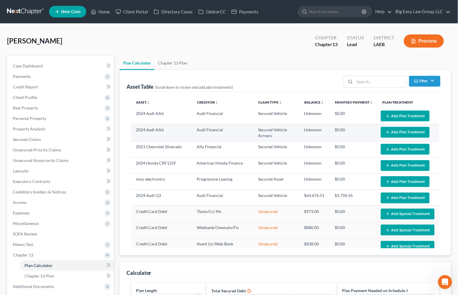
click at [392, 129] on button "Add Plan Treatment" at bounding box center [404, 132] width 49 height 11
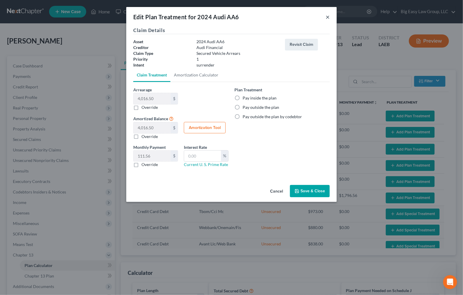
click at [329, 16] on button "×" at bounding box center [327, 16] width 4 height 7
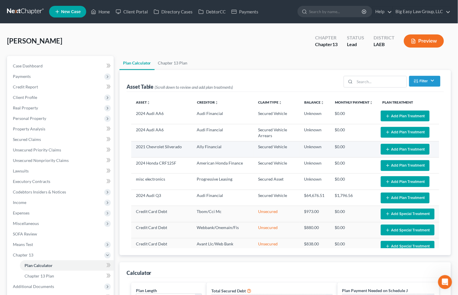
click at [385, 152] on button "Add Plan Treatment" at bounding box center [404, 149] width 49 height 11
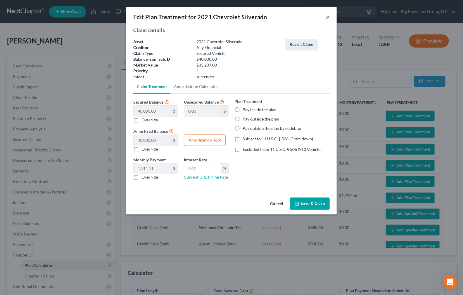
click at [327, 14] on button "×" at bounding box center [327, 16] width 4 height 7
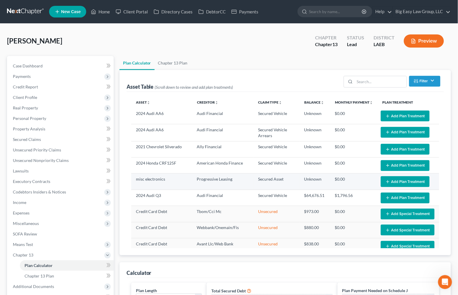
click at [394, 181] on button "Add Plan Treatment" at bounding box center [404, 181] width 49 height 11
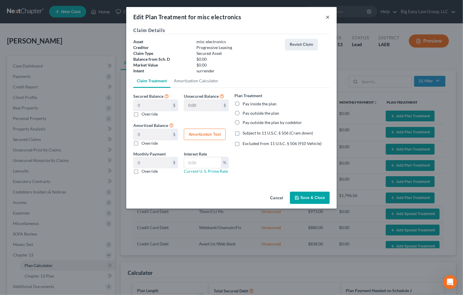
click at [328, 17] on button "×" at bounding box center [327, 16] width 4 height 7
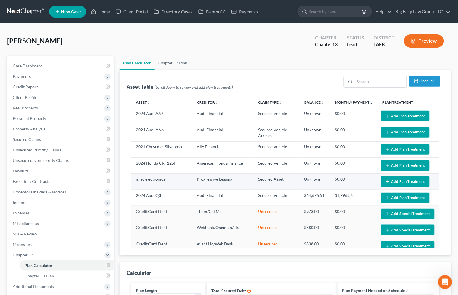
click at [403, 184] on button "Add Plan Treatment" at bounding box center [404, 181] width 49 height 11
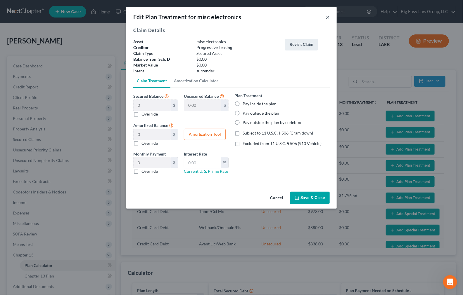
click at [326, 16] on button "×" at bounding box center [327, 16] width 4 height 7
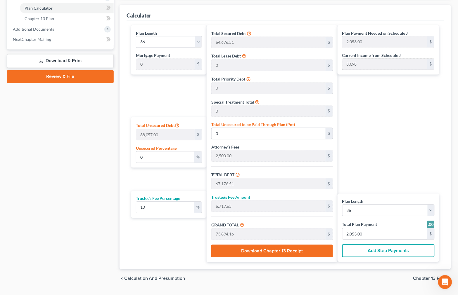
scroll to position [274, 0]
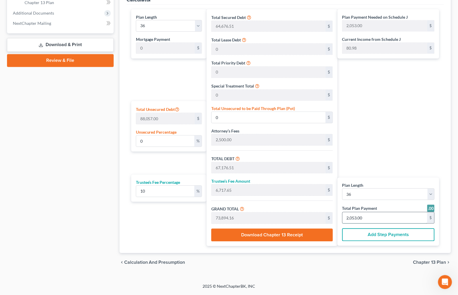
click at [402, 217] on input "2,053.00" at bounding box center [384, 218] width 85 height 11
type input "261.81"
type input "26.18"
type input "288.00"
type input "8"
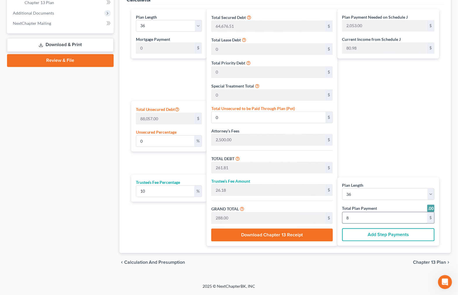
type input "2,618.18"
type input "261.81"
type input "2,880.00"
click at [396, 217] on input "80.00" at bounding box center [384, 218] width 85 height 11
type input "80.00"
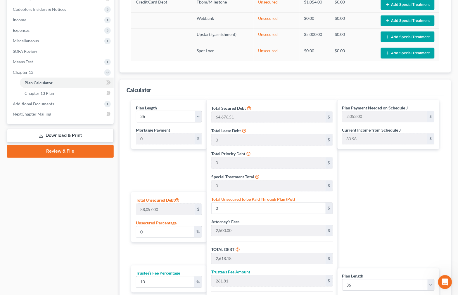
scroll to position [60, 0]
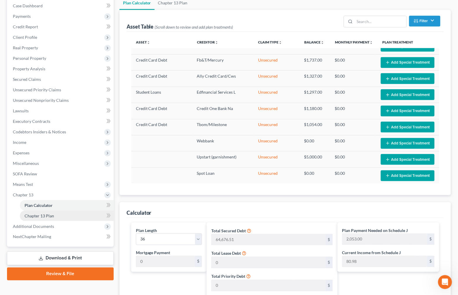
click at [71, 212] on link "Chapter 13 Plan" at bounding box center [67, 216] width 94 height 11
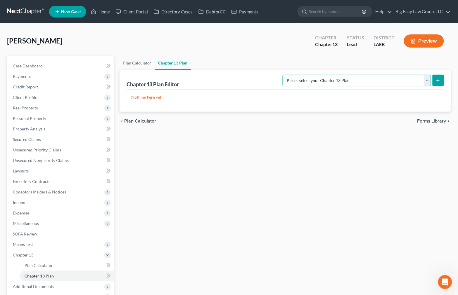
click at [413, 79] on select "Please select your Chapter 13 Plan Eastern District of Louisiana Eastern Distri…" at bounding box center [356, 81] width 148 height 12
select select "3"
click at [282, 75] on select "Please select your Chapter 13 Plan Eastern District of Louisiana Eastern Distri…" at bounding box center [356, 81] width 148 height 12
click at [441, 77] on button "submit" at bounding box center [437, 80] width 11 height 11
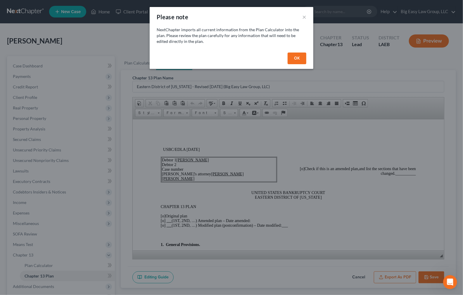
drag, startPoint x: 304, startPoint y: 54, endPoint x: 303, endPoint y: 59, distance: 5.7
click at [303, 53] on button "OK" at bounding box center [296, 59] width 19 height 12
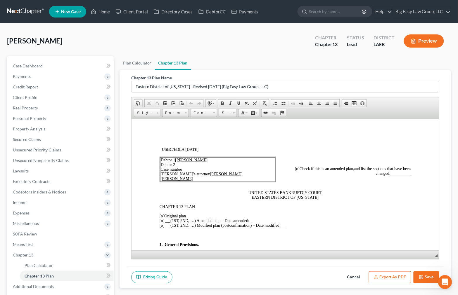
click at [162, 216] on span "[o]" at bounding box center [161, 216] width 5 height 4
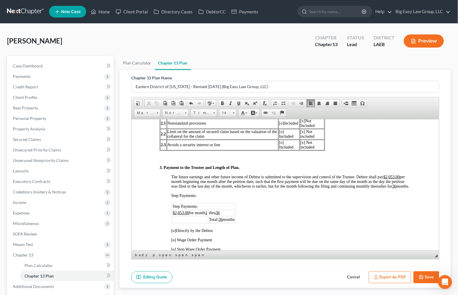
scroll to position [322, 0]
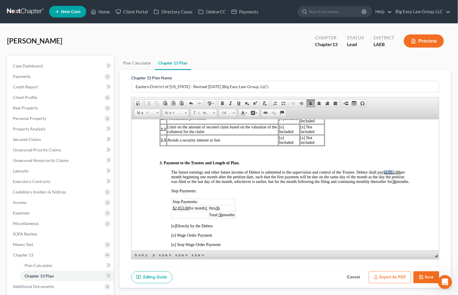
drag, startPoint x: 188, startPoint y: 186, endPoint x: 180, endPoint y: 185, distance: 8.5
click at [383, 174] on u "$2,053.00" at bounding box center [391, 172] width 16 height 4
drag, startPoint x: 183, startPoint y: 222, endPoint x: 176, endPoint y: 220, distance: 7.8
click at [175, 210] on u "$2,053.00" at bounding box center [180, 208] width 16 height 4
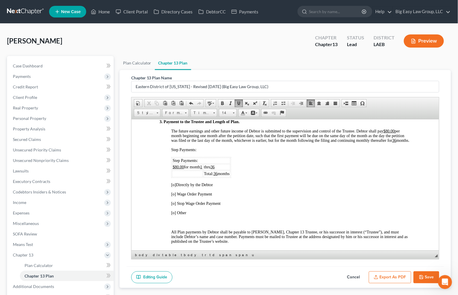
scroll to position [364, 0]
click at [173, 186] on span "[o]" at bounding box center [173, 184] width 5 height 4
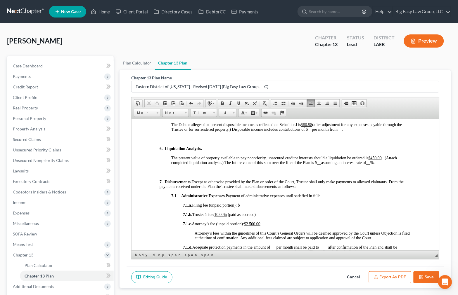
scroll to position [664, 0]
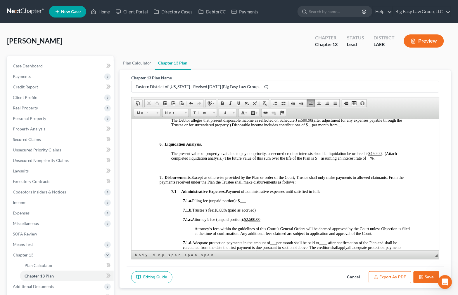
drag, startPoint x: 376, startPoint y: 173, endPoint x: 384, endPoint y: 182, distance: 12.6
click at [376, 156] on u "$450.00" at bounding box center [374, 153] width 13 height 4
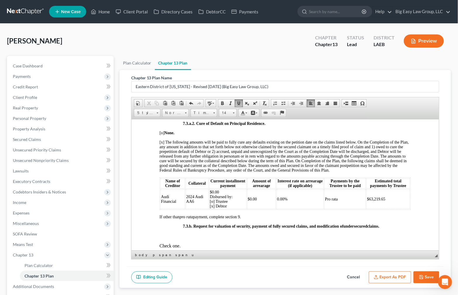
scroll to position [1455, 0]
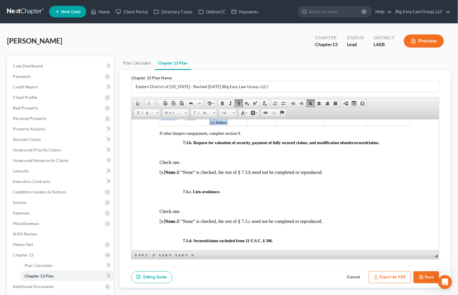
drag, startPoint x: 382, startPoint y: 153, endPoint x: 162, endPoint y: 152, distance: 220.2
click at [162, 126] on tr "Audi Financial 2024 Audi AA6 $0.00 Disbursed by: [o] Trustee [x] Debtor $0.00 0…" at bounding box center [284, 116] width 249 height 20
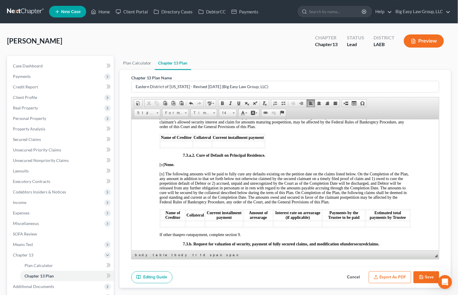
scroll to position [1340, 0]
click at [160, 204] on span "[x] The following amounts will be paid to fully cure any defaults existing on t…" at bounding box center [283, 187] width 249 height 32
click at [162, 166] on span "[o] None." at bounding box center [166, 164] width 15 height 4
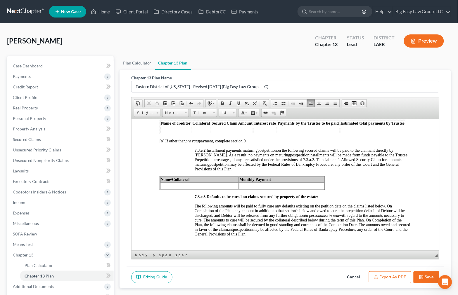
scroll to position [1628, 0]
click at [232, 189] on td at bounding box center [199, 185] width 79 height 6
click at [204, 189] on td at bounding box center [199, 185] width 79 height 6
drag, startPoint x: 204, startPoint y: 233, endPoint x: 238, endPoint y: 261, distance: 44.2
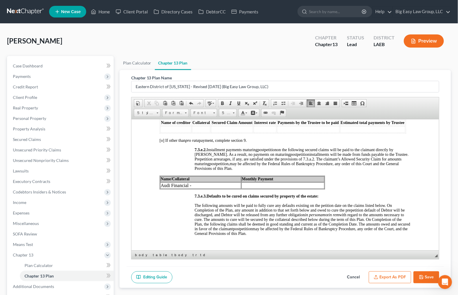
scroll to position [1650, 0]
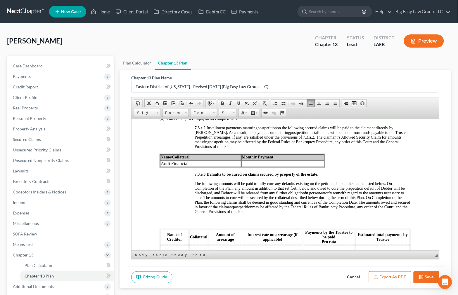
click at [203, 167] on td "Audi Financial -" at bounding box center [200, 163] width 81 height 6
click at [265, 167] on td at bounding box center [290, 163] width 65 height 6
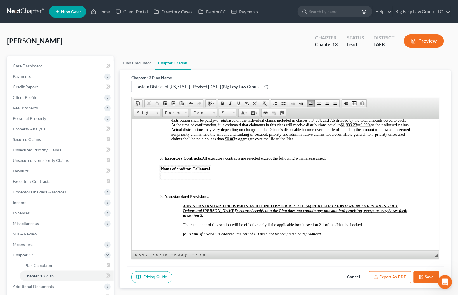
scroll to position [2021, 0]
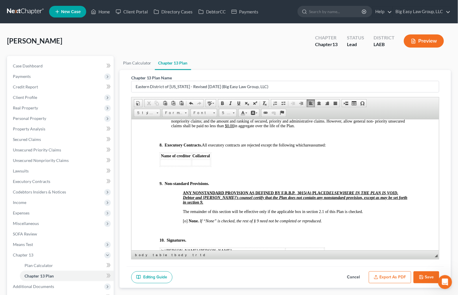
click at [357, 114] on u "$1,803.23" at bounding box center [348, 111] width 16 height 4
drag, startPoint x: 367, startPoint y: 166, endPoint x: 353, endPoint y: 168, distance: 13.6
click at [353, 128] on span "unless otherwise provided for by the Plan. After payments to claimants in secti…" at bounding box center [290, 111] width 239 height 32
drag, startPoint x: 374, startPoint y: 167, endPoint x: 371, endPoint y: 168, distance: 3.6
click at [365, 114] on u "0.00%" at bounding box center [360, 111] width 11 height 4
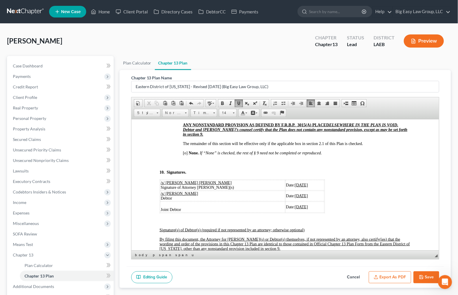
scroll to position [2096, 0]
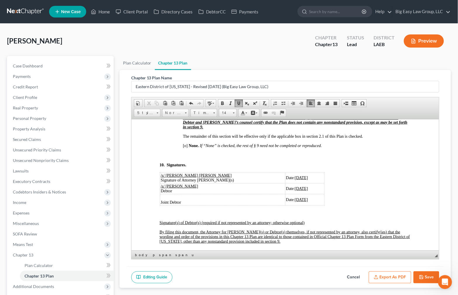
click at [185, 148] on span "[o]" at bounding box center [184, 145] width 5 height 4
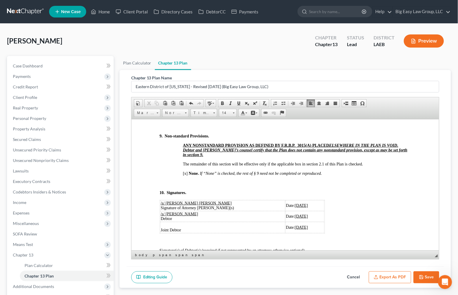
scroll to position [2034, 0]
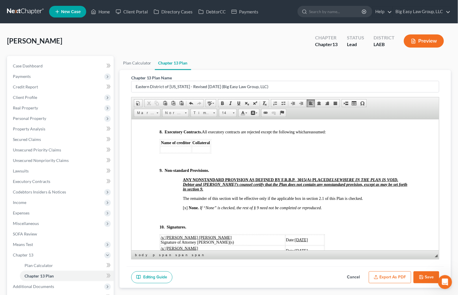
click at [363, 101] on u "0.4%" at bounding box center [359, 98] width 8 height 4
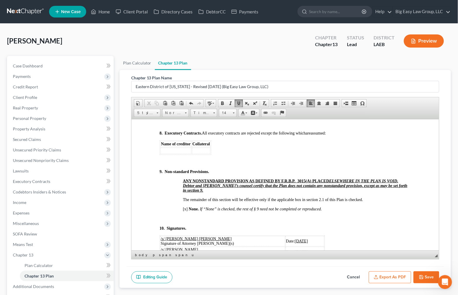
click at [340, 135] on p "8. Executory Contracts. All executory contracts are rejected except the followi…" at bounding box center [284, 133] width 251 height 5
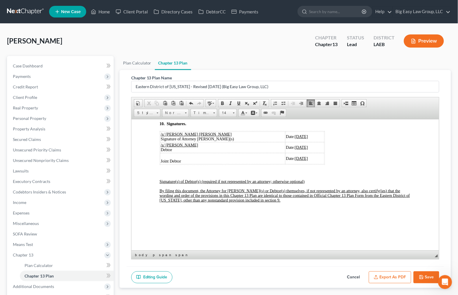
scroll to position [2197, 0]
click at [395, 279] on button "Export as PDF" at bounding box center [389, 278] width 42 height 12
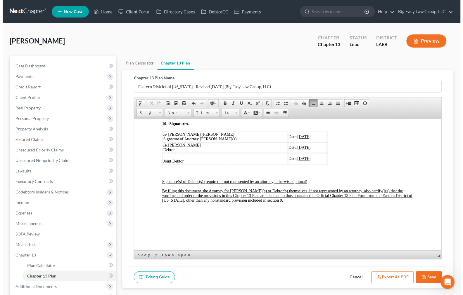
scroll to position [2192, 0]
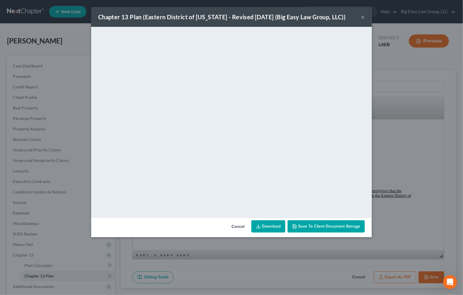
click at [303, 225] on span "Save to Client Document Storage" at bounding box center [329, 226] width 62 height 5
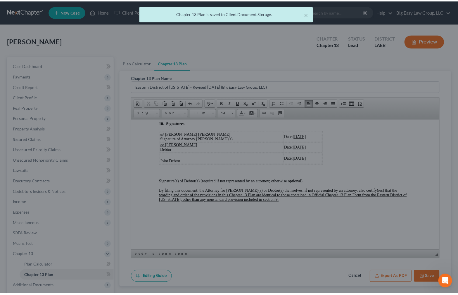
scroll to position [2197, 0]
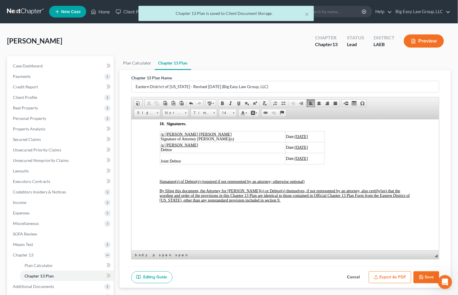
click at [426, 280] on button "Save" at bounding box center [426, 278] width 26 height 12
select select "3"
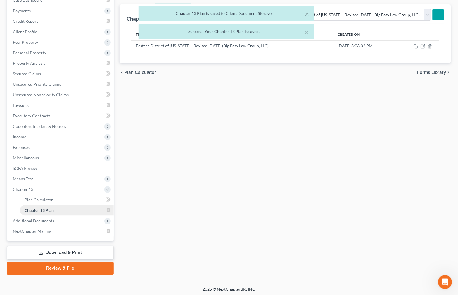
scroll to position [67, 0]
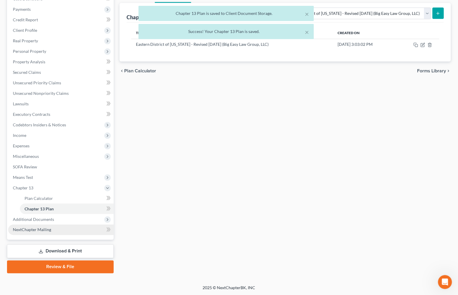
click at [72, 219] on span "Additional Documents" at bounding box center [60, 219] width 105 height 11
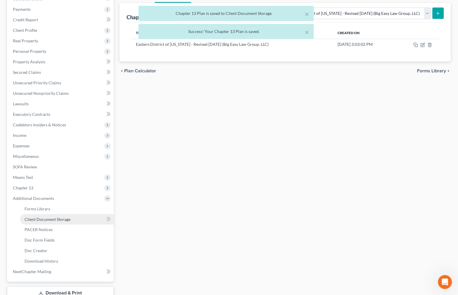
click at [77, 219] on link "Client Document Storage" at bounding box center [67, 219] width 94 height 11
select select "0"
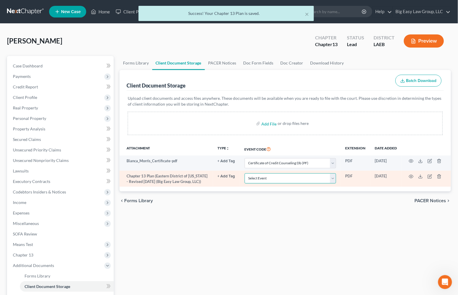
click at [318, 178] on select "Select Event Certificate of Credit Counseling Db (PF) Certificate of Credit Cou…" at bounding box center [289, 178] width 91 height 10
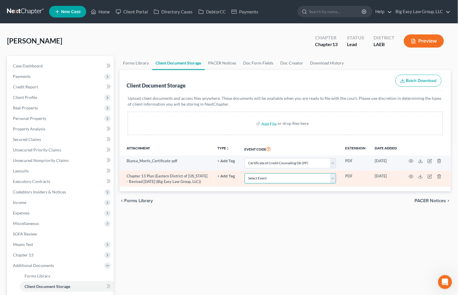
select select "3"
click at [244, 173] on select "Select Event Certificate of Credit Counseling Db (PF) Certificate of Credit Cou…" at bounding box center [289, 178] width 91 height 10
drag, startPoint x: 197, startPoint y: 206, endPoint x: 254, endPoint y: 182, distance: 62.3
click at [197, 206] on div "chevron_left Forms Library PACER Notices chevron_right" at bounding box center [284, 201] width 331 height 19
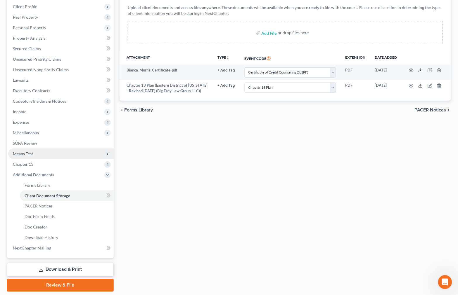
scroll to position [109, 0]
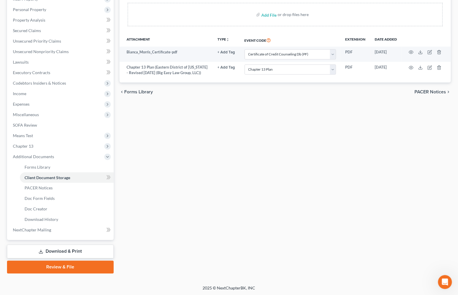
drag, startPoint x: 98, startPoint y: 265, endPoint x: 184, endPoint y: 169, distance: 128.2
click at [99, 264] on link "Review & File" at bounding box center [60, 267] width 107 height 13
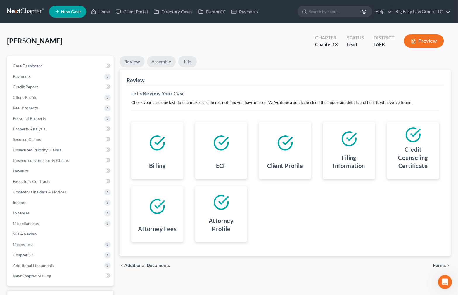
drag, startPoint x: 166, startPoint y: 62, endPoint x: 181, endPoint y: 58, distance: 16.0
click at [166, 62] on link "Assemble" at bounding box center [161, 61] width 29 height 11
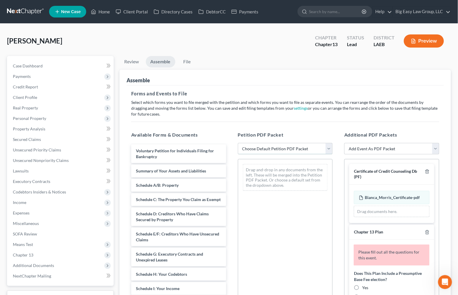
click at [272, 145] on select "Choose Default Petition PDF Packet Complete Bankruptcy Petition (all forms and …" at bounding box center [285, 149] width 95 height 12
select select "0"
click at [238, 143] on select "Choose Default Petition PDF Packet Complete Bankruptcy Petition (all forms and …" at bounding box center [285, 149] width 95 height 12
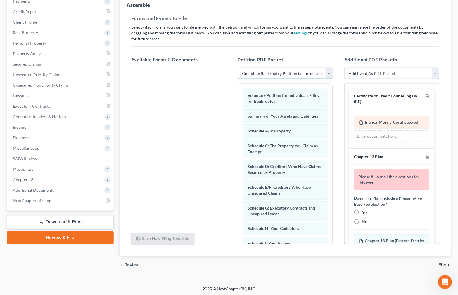
scroll to position [77, 0]
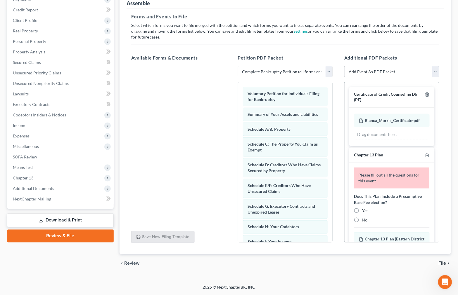
drag, startPoint x: 358, startPoint y: 214, endPoint x: 390, endPoint y: 162, distance: 61.0
click at [362, 214] on label "Yes" at bounding box center [365, 211] width 6 height 6
click at [364, 212] on input "Yes" at bounding box center [366, 210] width 4 height 4
radio input "true"
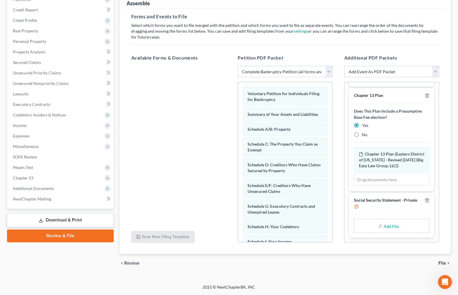
scroll to position [72, 0]
click at [72, 215] on link "Download & Print" at bounding box center [60, 221] width 107 height 14
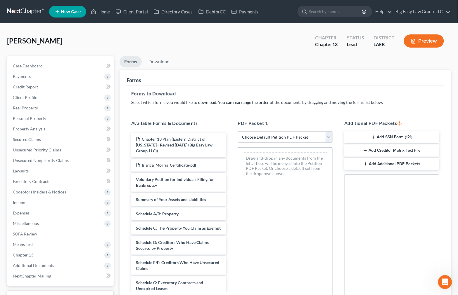
click at [401, 133] on button "Add SSN Form (121)" at bounding box center [391, 137] width 95 height 12
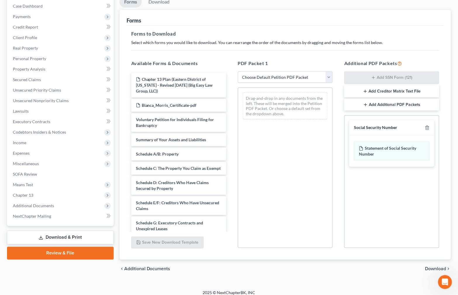
scroll to position [65, 0]
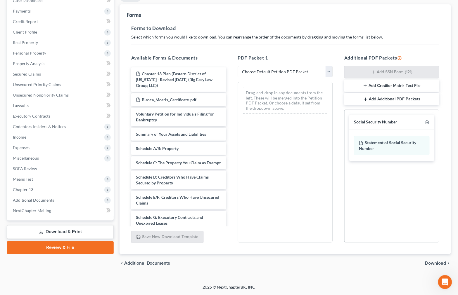
drag, startPoint x: 427, startPoint y: 259, endPoint x: 427, endPoint y: 262, distance: 3.5
click at [427, 260] on div "chevron_left Additional Documents Download chevron_right" at bounding box center [284, 263] width 331 height 19
click at [427, 264] on span "Download" at bounding box center [435, 263] width 21 height 5
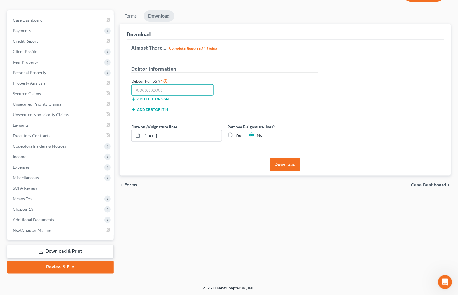
click at [163, 89] on input "text" at bounding box center [172, 90] width 83 height 12
type input "435-59-0281"
click at [296, 168] on button "Download" at bounding box center [285, 164] width 30 height 13
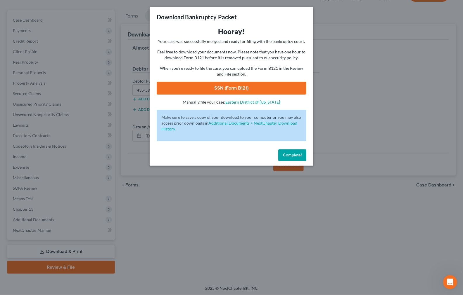
click at [253, 89] on link "SSN (Form B121)" at bounding box center [232, 88] width 150 height 13
click at [297, 157] on span "Complete!" at bounding box center [292, 155] width 19 height 5
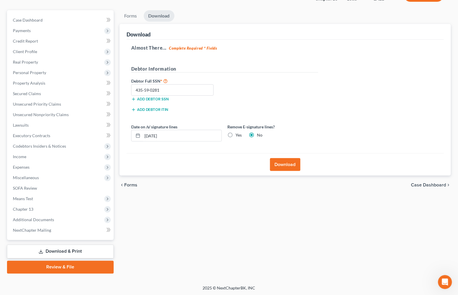
click at [82, 265] on link "Review & File" at bounding box center [60, 267] width 107 height 13
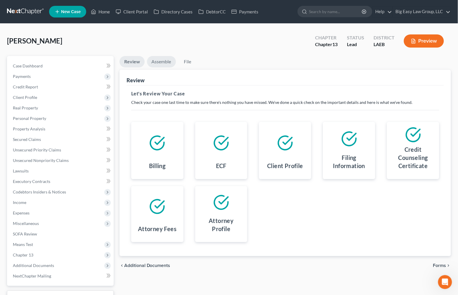
click at [170, 58] on link "Assemble" at bounding box center [161, 61] width 29 height 11
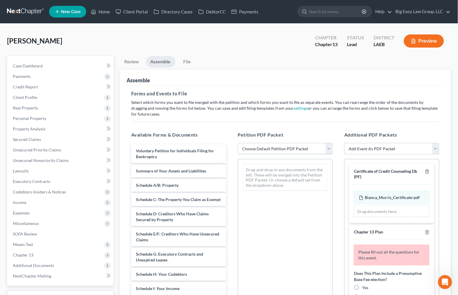
click at [286, 149] on select "Choose Default Petition PDF Packet Complete Bankruptcy Petition (all forms and …" at bounding box center [285, 149] width 95 height 12
select select "0"
click at [238, 143] on select "Choose Default Petition PDF Packet Complete Bankruptcy Petition (all forms and …" at bounding box center [285, 149] width 95 height 12
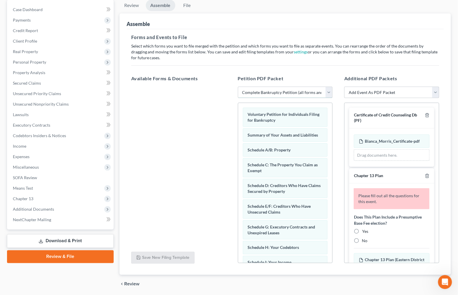
scroll to position [77, 0]
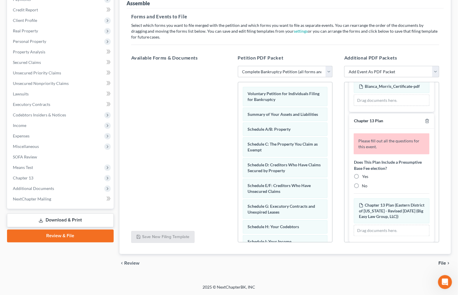
click at [362, 180] on label "Yes" at bounding box center [365, 177] width 6 height 6
click at [364, 178] on input "Yes" at bounding box center [366, 176] width 4 height 4
radio input "true"
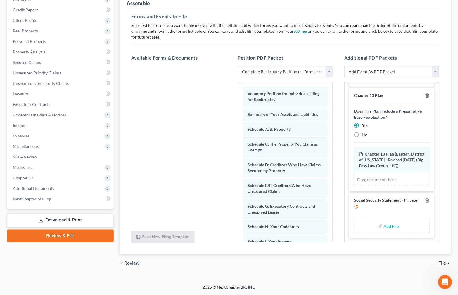
scroll to position [72, 0]
click at [383, 224] on label "Add File" at bounding box center [391, 227] width 16 height 11
drag, startPoint x: 378, startPoint y: 224, endPoint x: 381, endPoint y: 220, distance: 4.8
click at [383, 224] on label "Add File" at bounding box center [391, 227] width 16 height 11
click at [395, 228] on label "Add File" at bounding box center [391, 227] width 16 height 11
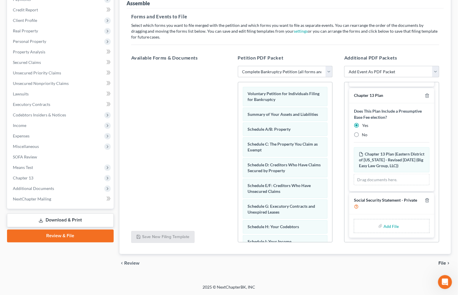
click at [395, 228] on label "Add File" at bounding box center [391, 227] width 16 height 11
click at [394, 226] on input "file" at bounding box center [390, 226] width 14 height 11
click at [297, 226] on div "Available Forms & Documents Save New Filing Template Petition PDF Packet Choose…" at bounding box center [284, 149] width 319 height 198
type input "C:\fakepath\SSN.pdf"
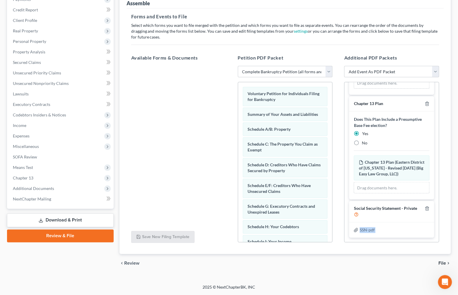
scroll to position [63, 0]
click at [442, 263] on span "File" at bounding box center [442, 263] width 8 height 5
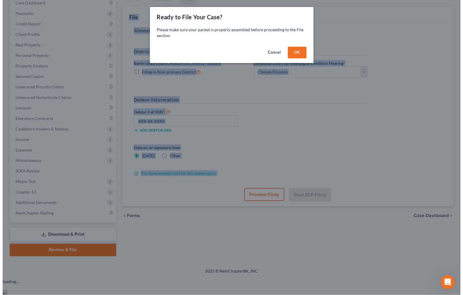
scroll to position [46, 0]
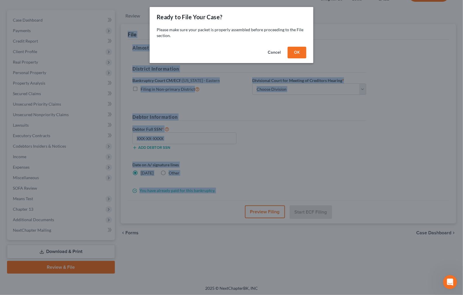
click at [291, 52] on button "OK" at bounding box center [296, 53] width 19 height 12
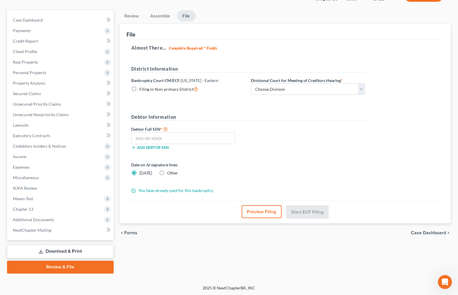
click at [270, 212] on button "Preview Filing" at bounding box center [261, 212] width 40 height 13
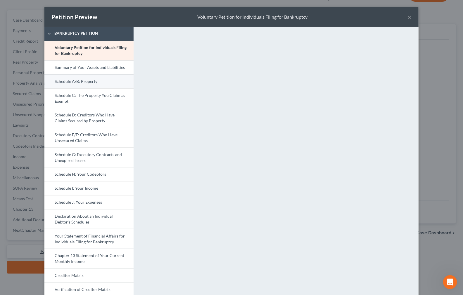
click at [102, 75] on link "Schedule A/B: Property" at bounding box center [88, 81] width 89 height 14
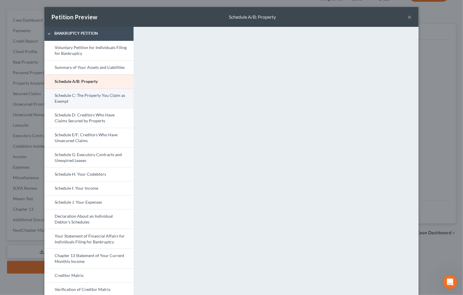
click at [109, 94] on link "Schedule C: The Property You Claim as Exempt" at bounding box center [88, 98] width 89 height 20
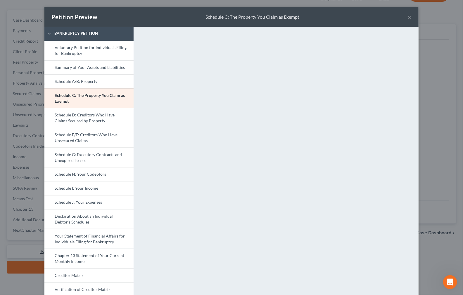
click at [112, 121] on link "Schedule D: Creditors Who Have Claims Secured by Property" at bounding box center [88, 118] width 89 height 20
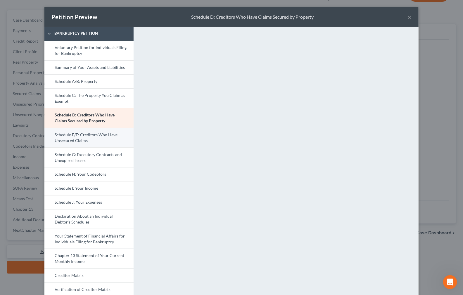
click at [117, 134] on link "Schedule E/F: Creditors Who Have Unsecured Claims" at bounding box center [88, 138] width 89 height 20
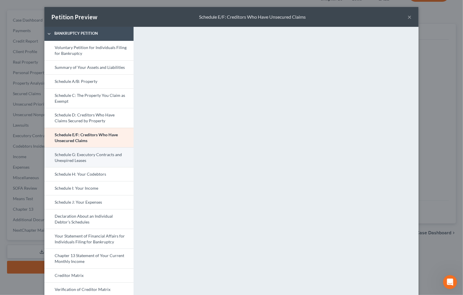
click at [113, 158] on link "Schedule G: Executory Contracts and Unexpired Leases" at bounding box center [88, 157] width 89 height 20
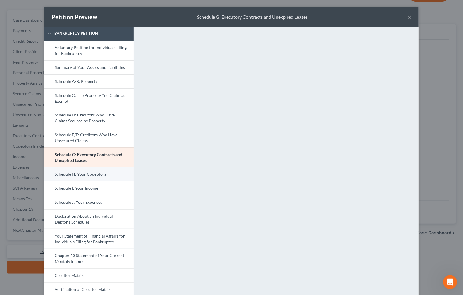
click at [117, 173] on link "Schedule H: Your Codebtors" at bounding box center [88, 174] width 89 height 14
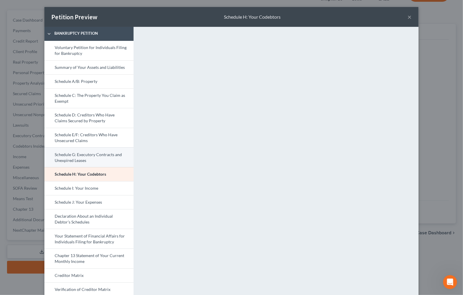
drag, startPoint x: 114, startPoint y: 193, endPoint x: 118, endPoint y: 161, distance: 32.3
click at [114, 193] on link "Schedule I: Your Income" at bounding box center [88, 188] width 89 height 14
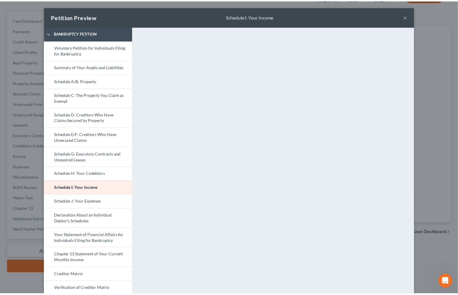
scroll to position [0, 0]
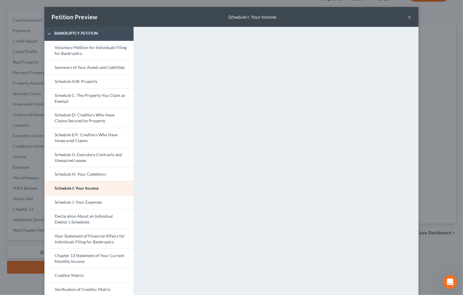
click at [407, 18] on button "×" at bounding box center [409, 16] width 4 height 7
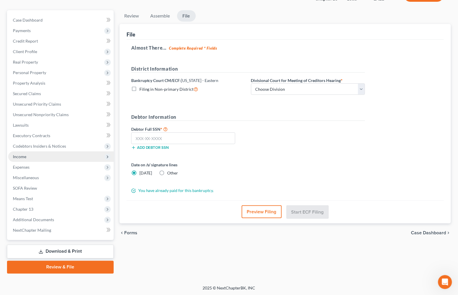
click at [46, 156] on span "Income" at bounding box center [60, 157] width 105 height 11
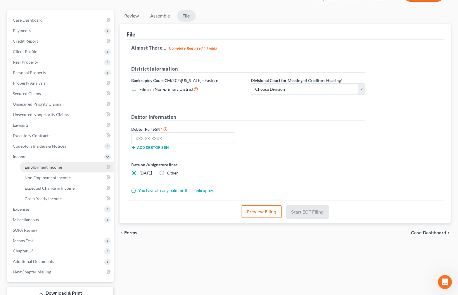
click at [62, 167] on link "Employment Income" at bounding box center [67, 167] width 94 height 11
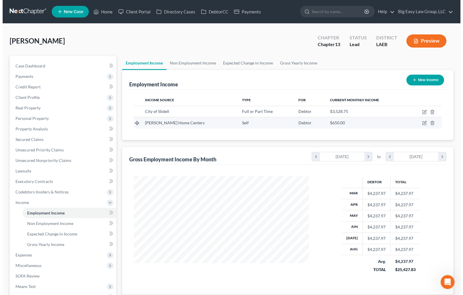
scroll to position [105, 186]
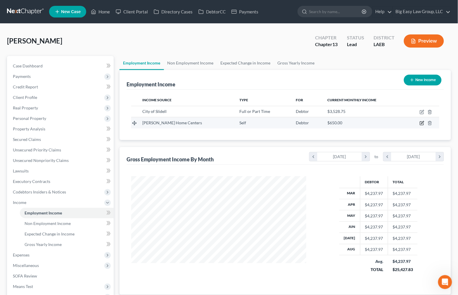
click at [423, 124] on icon "button" at bounding box center [421, 123] width 5 height 5
select select "1"
select select "28"
select select "2"
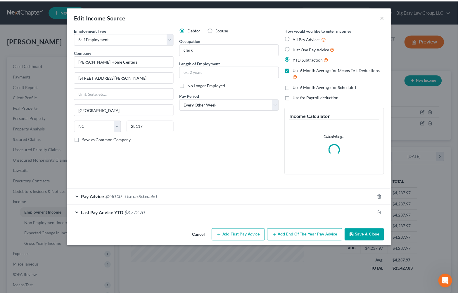
scroll to position [105, 189]
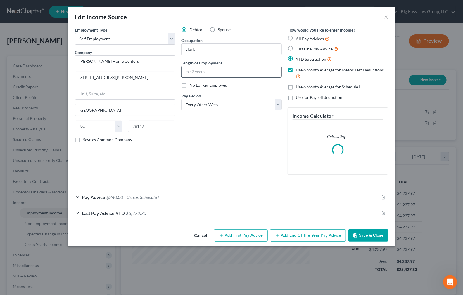
click at [218, 69] on input "text" at bounding box center [231, 71] width 100 height 11
type input "since May 2025"
click at [372, 233] on button "Save & Close" at bounding box center [368, 236] width 40 height 12
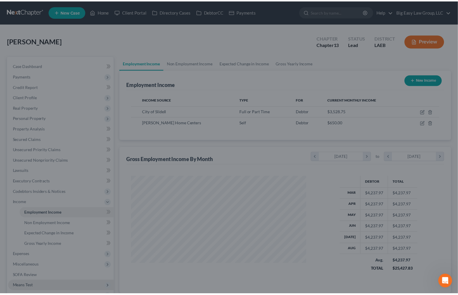
scroll to position [291891, 291809]
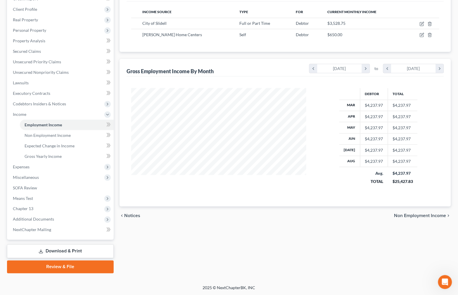
click at [77, 267] on link "Review & File" at bounding box center [60, 267] width 107 height 13
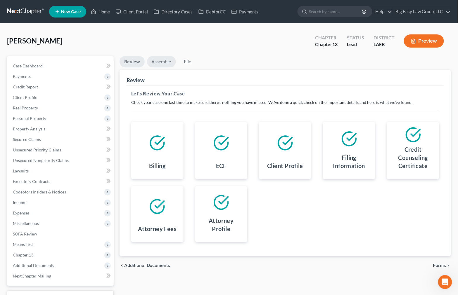
click at [166, 65] on link "Assemble" at bounding box center [161, 61] width 29 height 11
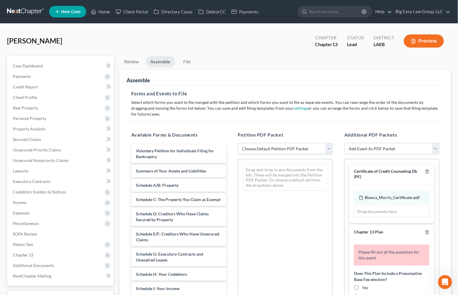
click at [288, 150] on select "Choose Default Petition PDF Packet Complete Bankruptcy Petition (all forms and …" at bounding box center [285, 149] width 95 height 12
select select "0"
click at [238, 143] on select "Choose Default Petition PDF Packet Complete Bankruptcy Petition (all forms and …" at bounding box center [285, 149] width 95 height 12
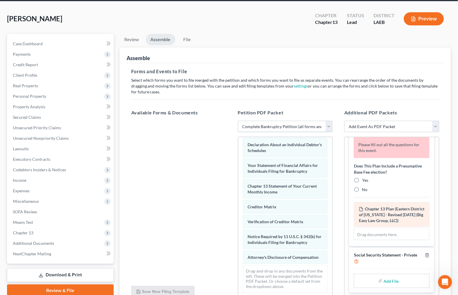
scroll to position [77, 0]
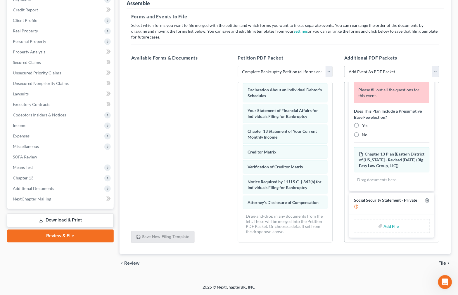
click at [362, 123] on label "Yes" at bounding box center [365, 126] width 6 height 6
click at [364, 123] on input "Yes" at bounding box center [366, 125] width 4 height 4
radio input "true"
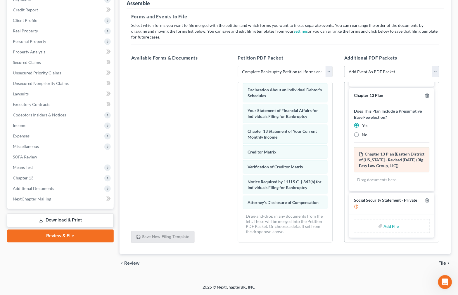
scroll to position [72, 0]
click at [385, 229] on input "file" at bounding box center [390, 226] width 14 height 11
click at [287, 229] on div "Available Forms & Documents Save New Filing Template Petition PDF Packet Choose…" at bounding box center [284, 149] width 319 height 198
type input "C:\fakepath\SSN.pdf"
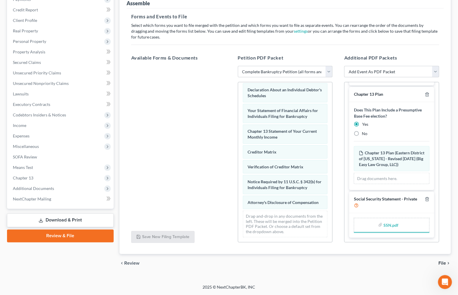
scroll to position [63, 0]
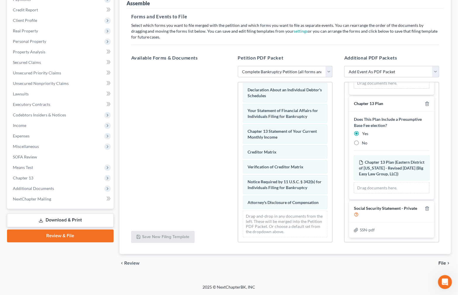
click at [439, 262] on span "File" at bounding box center [442, 263] width 8 height 5
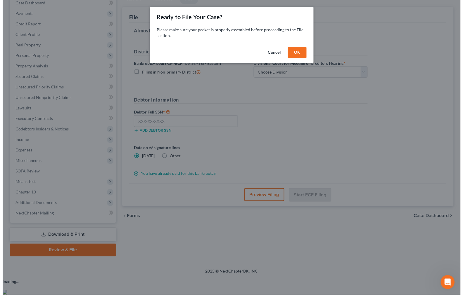
scroll to position [46, 0]
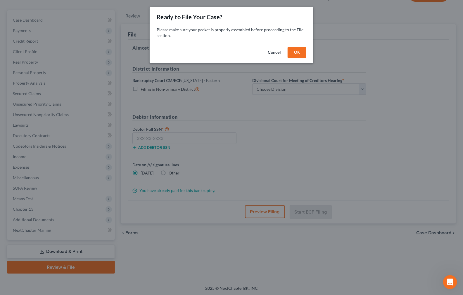
drag, startPoint x: 296, startPoint y: 51, endPoint x: 218, endPoint y: 142, distance: 119.4
click at [296, 52] on button "OK" at bounding box center [296, 53] width 19 height 12
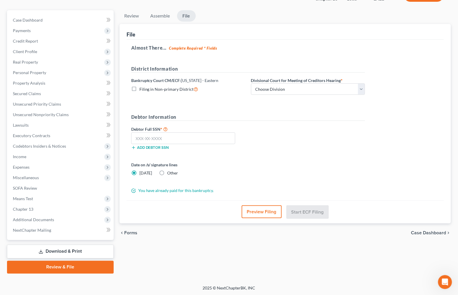
click at [268, 214] on button "Preview Filing" at bounding box center [261, 212] width 40 height 13
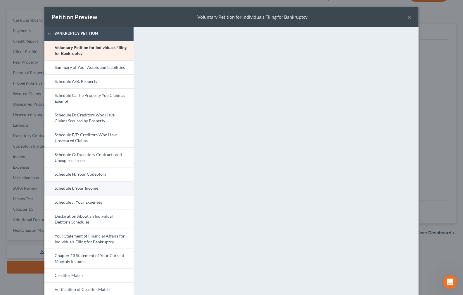
click at [69, 190] on link "Schedule I: Your Income" at bounding box center [88, 188] width 89 height 14
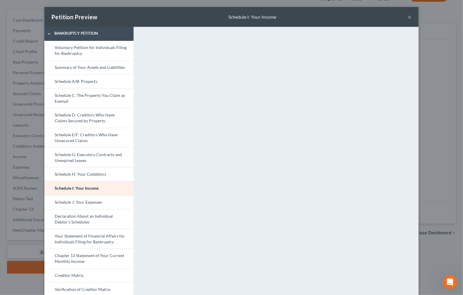
drag, startPoint x: 90, startPoint y: 204, endPoint x: 221, endPoint y: 148, distance: 142.4
click at [90, 204] on link "Schedule J: Your Expenses" at bounding box center [88, 202] width 89 height 14
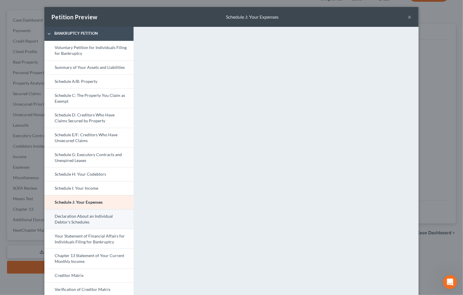
click at [119, 221] on link "Declaration About an Individual Debtor's Schedules" at bounding box center [88, 219] width 89 height 20
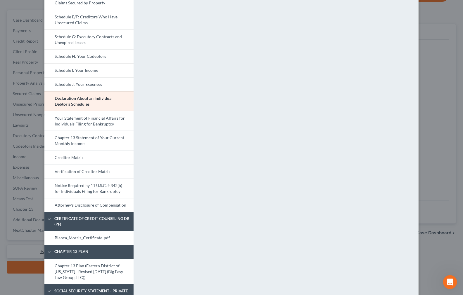
scroll to position [142, 0]
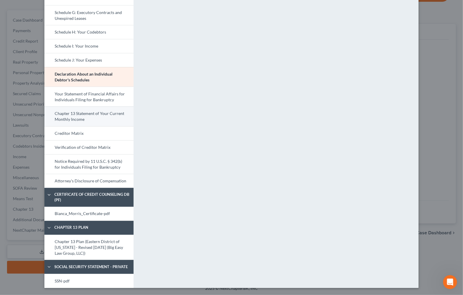
drag, startPoint x: 117, startPoint y: 93, endPoint x: 118, endPoint y: 109, distance: 17.0
click at [117, 93] on link "Your Statement of Financial Affairs for Individuals Filing for Bankruptcy" at bounding box center [88, 97] width 89 height 20
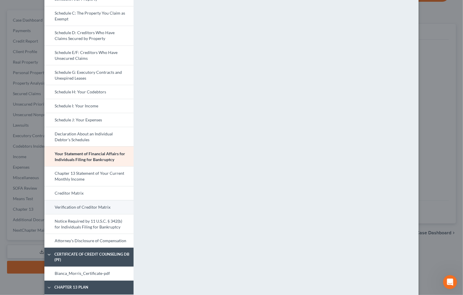
scroll to position [90, 0]
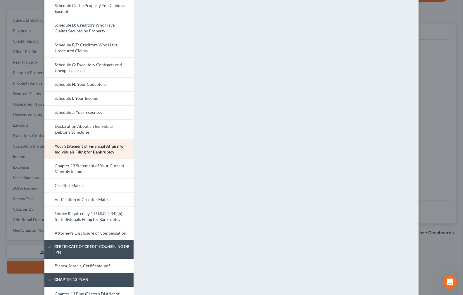
drag, startPoint x: 112, startPoint y: 232, endPoint x: 208, endPoint y: 174, distance: 112.9
click at [112, 232] on link "Attorney's Disclosure of Compensation" at bounding box center [88, 233] width 89 height 14
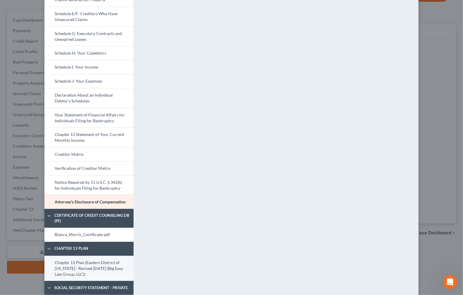
scroll to position [138, 0]
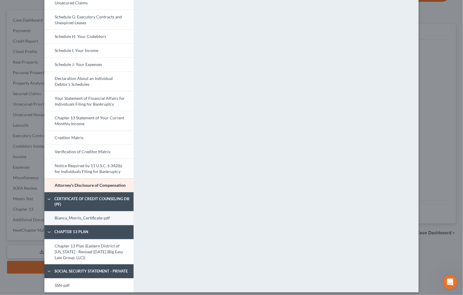
click at [106, 224] on link "Bianca_Morris_Certificate-pdf" at bounding box center [88, 218] width 89 height 14
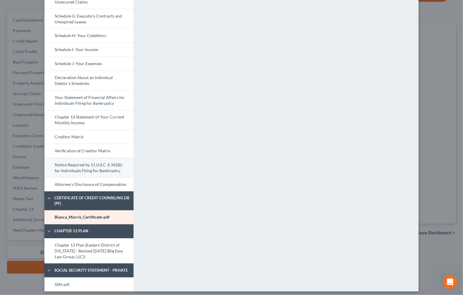
scroll to position [142, 0]
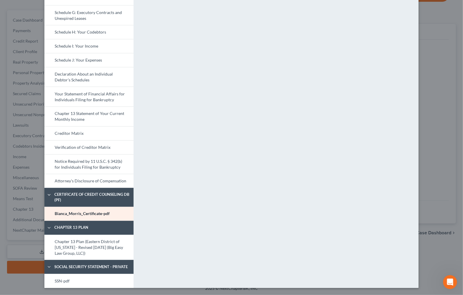
drag, startPoint x: 116, startPoint y: 240, endPoint x: 182, endPoint y: 180, distance: 89.7
click at [117, 239] on link "Chapter 13 Plan (Eastern District of [US_STATE] - Revised [DATE] (Big Easy Law …" at bounding box center [88, 247] width 89 height 25
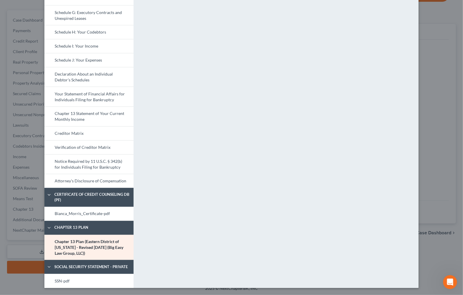
drag, startPoint x: 103, startPoint y: 284, endPoint x: 139, endPoint y: 258, distance: 44.8
click at [103, 284] on link "SSN-pdf" at bounding box center [88, 281] width 89 height 14
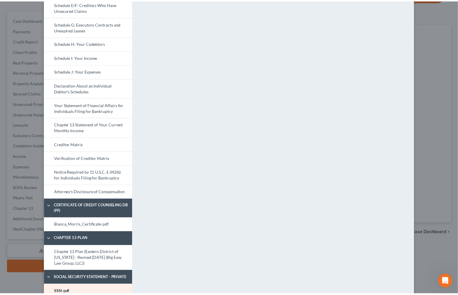
scroll to position [0, 0]
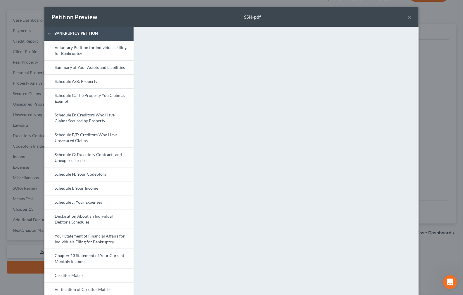
drag, startPoint x: 404, startPoint y: 20, endPoint x: 405, endPoint y: 16, distance: 4.1
click at [404, 20] on div "Petition Preview SSN-pdf ×" at bounding box center [231, 17] width 374 height 20
click at [407, 16] on button "×" at bounding box center [409, 16] width 4 height 7
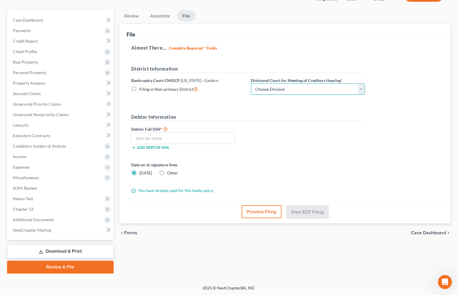
click at [291, 89] on select "Choose Division New Orleans" at bounding box center [308, 90] width 114 height 12
select select "0"
click at [251, 84] on select "Choose Division New Orleans" at bounding box center [308, 90] width 114 height 12
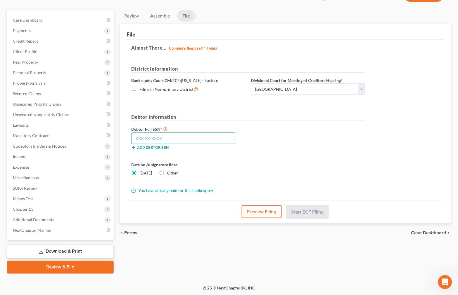
click at [171, 140] on input "text" at bounding box center [183, 139] width 104 height 12
type input "435-59-0281"
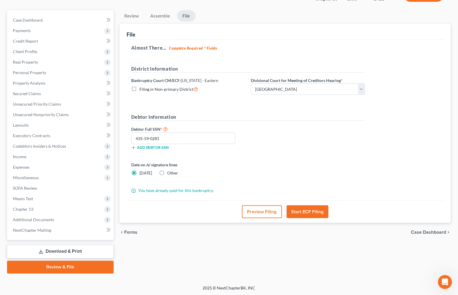
click at [312, 214] on button "Start ECF Filing" at bounding box center [307, 212] width 42 height 13
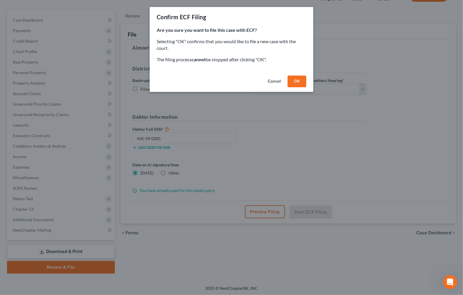
click at [303, 81] on button "OK" at bounding box center [296, 82] width 19 height 12
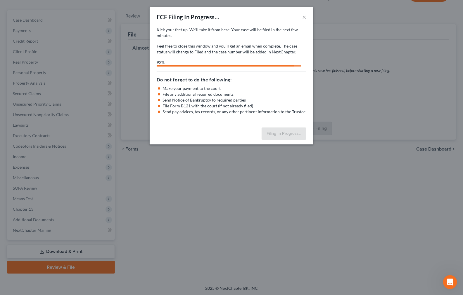
select select "0"
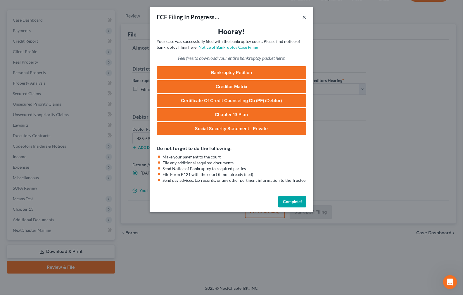
drag, startPoint x: 302, startPoint y: 17, endPoint x: 121, endPoint y: 58, distance: 185.3
click at [299, 19] on div "ECF Filing In Progress... ×" at bounding box center [232, 17] width 164 height 20
click at [304, 16] on button "×" at bounding box center [304, 16] width 4 height 7
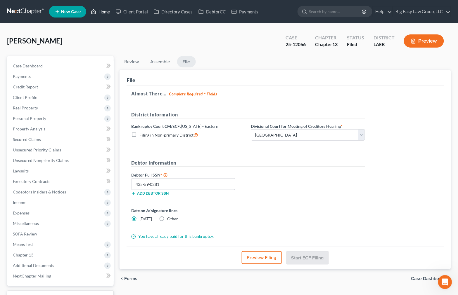
click at [101, 9] on link "Home" at bounding box center [100, 11] width 25 height 11
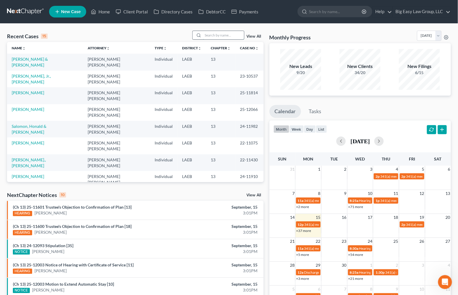
click at [215, 37] on input "search" at bounding box center [223, 35] width 41 height 8
type input "h"
type input "johnson"
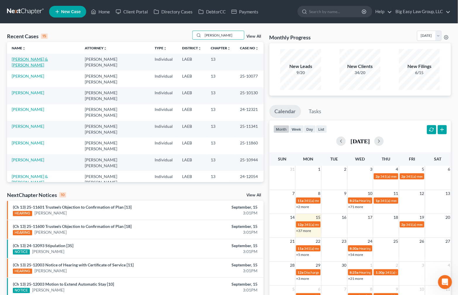
click at [29, 59] on link "[PERSON_NAME] & [PERSON_NAME]" at bounding box center [30, 62] width 36 height 11
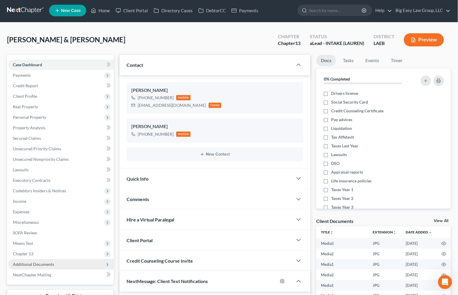
scroll to position [1649, 0]
click at [47, 266] on span "Additional Documents" at bounding box center [33, 264] width 41 height 5
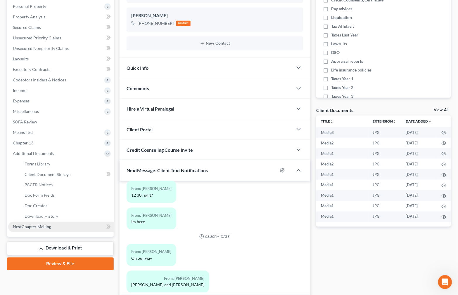
scroll to position [114, 0]
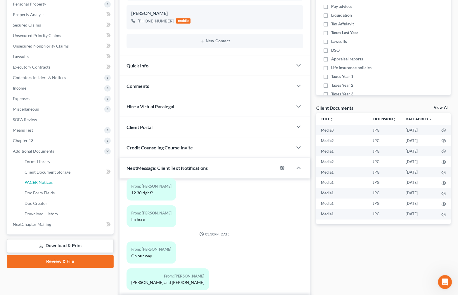
drag, startPoint x: 63, startPoint y: 181, endPoint x: 132, endPoint y: 174, distance: 69.9
click at [63, 181] on link "PACER Notices" at bounding box center [67, 183] width 94 height 11
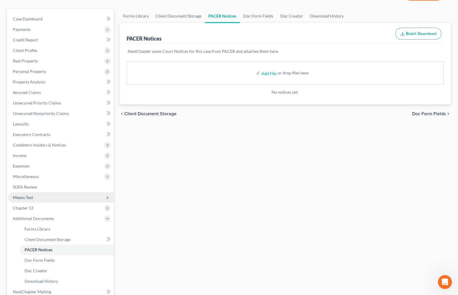
scroll to position [47, 0]
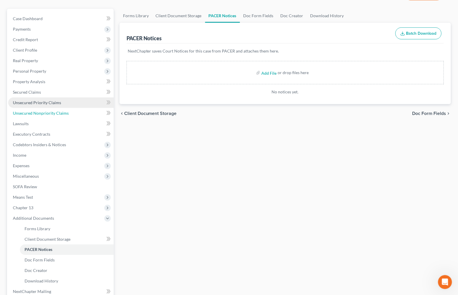
drag, startPoint x: 64, startPoint y: 108, endPoint x: 90, endPoint y: 98, distance: 27.9
click at [64, 108] on link "Unsecured Nonpriority Claims" at bounding box center [60, 113] width 105 height 11
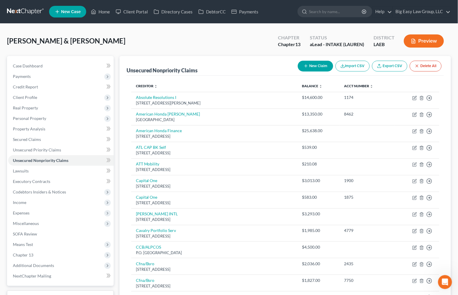
click at [423, 37] on button "Preview" at bounding box center [424, 40] width 40 height 13
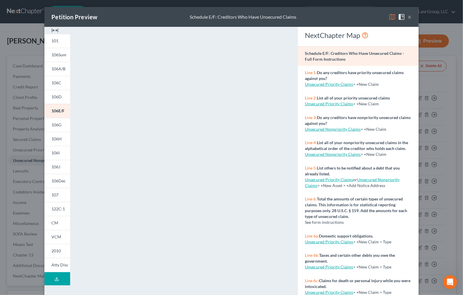
click at [408, 18] on button "×" at bounding box center [409, 16] width 4 height 7
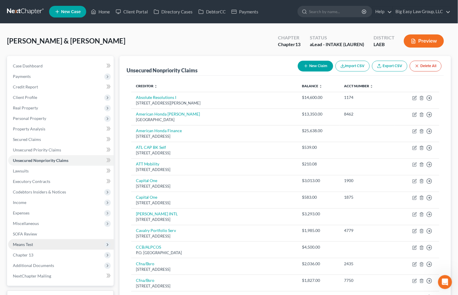
click at [65, 245] on span "Means Test" at bounding box center [60, 244] width 105 height 11
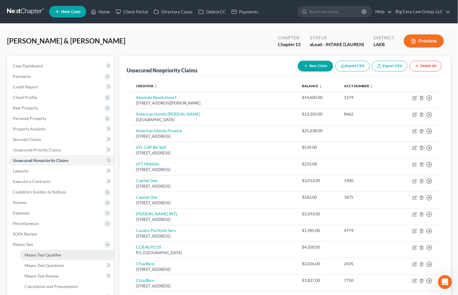
click at [66, 253] on link "Means Test Qualifier" at bounding box center [67, 255] width 94 height 11
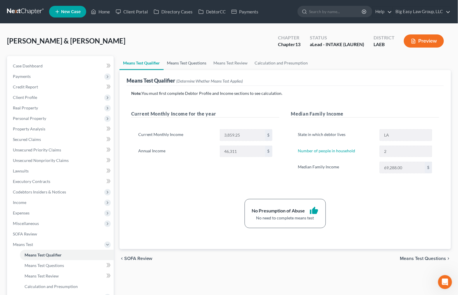
click at [185, 60] on link "Means Test Questions" at bounding box center [187, 63] width 46 height 14
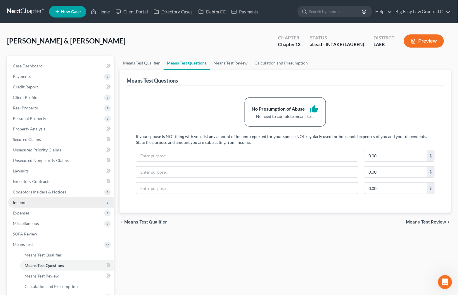
click at [69, 206] on span "Income" at bounding box center [60, 202] width 105 height 11
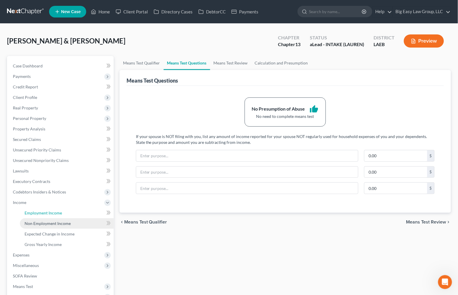
drag, startPoint x: 76, startPoint y: 211, endPoint x: 96, endPoint y: 218, distance: 21.1
click at [76, 211] on link "Employment Income" at bounding box center [67, 213] width 94 height 11
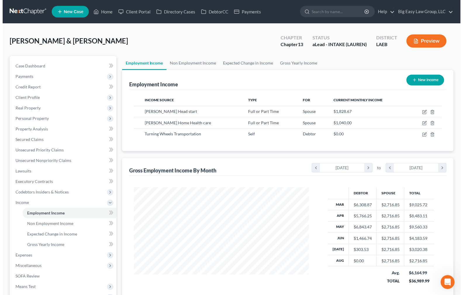
scroll to position [105, 186]
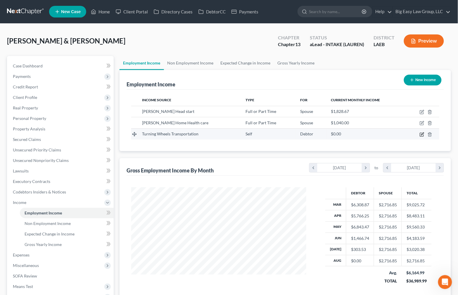
click at [423, 133] on icon "button" at bounding box center [421, 134] width 5 height 5
select select "1"
select select "0"
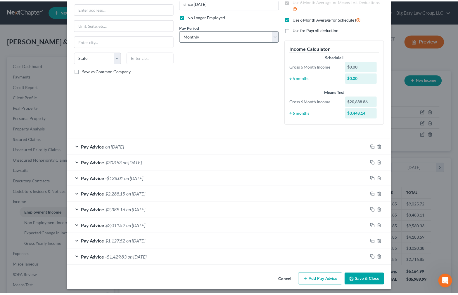
scroll to position [72, 0]
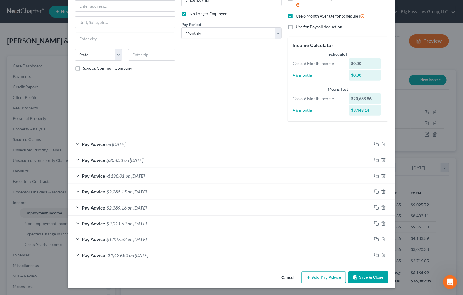
drag, startPoint x: 369, startPoint y: 275, endPoint x: 366, endPoint y: 271, distance: 5.2
click at [369, 275] on button "Save & Close" at bounding box center [368, 278] width 40 height 12
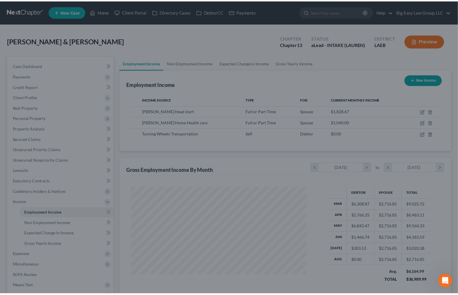
scroll to position [291891, 291809]
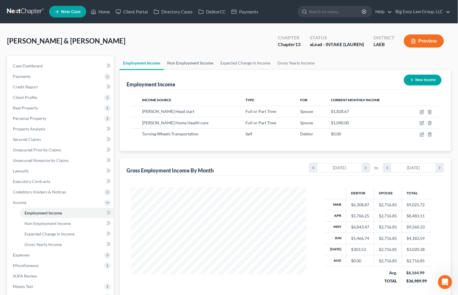
click at [186, 63] on link "Non Employment Income" at bounding box center [190, 63] width 53 height 14
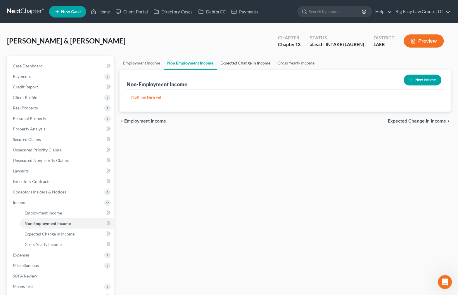
click at [233, 61] on link "Expected Change in Income" at bounding box center [245, 63] width 57 height 14
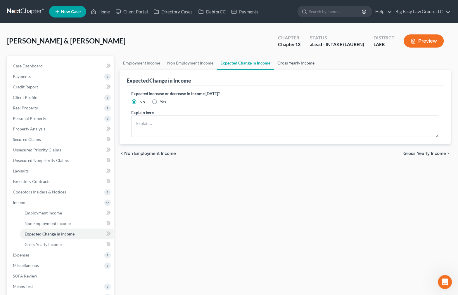
click at [302, 63] on link "Gross Yearly Income" at bounding box center [296, 63] width 44 height 14
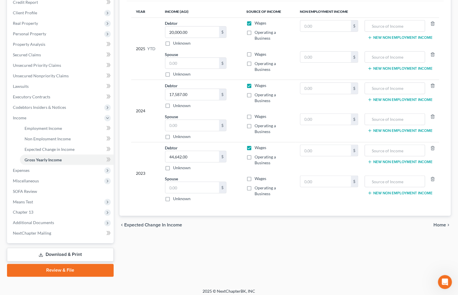
scroll to position [88, 0]
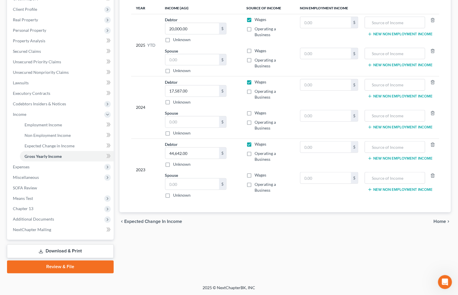
drag, startPoint x: 180, startPoint y: 266, endPoint x: 454, endPoint y: 164, distance: 292.2
click at [180, 266] on div "Employment Income Non Employment Income Expected Change in Income Gross Yearly …" at bounding box center [285, 121] width 337 height 306
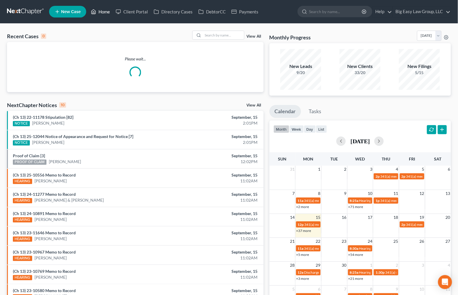
click at [104, 13] on link "Home" at bounding box center [100, 11] width 25 height 11
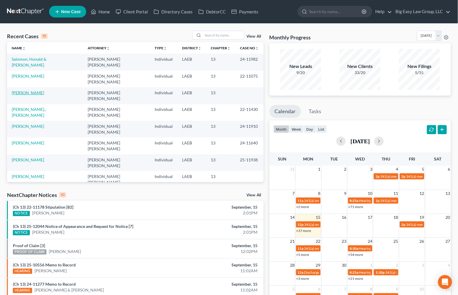
click at [31, 90] on link "[PERSON_NAME]" at bounding box center [28, 92] width 32 height 5
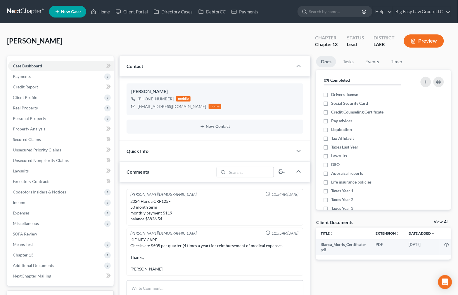
scroll to position [1111, 0]
click at [55, 138] on link "Secured Claims" at bounding box center [60, 139] width 105 height 11
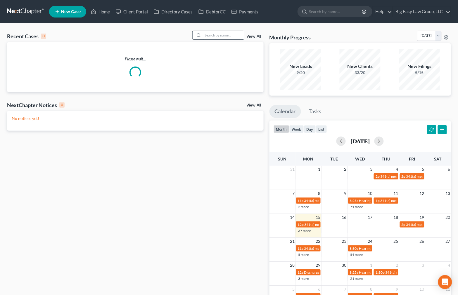
click at [224, 32] on input "search" at bounding box center [223, 35] width 41 height 8
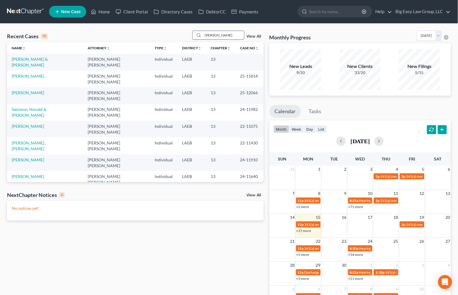
type input "[PERSON_NAME]"
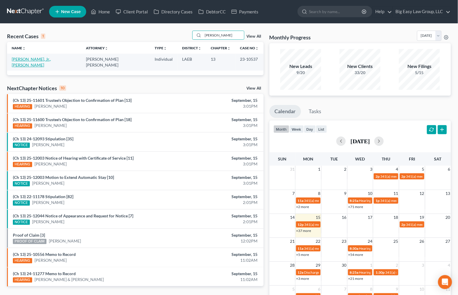
click at [15, 58] on link "[PERSON_NAME], Jr., [PERSON_NAME]" at bounding box center [31, 62] width 39 height 11
select select "0"
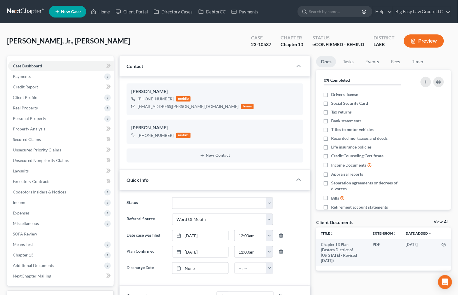
scroll to position [592, 0]
click at [43, 268] on span "Additional Documents" at bounding box center [60, 265] width 105 height 11
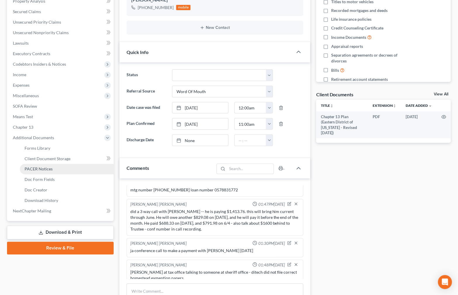
click at [50, 169] on span "PACER Notices" at bounding box center [39, 169] width 28 height 5
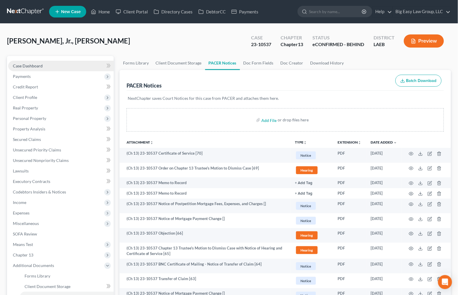
click at [71, 69] on link "Case Dashboard" at bounding box center [60, 66] width 105 height 11
select select "0"
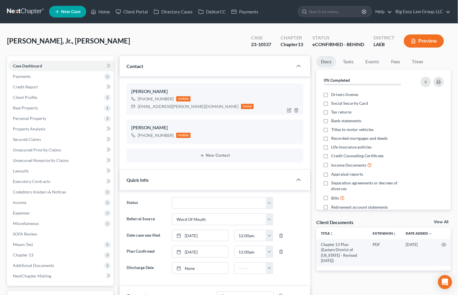
scroll to position [592, 0]
drag, startPoint x: 165, startPoint y: 107, endPoint x: 130, endPoint y: 104, distance: 35.1
click at [130, 104] on div "[PERSON_NAME] [PHONE_NUMBER] mobile [EMAIL_ADDRESS][PERSON_NAME][DOMAIN_NAME] h…" at bounding box center [214, 100] width 177 height 32
copy div "[EMAIL_ADDRESS][PERSON_NAME][DOMAIN_NAME]"
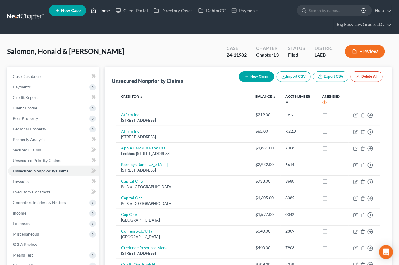
click at [104, 10] on link "Home" at bounding box center [100, 10] width 25 height 11
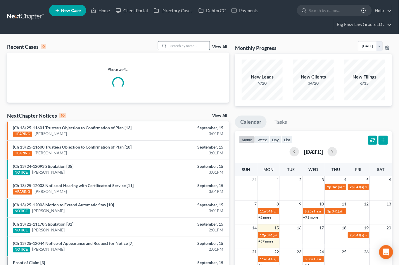
click at [196, 43] on input "search" at bounding box center [188, 45] width 41 height 8
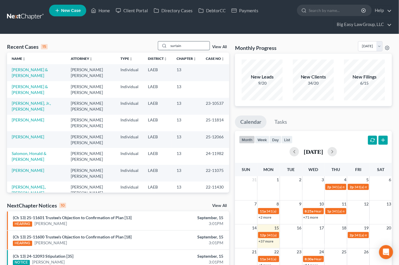
type input "surtain"
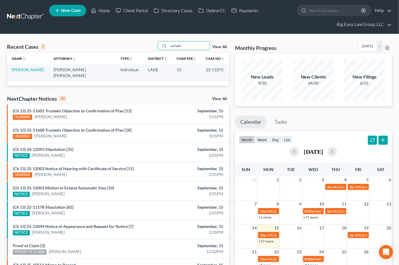
click at [10, 67] on td "[PERSON_NAME]" at bounding box center [28, 72] width 42 height 17
click at [12, 69] on link "[PERSON_NAME]" at bounding box center [28, 69] width 32 height 5
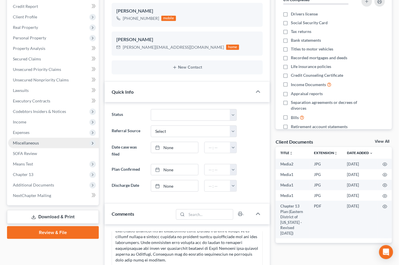
scroll to position [95, 0]
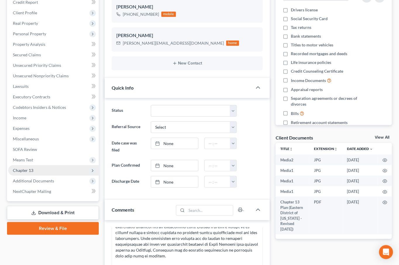
drag, startPoint x: 56, startPoint y: 178, endPoint x: 62, endPoint y: 175, distance: 6.8
click at [58, 177] on span "Additional Documents" at bounding box center [53, 181] width 91 height 11
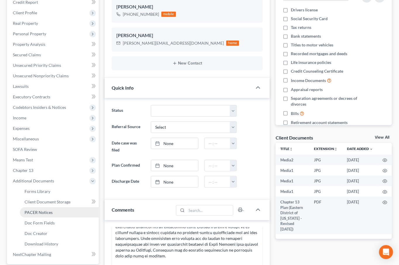
drag, startPoint x: 54, startPoint y: 211, endPoint x: 51, endPoint y: 213, distance: 3.3
click at [54, 211] on link "PACER Notices" at bounding box center [59, 212] width 79 height 11
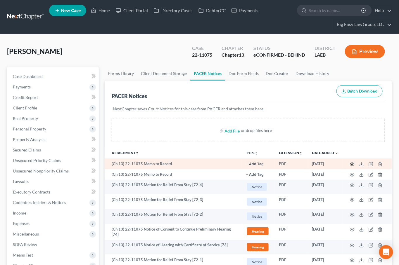
click at [352, 165] on icon "button" at bounding box center [352, 164] width 5 height 5
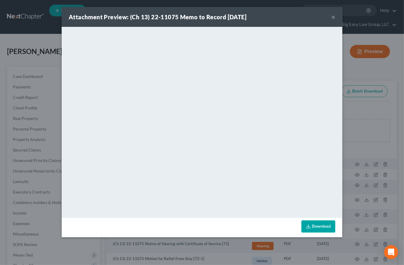
click at [332, 13] on button "×" at bounding box center [333, 16] width 4 height 7
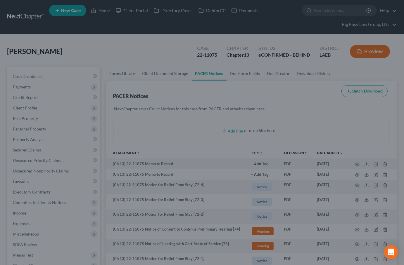
drag, startPoint x: 332, startPoint y: 15, endPoint x: 327, endPoint y: 17, distance: 4.8
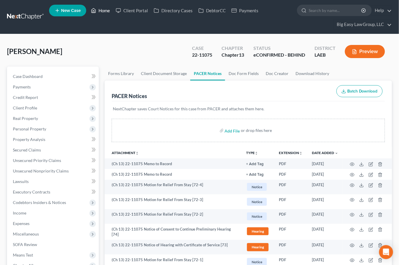
click at [96, 11] on icon at bounding box center [93, 10] width 5 height 7
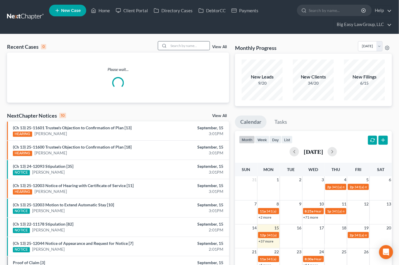
click at [168, 48] on div at bounding box center [163, 45] width 11 height 8
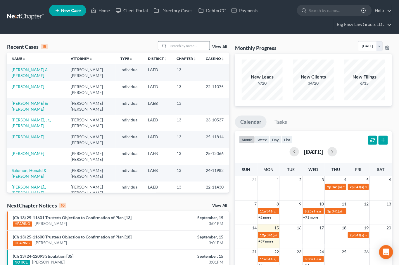
click at [170, 46] on input "search" at bounding box center [188, 45] width 41 height 8
type input "[PERSON_NAME]"
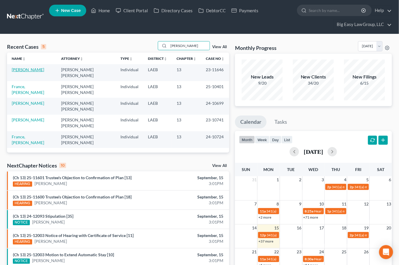
click at [17, 72] on link "[PERSON_NAME]" at bounding box center [28, 69] width 32 height 5
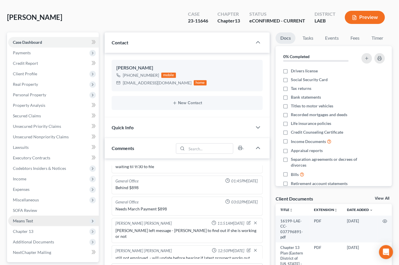
scroll to position [42, 0]
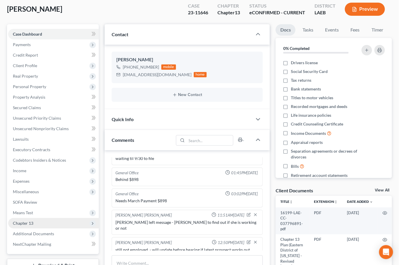
drag, startPoint x: 60, startPoint y: 229, endPoint x: 60, endPoint y: 220, distance: 8.8
click at [61, 227] on ul "Case Dashboard Payments Invoices Payments Payments Credit Report Client Profile" at bounding box center [53, 139] width 91 height 221
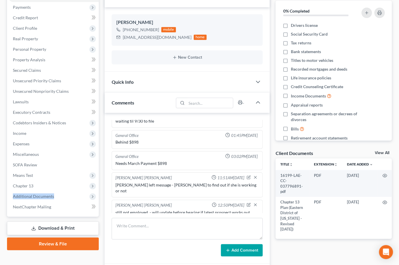
scroll to position [164, 0]
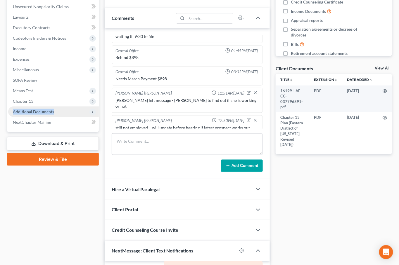
click at [44, 113] on span "Additional Documents" at bounding box center [33, 111] width 41 height 5
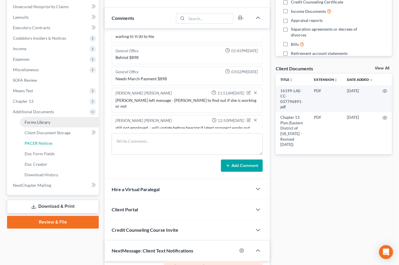
drag, startPoint x: 53, startPoint y: 142, endPoint x: 56, endPoint y: 139, distance: 4.4
click at [53, 142] on link "PACER Notices" at bounding box center [59, 143] width 79 height 11
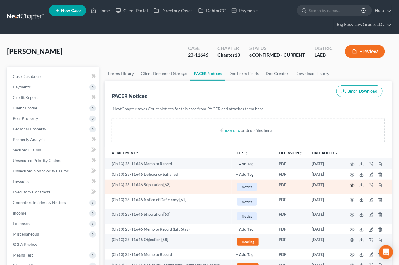
click at [352, 186] on circle "button" at bounding box center [351, 185] width 1 height 1
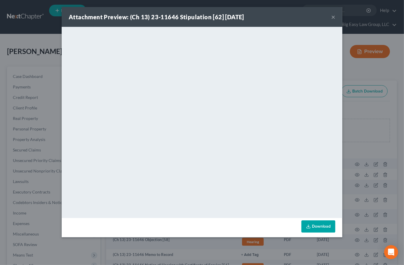
click at [333, 17] on button "×" at bounding box center [333, 16] width 4 height 7
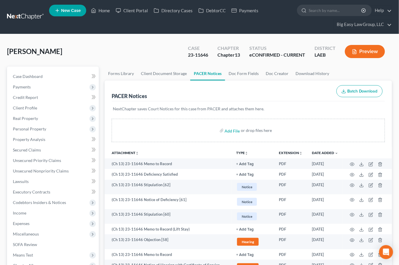
drag, startPoint x: 92, startPoint y: 50, endPoint x: 100, endPoint y: 24, distance: 27.4
click at [93, 45] on div "[PERSON_NAME] Upgraded Case 23-11646 Chapter Chapter 13 Status eCONFIRMED - CUR…" at bounding box center [199, 53] width 385 height 25
click at [104, 8] on link "Home" at bounding box center [100, 10] width 25 height 11
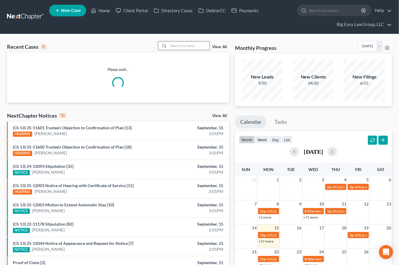
click at [183, 47] on input "search" at bounding box center [188, 45] width 41 height 8
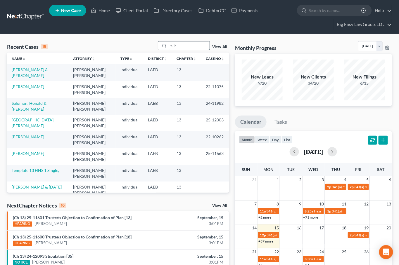
type input "tuir"
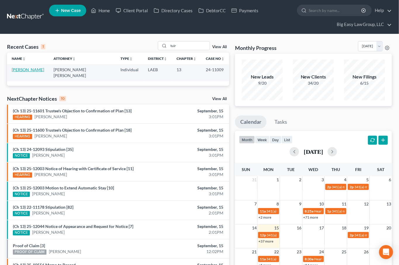
drag, startPoint x: 39, startPoint y: 70, endPoint x: 63, endPoint y: 71, distance: 24.3
click at [39, 70] on link "[PERSON_NAME]" at bounding box center [28, 69] width 32 height 5
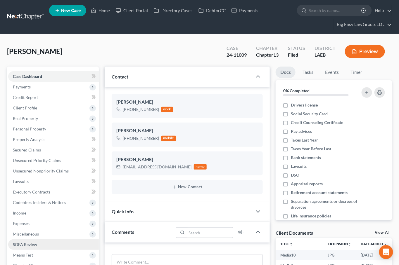
scroll to position [128, 0]
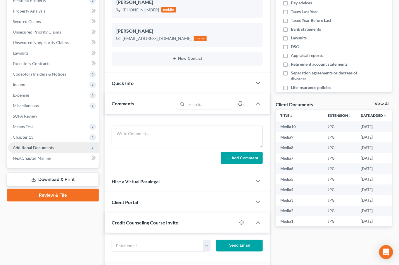
click at [46, 150] on span "Additional Documents" at bounding box center [53, 147] width 91 height 11
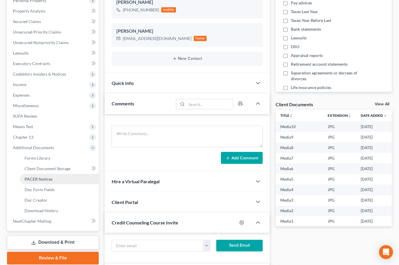
drag, startPoint x: 50, startPoint y: 180, endPoint x: 45, endPoint y: 183, distance: 5.8
click at [51, 180] on span "PACER Notices" at bounding box center [39, 179] width 28 height 5
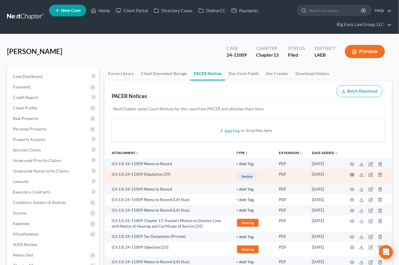
click at [353, 174] on icon "button" at bounding box center [352, 175] width 5 height 5
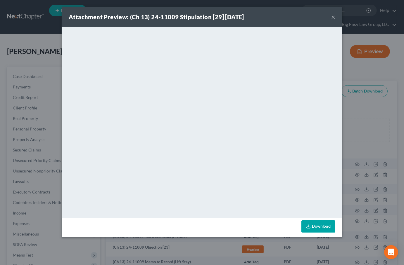
click at [331, 17] on button "×" at bounding box center [333, 16] width 4 height 7
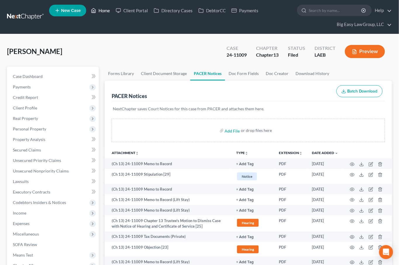
drag, startPoint x: 106, startPoint y: 9, endPoint x: 133, endPoint y: 19, distance: 29.7
click at [106, 9] on link "Home" at bounding box center [100, 10] width 25 height 11
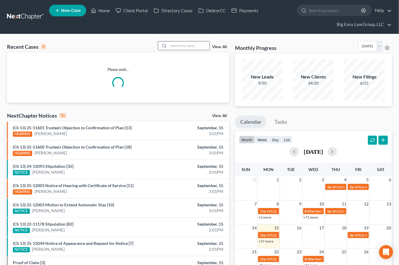
click at [175, 48] on input "search" at bounding box center [188, 45] width 41 height 8
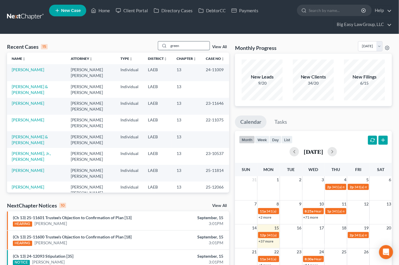
type input "green"
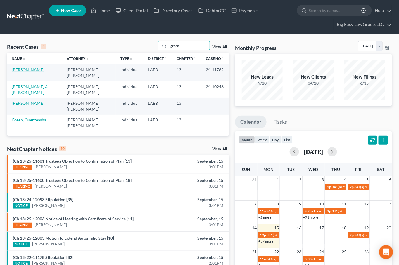
drag, startPoint x: 29, startPoint y: 68, endPoint x: 31, endPoint y: 65, distance: 3.4
click at [29, 68] on link "[PERSON_NAME]" at bounding box center [28, 69] width 32 height 5
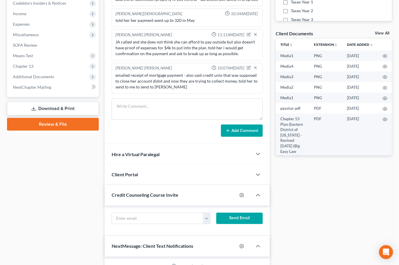
scroll to position [990, 0]
click at [48, 79] on span "Additional Documents" at bounding box center [53, 77] width 91 height 11
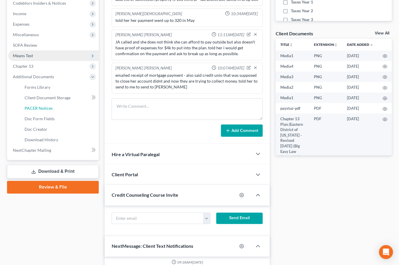
drag, startPoint x: 55, startPoint y: 108, endPoint x: 42, endPoint y: 106, distance: 13.8
click at [55, 108] on link "PACER Notices" at bounding box center [59, 108] width 79 height 11
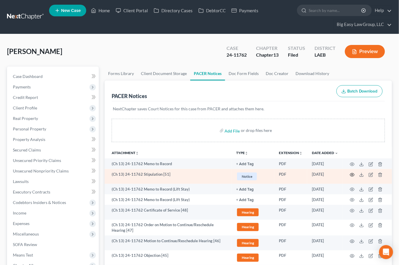
click at [351, 173] on icon "button" at bounding box center [352, 175] width 5 height 5
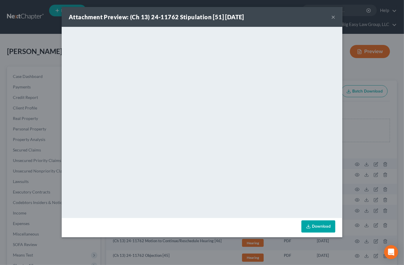
click at [328, 16] on div "Attachment Preview: (Ch 13) 24-11762 Stipulation [51] [DATE] ×" at bounding box center [202, 17] width 280 height 20
drag, startPoint x: 332, startPoint y: 16, endPoint x: 305, endPoint y: 29, distance: 30.4
click at [332, 16] on button "×" at bounding box center [333, 16] width 4 height 7
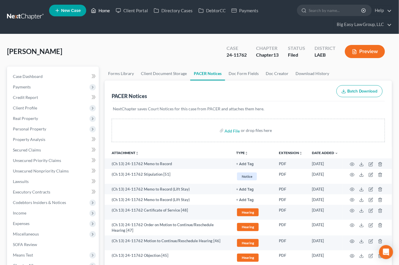
click at [103, 12] on link "Home" at bounding box center [100, 10] width 25 height 11
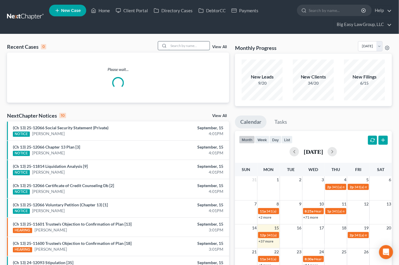
click at [197, 46] on input "search" at bounding box center [188, 45] width 41 height 8
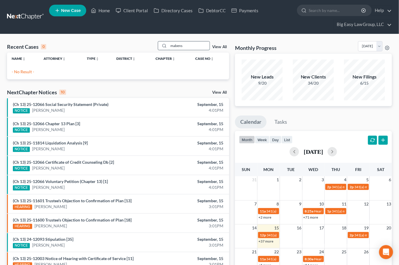
type input "mabens"
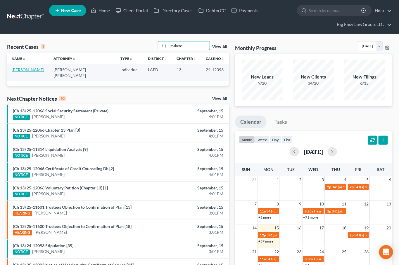
click at [27, 69] on link "[PERSON_NAME]" at bounding box center [28, 69] width 32 height 5
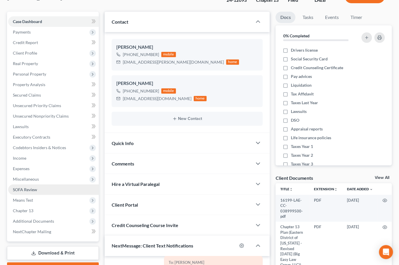
scroll to position [88, 0]
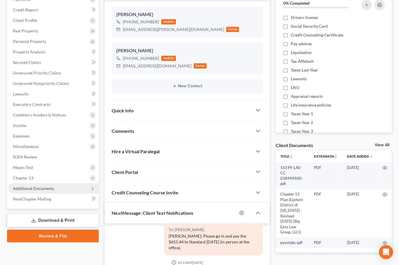
click at [65, 188] on span "Additional Documents" at bounding box center [53, 188] width 91 height 11
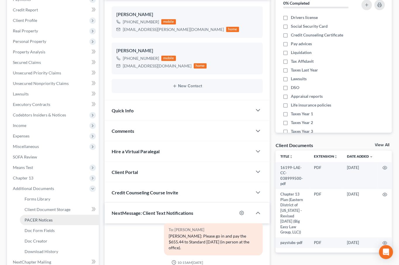
drag, startPoint x: 68, startPoint y: 218, endPoint x: 65, endPoint y: 215, distance: 3.3
click at [68, 217] on link "PACER Notices" at bounding box center [59, 220] width 79 height 11
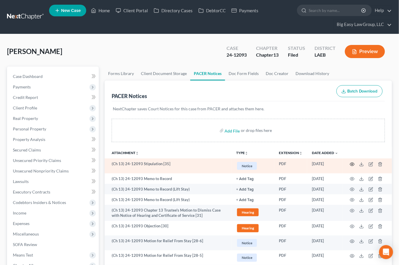
click at [351, 164] on circle "button" at bounding box center [351, 164] width 1 height 1
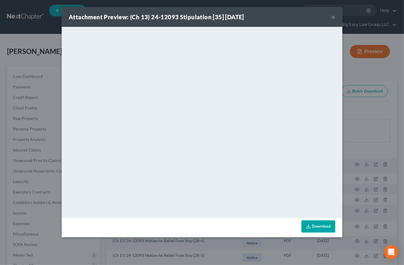
click at [334, 16] on button "×" at bounding box center [333, 16] width 4 height 7
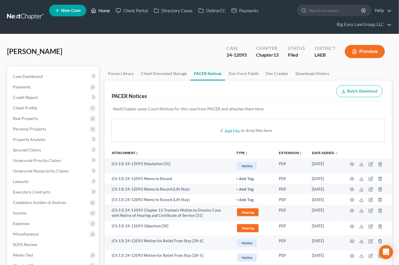
click at [106, 10] on link "Home" at bounding box center [100, 10] width 25 height 11
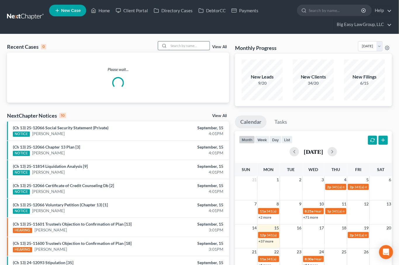
click at [173, 46] on input "search" at bounding box center [188, 45] width 41 height 8
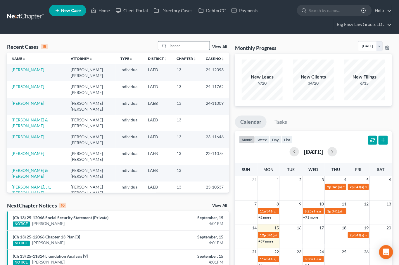
type input "honor"
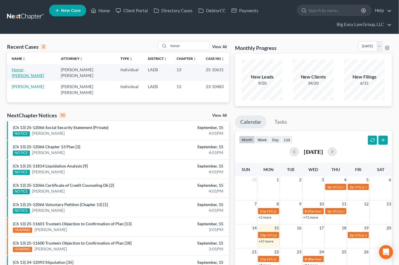
click at [29, 68] on link "Honor, [PERSON_NAME]" at bounding box center [28, 72] width 32 height 11
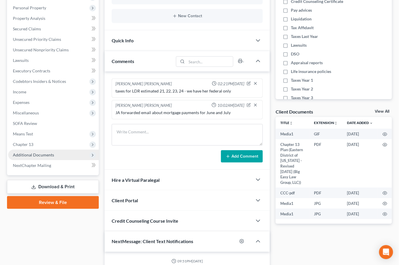
scroll to position [4093, 0]
click at [45, 152] on span "Additional Documents" at bounding box center [33, 154] width 41 height 5
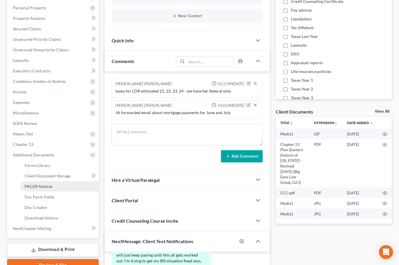
click at [59, 187] on link "PACER Notices" at bounding box center [59, 186] width 79 height 11
